Goal: Task Accomplishment & Management: Manage account settings

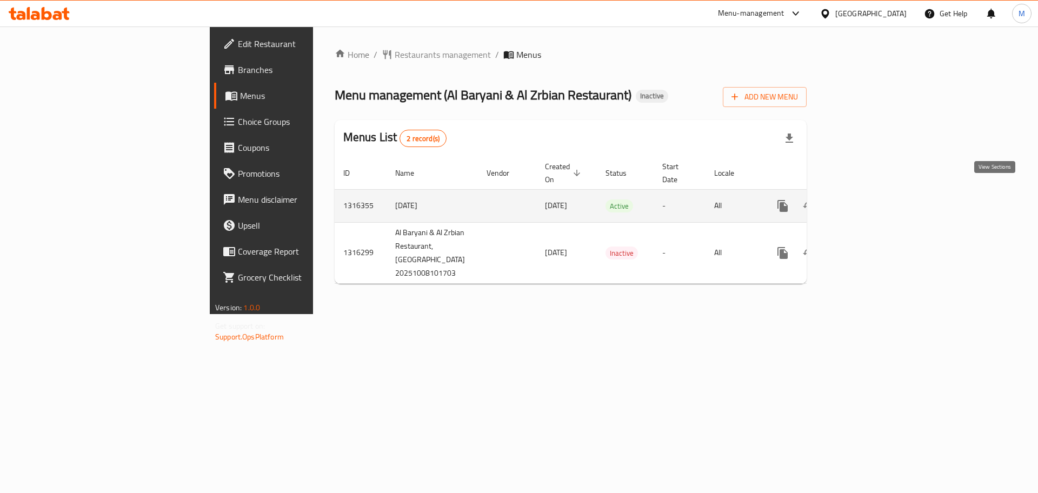
click at [867, 199] on icon "enhanced table" at bounding box center [860, 205] width 13 height 13
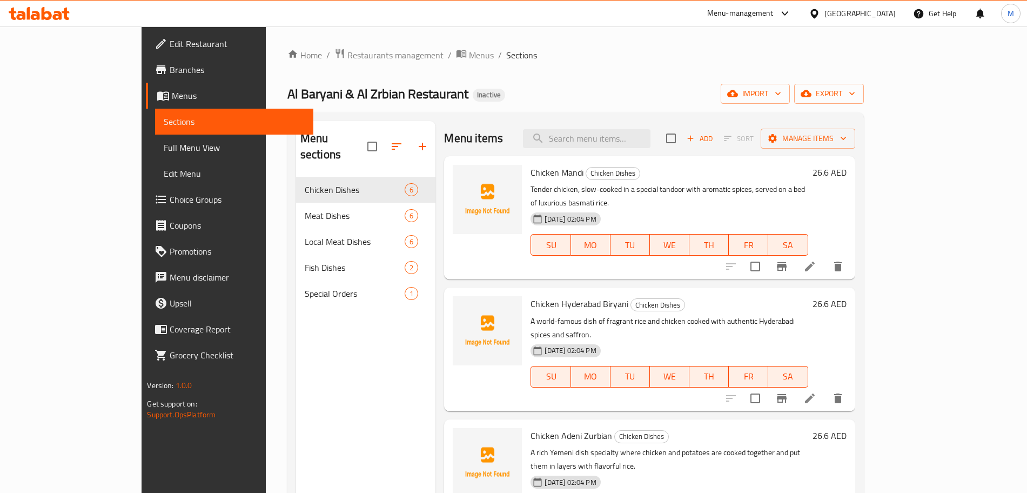
click at [164, 153] on span "Full Menu View" at bounding box center [234, 147] width 140 height 13
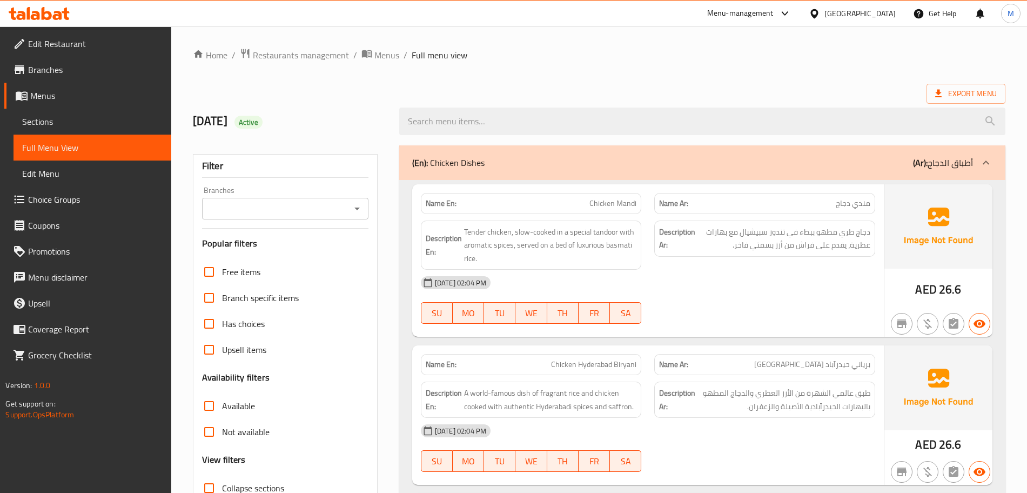
scroll to position [68, 0]
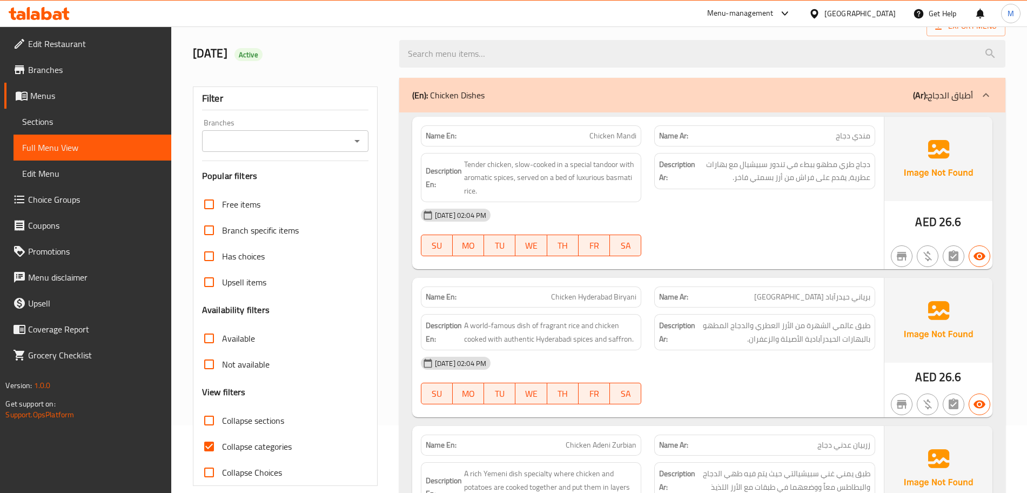
click at [208, 443] on input "Collapse categories" at bounding box center [209, 446] width 26 height 26
checkbox input "false"
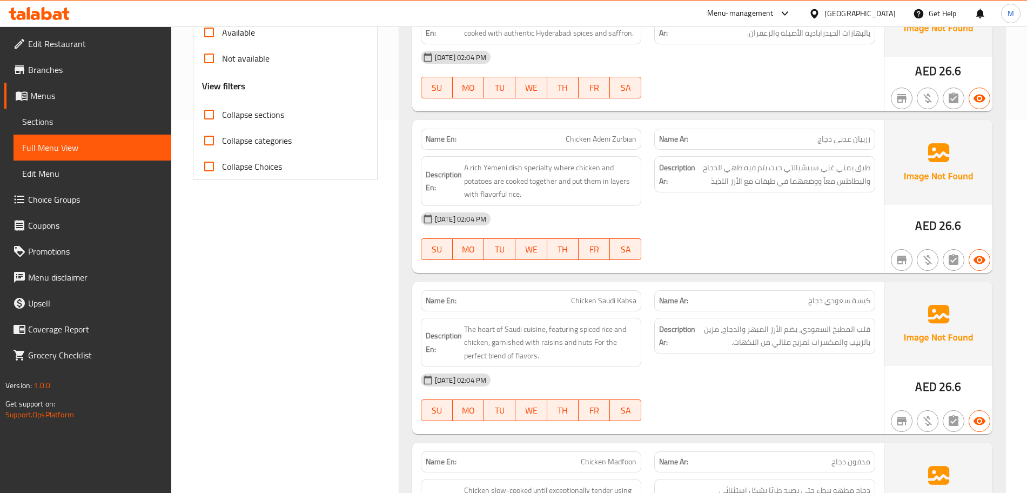
scroll to position [270, 0]
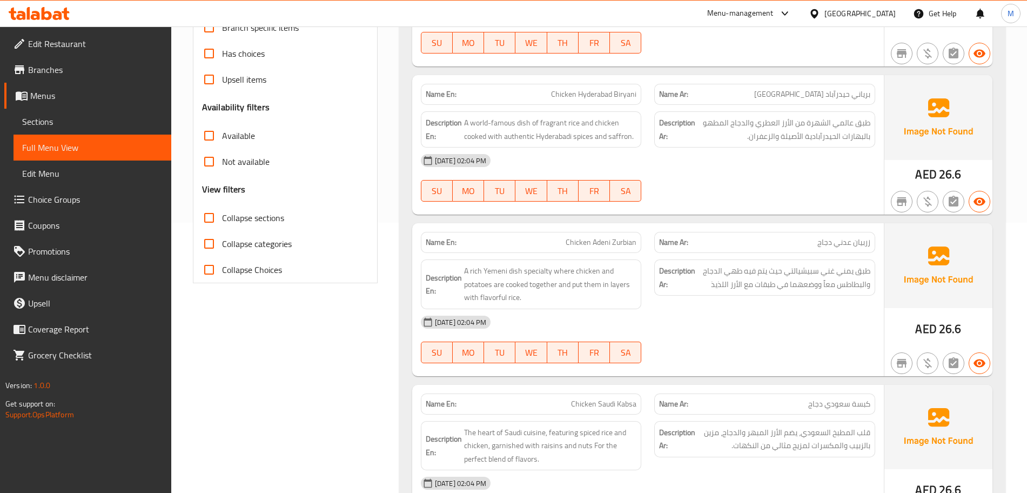
click at [213, 225] on input "Collapse sections" at bounding box center [209, 218] width 26 height 26
checkbox input "true"
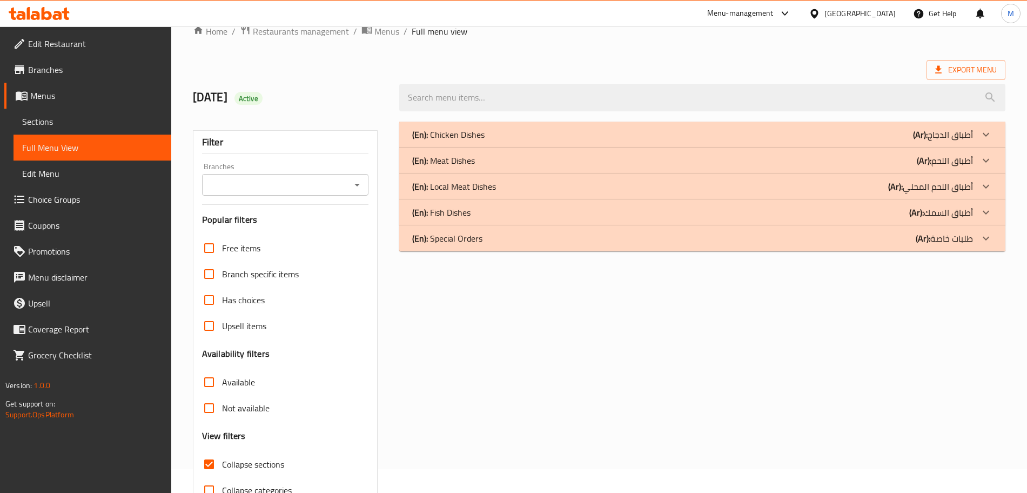
scroll to position [0, 0]
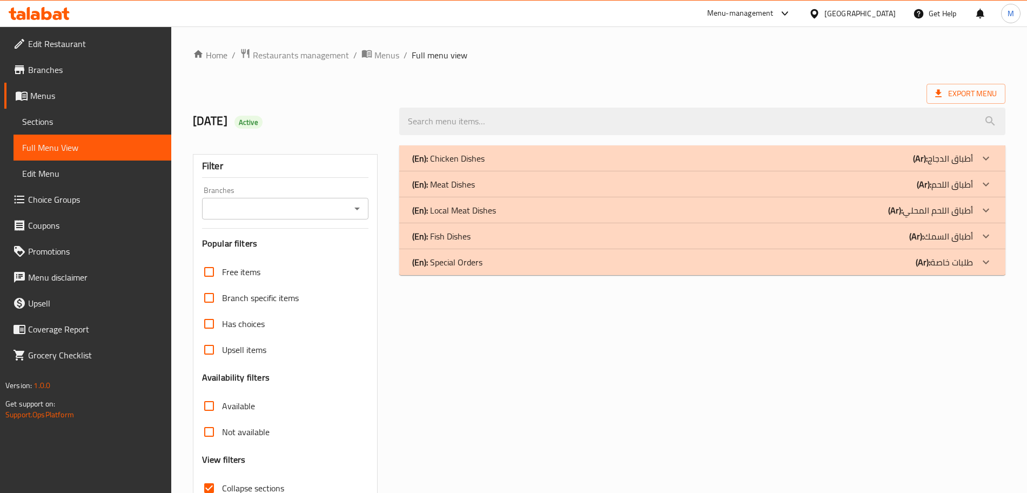
click at [686, 164] on div "(En): Chicken Dishes (Ar): أطباق الدجاج" at bounding box center [692, 158] width 561 height 13
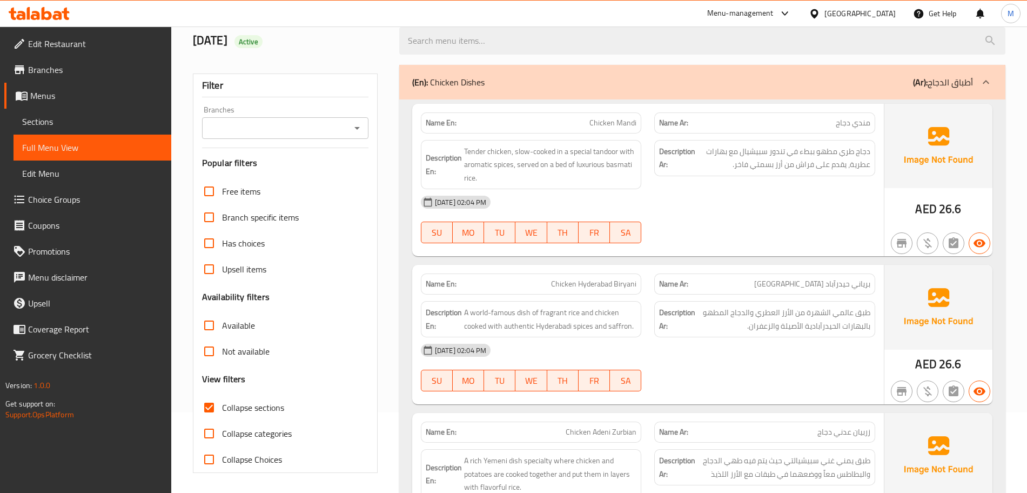
scroll to position [203, 0]
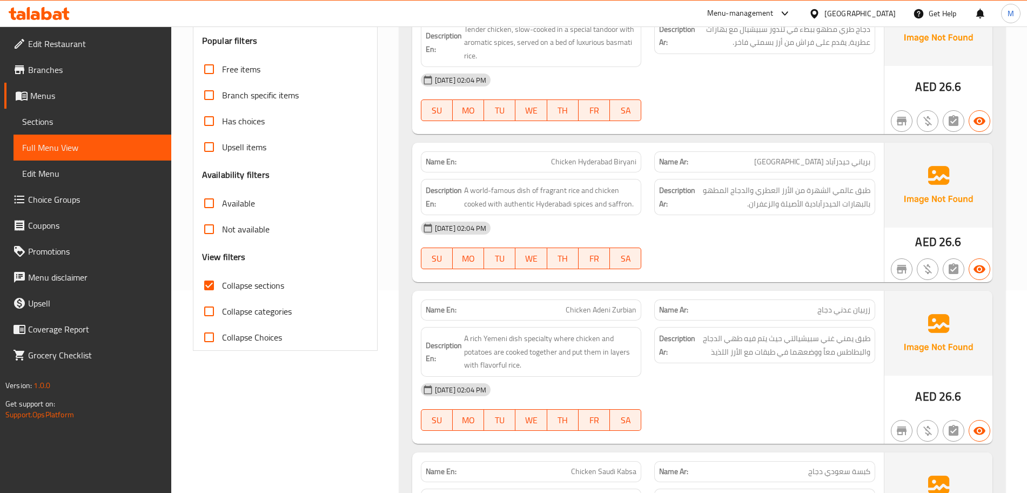
click at [597, 314] on span "Chicken Adeni Zurbian" at bounding box center [601, 309] width 71 height 11
copy span "Chicken Adeni Zurbian"
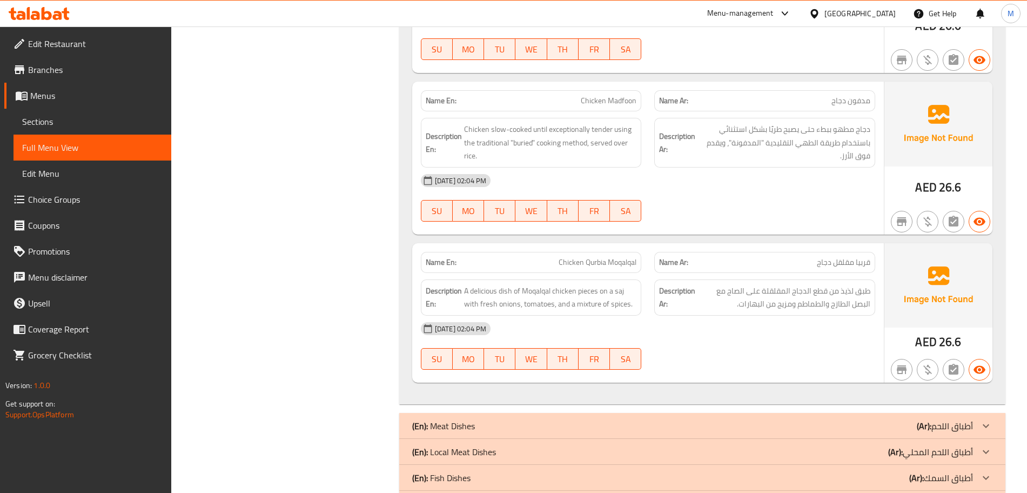
scroll to position [743, 0]
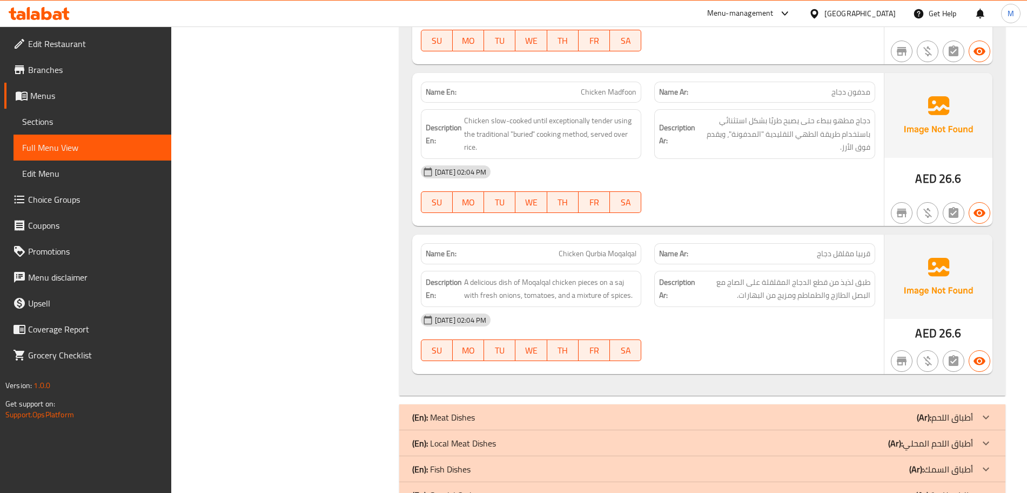
click at [591, 255] on span "Chicken Qurbia Moqalqal" at bounding box center [598, 253] width 78 height 11
copy span "Chicken Qurbia Moqalqal"
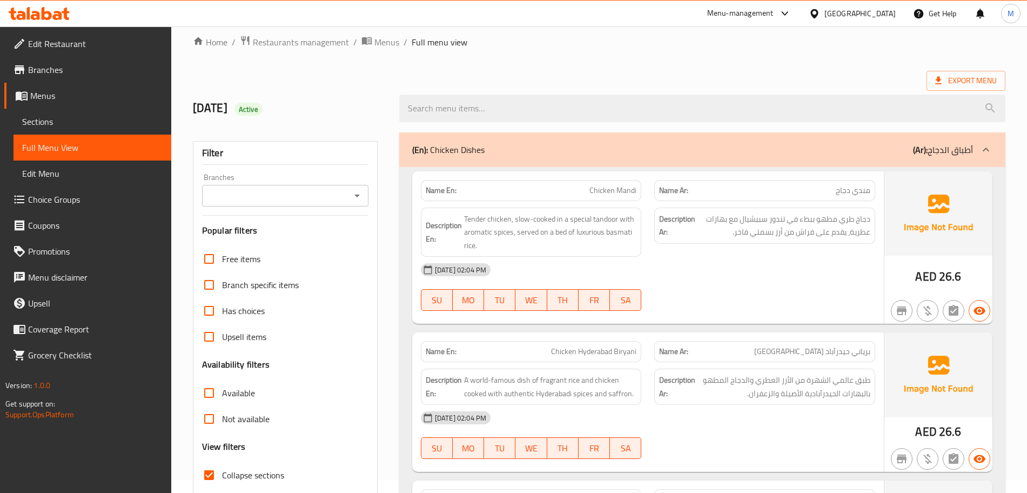
scroll to position [0, 0]
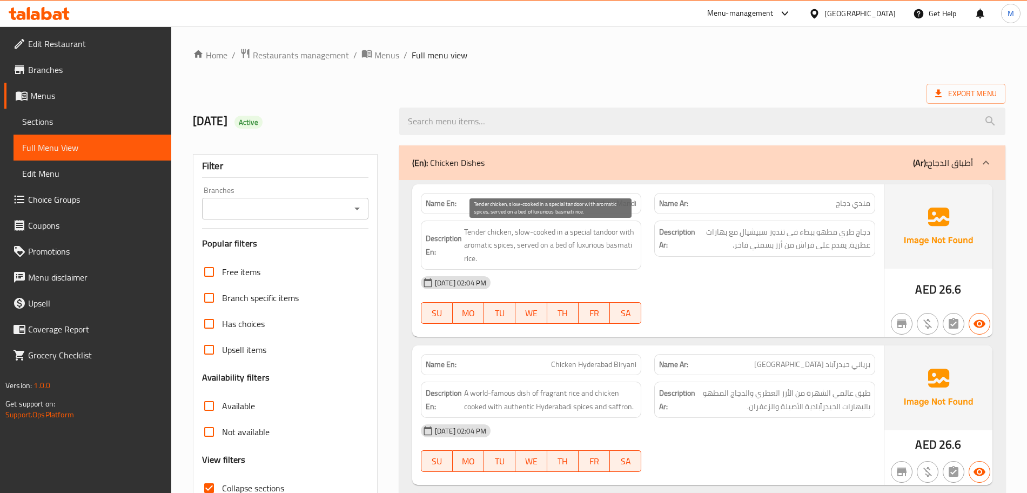
click at [532, 244] on span "Tender chicken, slow-cooked in a special tandoor with aromatic spices, served o…" at bounding box center [550, 245] width 173 height 40
copy span "Tender chicken, slow-cooked in a special tandoor with aromatic spices, served o…"
click at [506, 246] on span "Tender chicken, slow-cooked in a special tandoor with aromatic spices, served o…" at bounding box center [550, 245] width 173 height 40
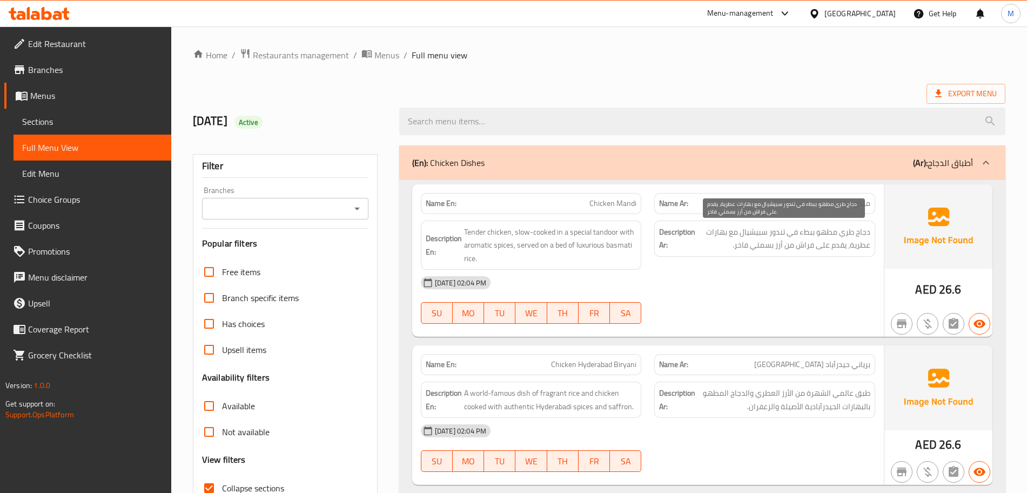
click at [805, 246] on span "دجاج طري مطهو ببطء في تندور سبيشيال مع بهارات عطرية، يقدم على فراش من أرز بسمتي…" at bounding box center [784, 238] width 173 height 26
copy span "فراش"
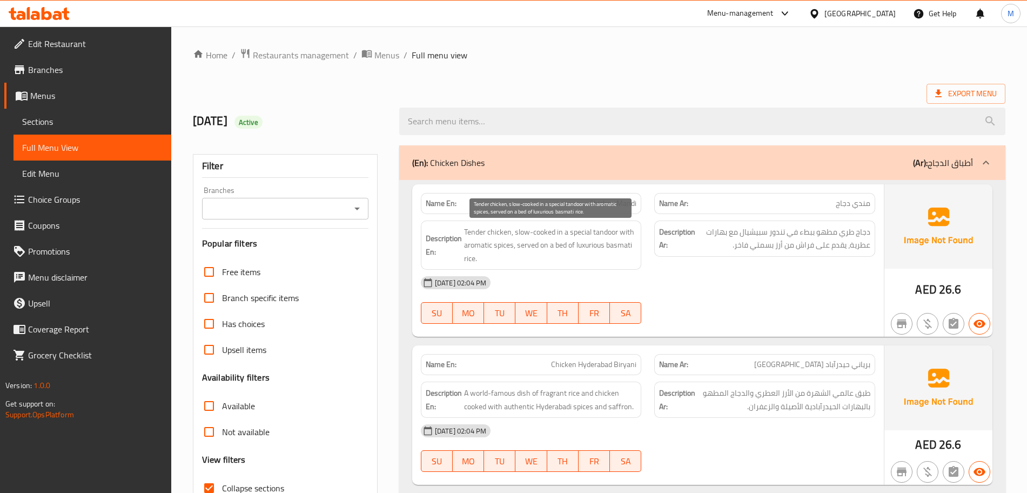
click at [557, 246] on span "Tender chicken, slow-cooked in a special tandoor with aromatic spices, served o…" at bounding box center [550, 245] width 173 height 40
copy span "bed"
drag, startPoint x: 0, startPoint y: 0, endPoint x: 339, endPoint y: 375, distance: 505.8
click at [339, 375] on div "Free items Branch specific items Has choices Upsell items Availability filters …" at bounding box center [285, 406] width 166 height 294
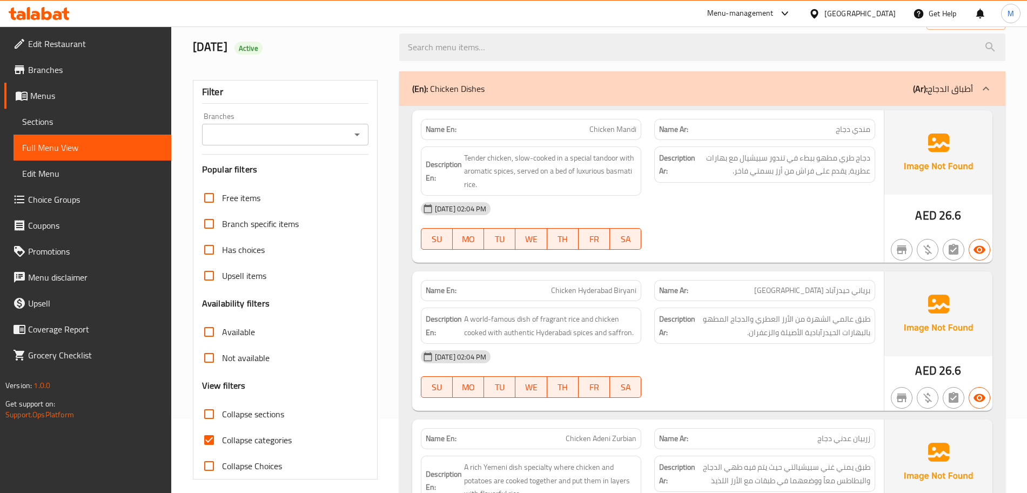
scroll to position [135, 0]
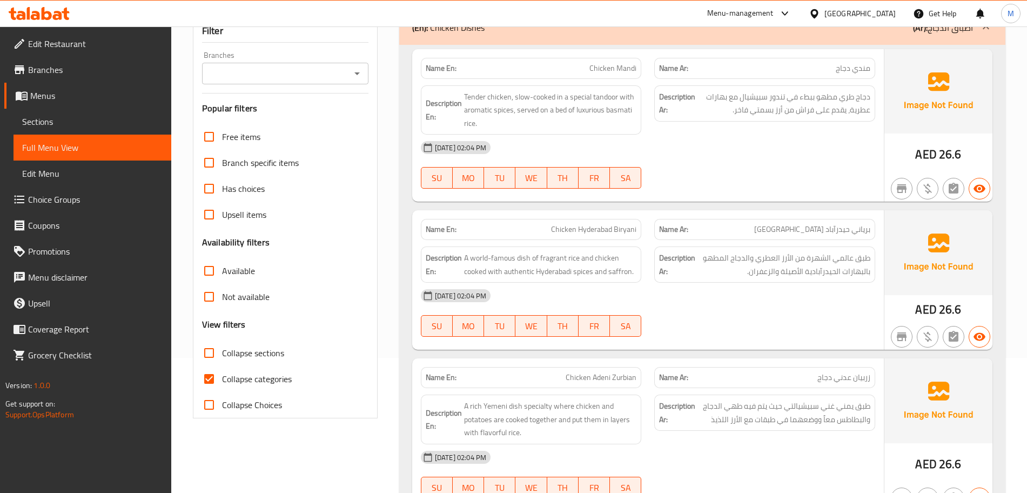
click at [211, 376] on input "Collapse categories" at bounding box center [209, 379] width 26 height 26
checkbox input "false"
click at [212, 349] on input "Collapse sections" at bounding box center [209, 353] width 26 height 26
checkbox input "true"
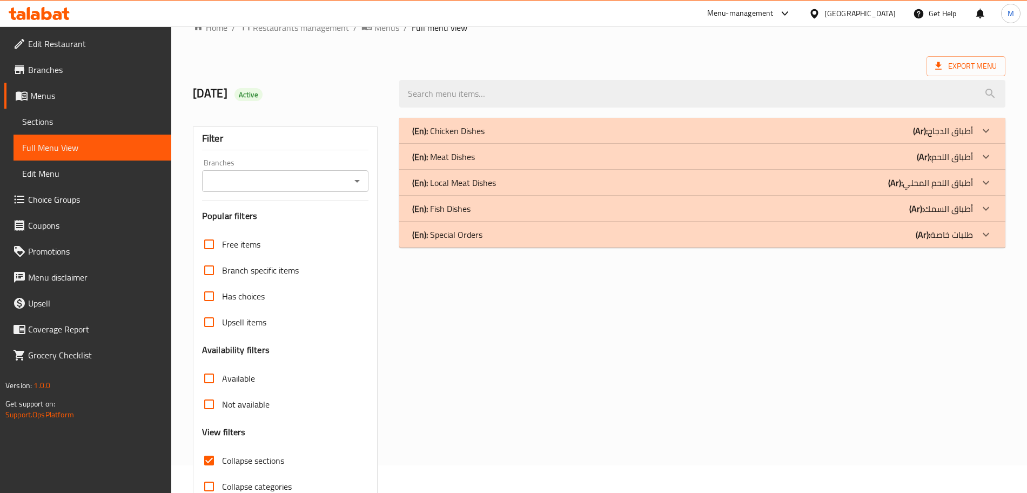
scroll to position [0, 0]
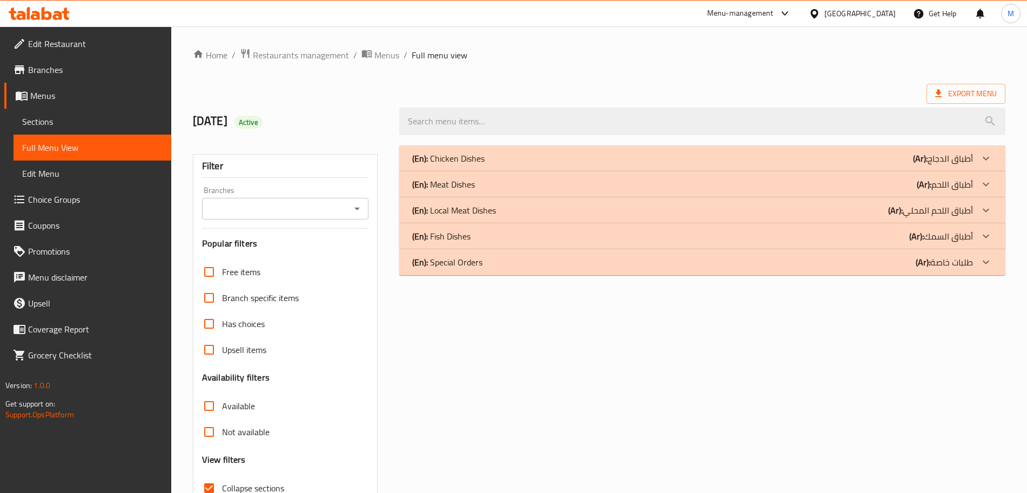
click at [603, 159] on div "(En): Chicken Dishes (Ar): أطباق الدجاج" at bounding box center [692, 158] width 561 height 13
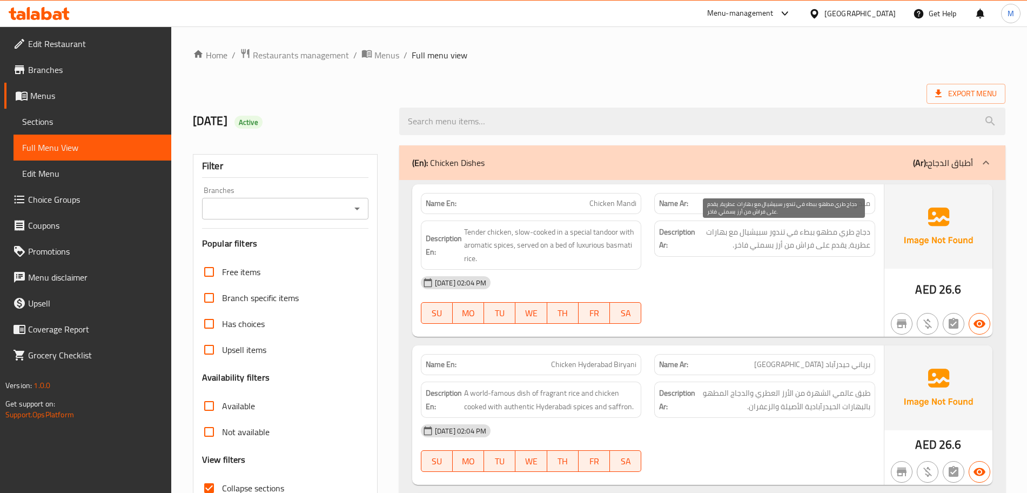
click at [805, 245] on span "دجاج طري مطهو ببطء في تندور سبيشيال مع بهارات عطرية، يقدم على فراش من أرز بسمتي…" at bounding box center [784, 238] width 173 height 26
copy span "فراش"
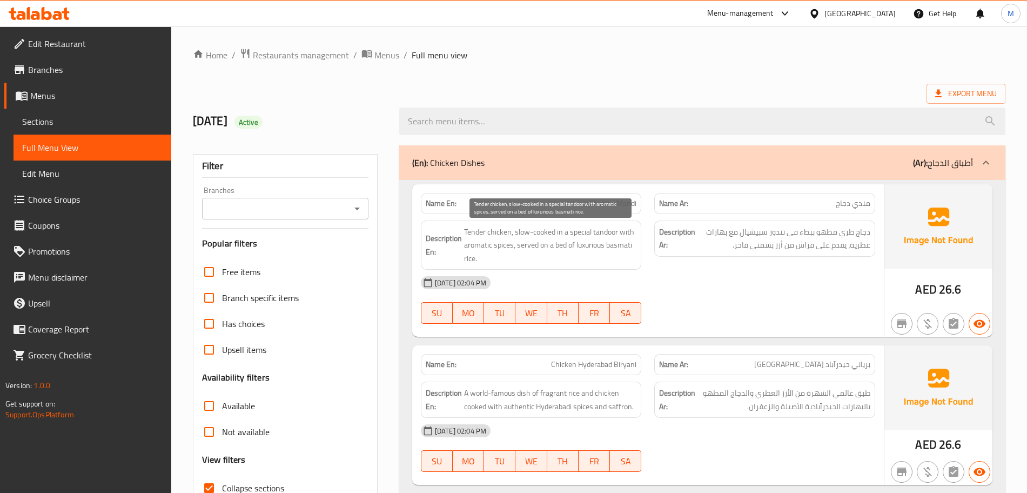
click at [561, 247] on span "Tender chicken, slow-cooked in a special tandoor with aromatic spices, served o…" at bounding box center [550, 245] width 173 height 40
click at [501, 208] on p "Name En: Chicken Mandi" at bounding box center [531, 203] width 211 height 11
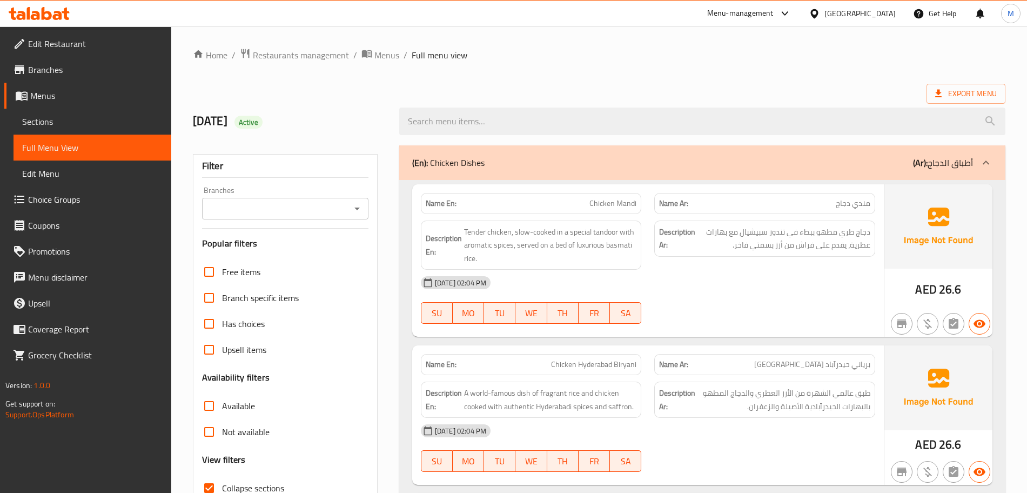
click at [627, 205] on span "Chicken Mandi" at bounding box center [613, 203] width 47 height 11
copy span "Chicken Mandi"
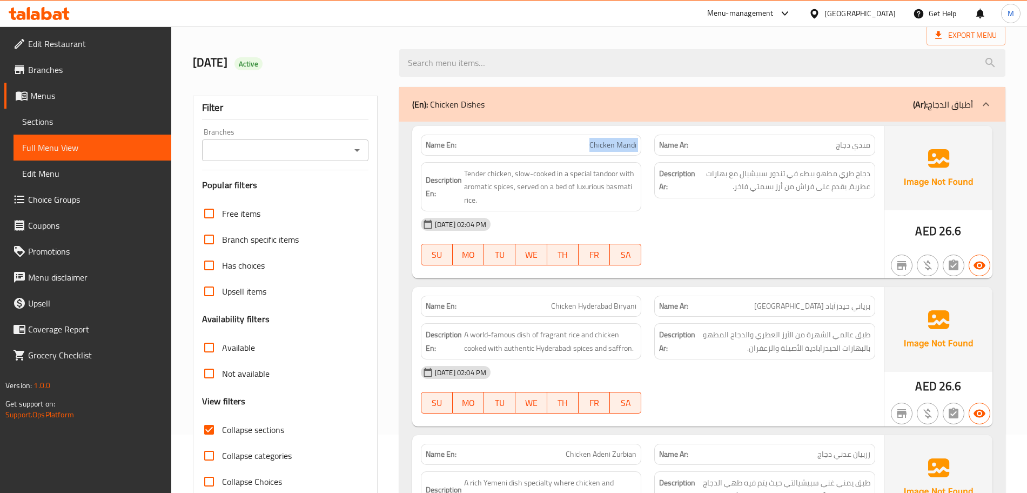
scroll to position [135, 0]
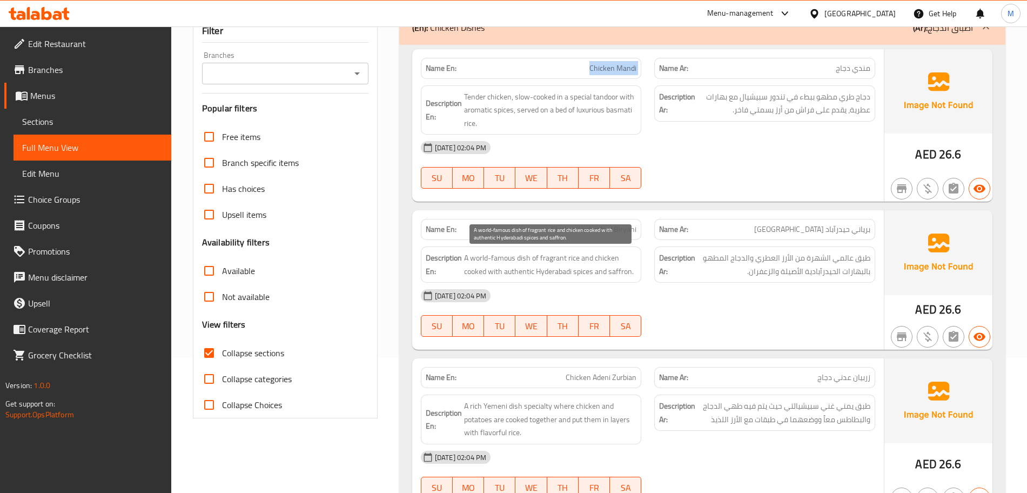
click at [523, 267] on span "A world-famous dish of fragrant rice and chicken cooked with authentic Hyderaba…" at bounding box center [550, 264] width 173 height 26
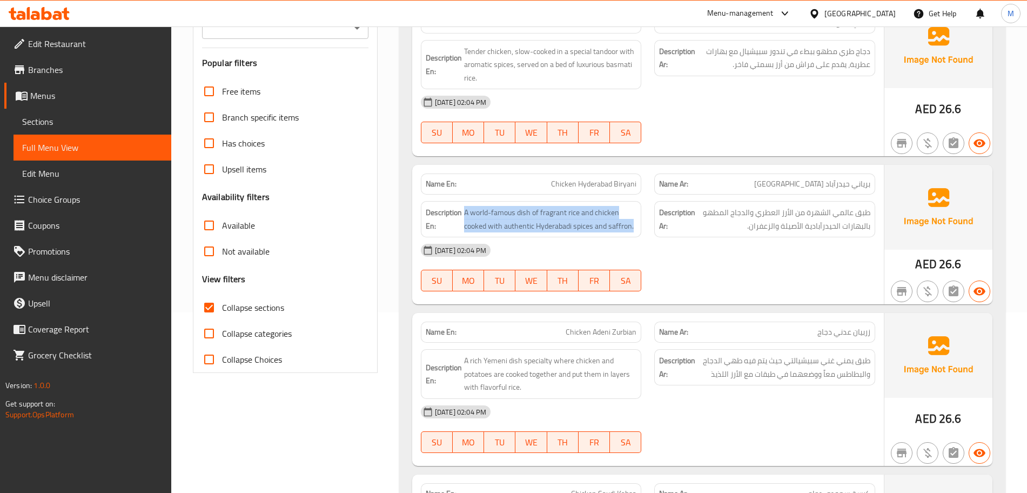
scroll to position [270, 0]
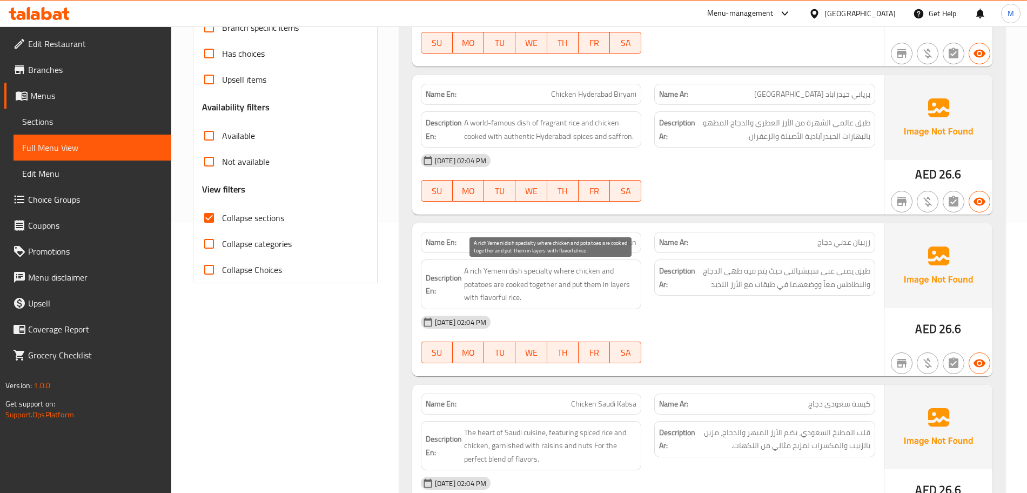
click at [525, 273] on span "A rich Yemeni dish specialty where chicken and potatoes are cooked together and…" at bounding box center [550, 284] width 173 height 40
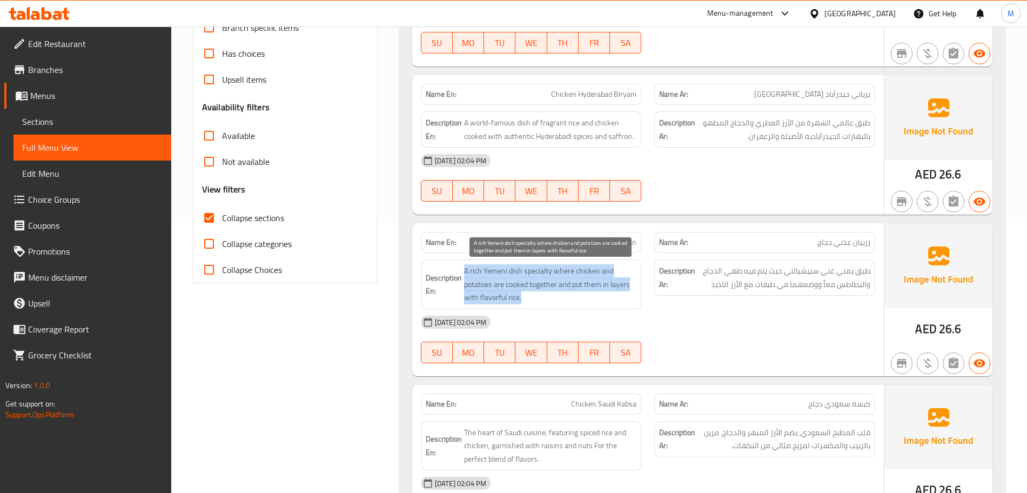
click at [525, 273] on span "A rich Yemeni dish specialty where chicken and potatoes are cooked together and…" at bounding box center [550, 284] width 173 height 40
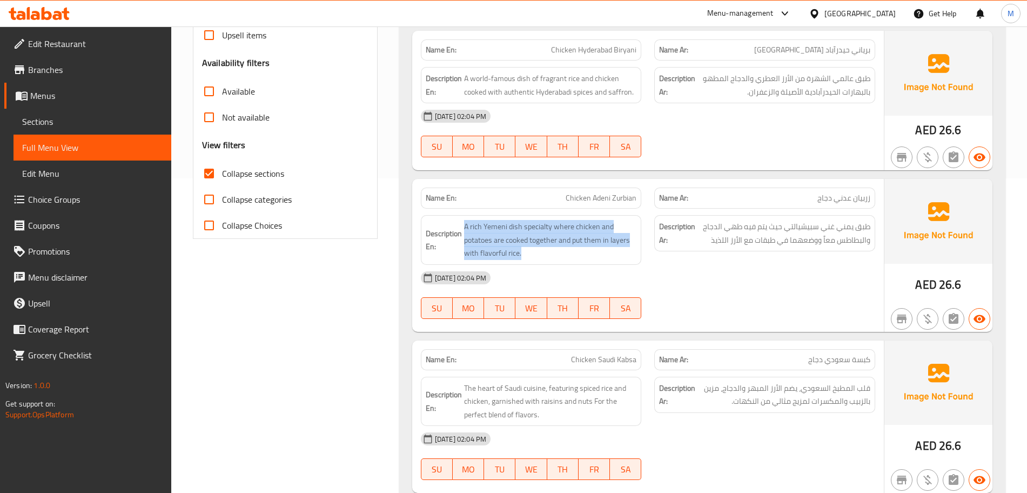
scroll to position [338, 0]
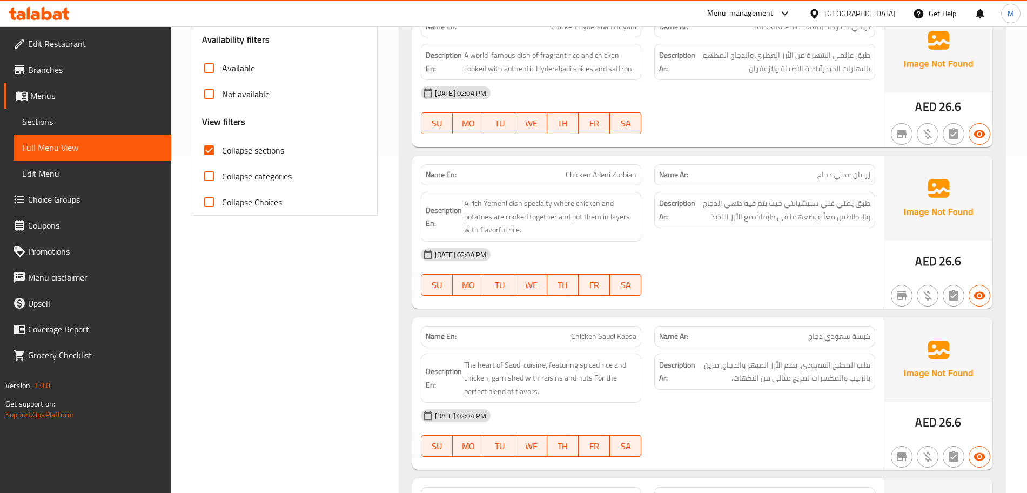
click at [573, 337] on span "Chicken Saudi Kabsa" at bounding box center [603, 336] width 65 height 11
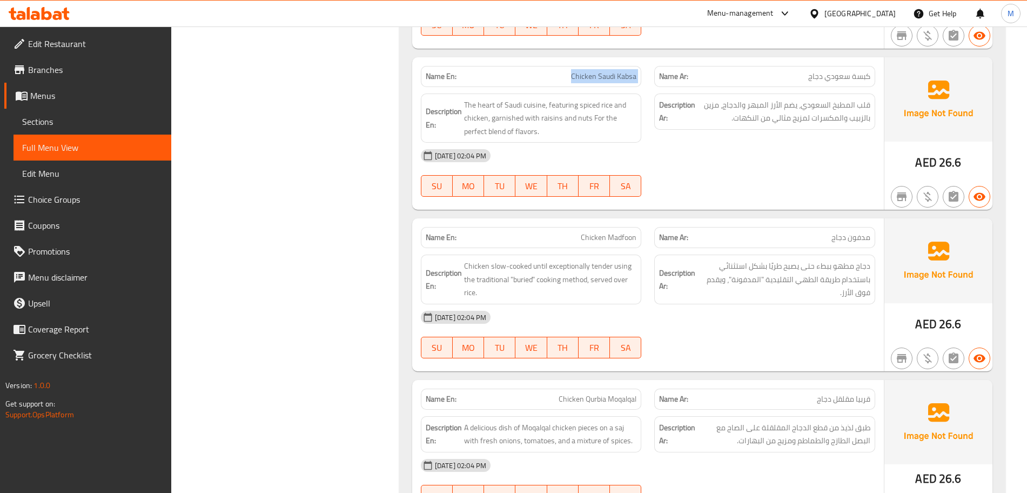
scroll to position [675, 0]
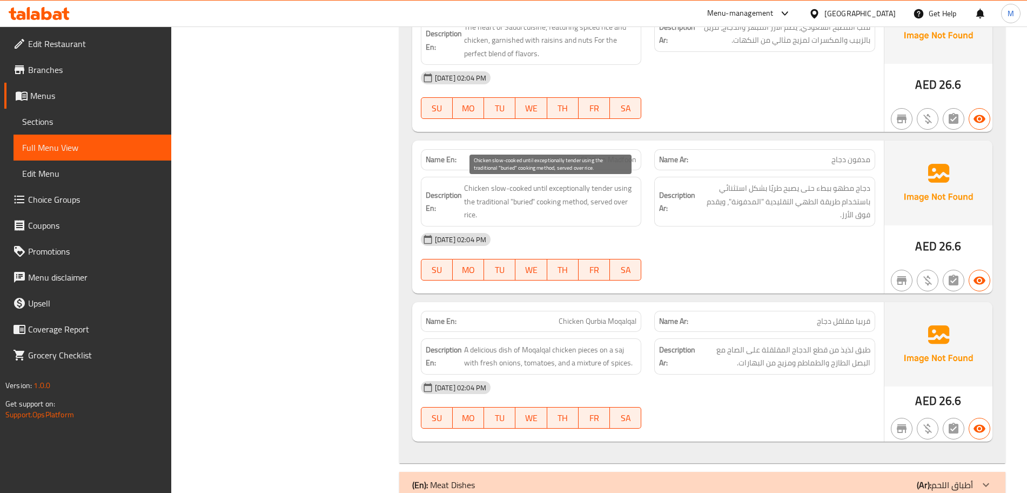
click at [542, 199] on span "Chicken slow-cooked until exceptionally tender using the traditional "buried" c…" at bounding box center [550, 202] width 173 height 40
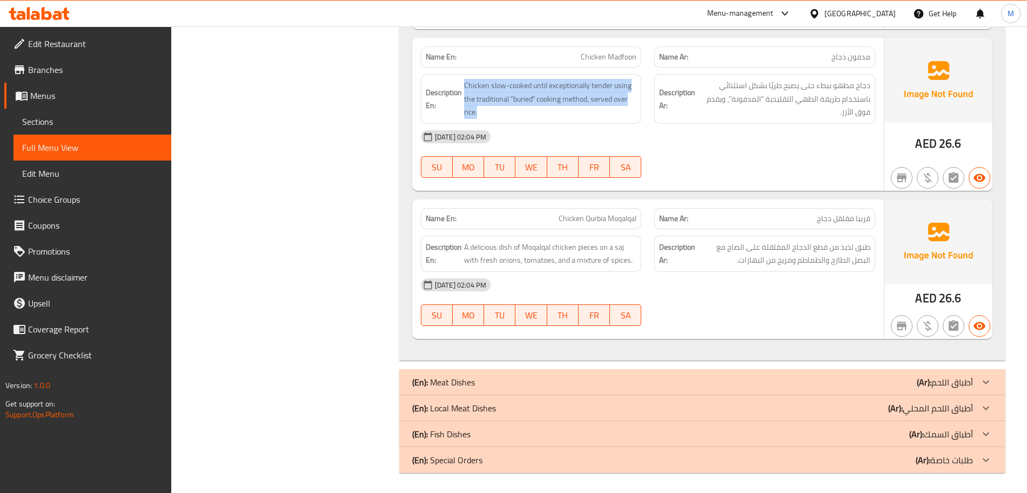
scroll to position [780, 0]
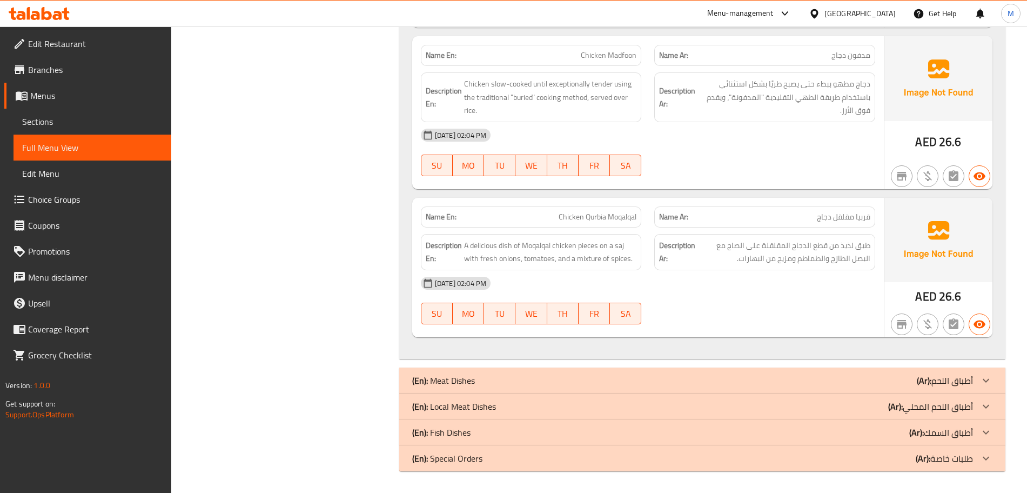
click at [576, 224] on div "Name En: Chicken Qurbia Moqalqal" at bounding box center [531, 216] width 221 height 21
click at [573, 253] on span "A delicious dish of Moqalqal chicken pieces on a saj with fresh onions, tomatoe…" at bounding box center [550, 252] width 173 height 26
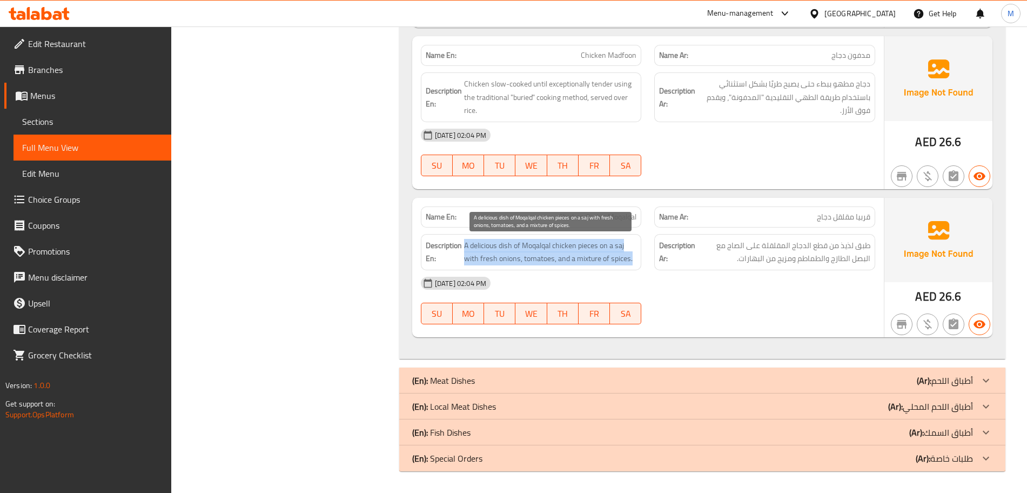
click at [573, 253] on span "A delicious dish of Moqalqal chicken pieces on a saj with fresh onions, tomatoe…" at bounding box center [550, 252] width 173 height 26
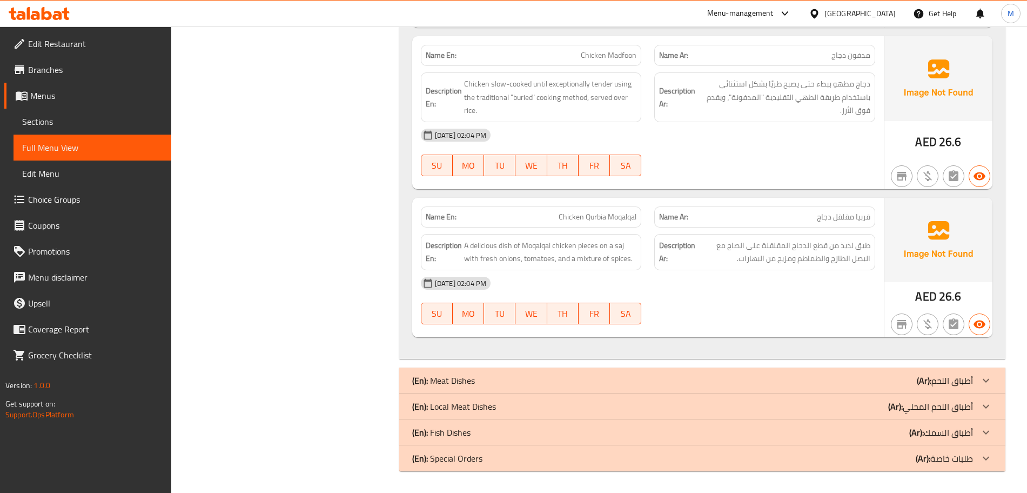
click at [717, 297] on div "[DATE] 02:04 PM SU MO TU WE TH FR SA" at bounding box center [647, 300] width 467 height 61
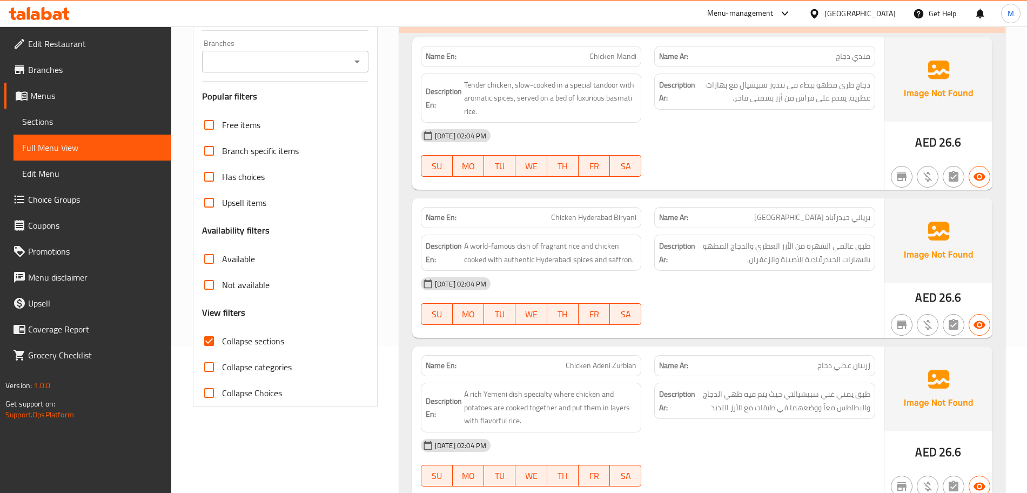
scroll to position [0, 0]
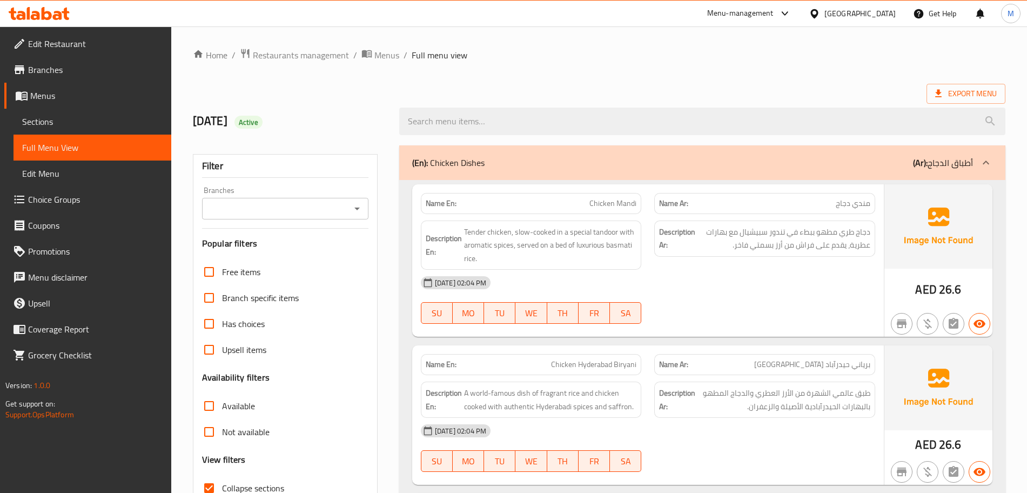
click at [623, 175] on div "(En): Chicken Dishes (Ar): أطباق الدجاج" at bounding box center [702, 162] width 606 height 35
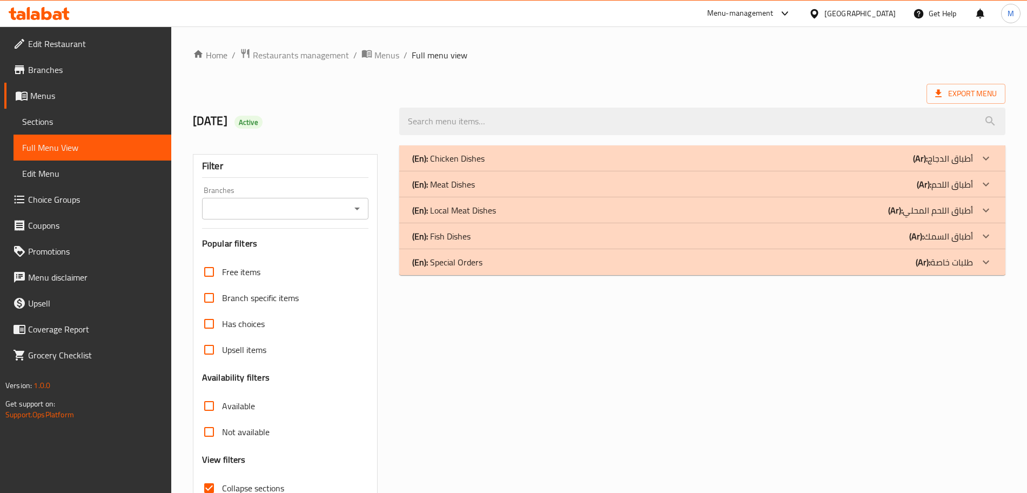
click at [558, 191] on div "(En): Meat Dishes (Ar): أطباق اللحم" at bounding box center [702, 184] width 606 height 26
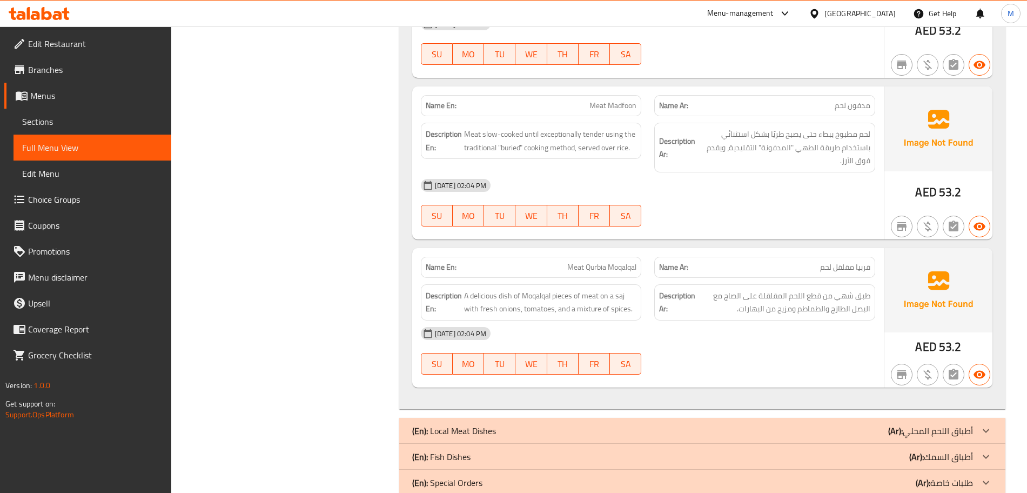
scroll to position [788, 0]
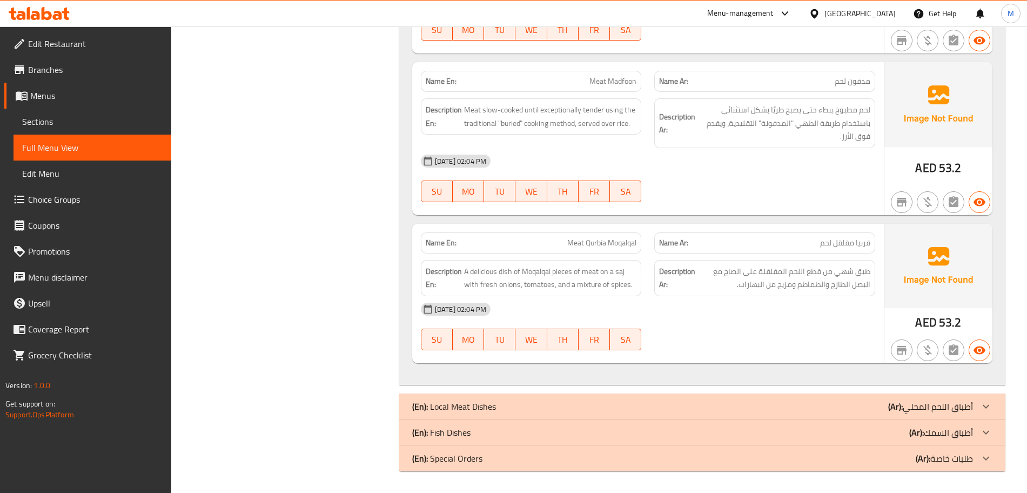
click at [635, 248] on span "Meat Qurbia Moqalqal" at bounding box center [601, 242] width 69 height 11
copy span "Moqalqal"
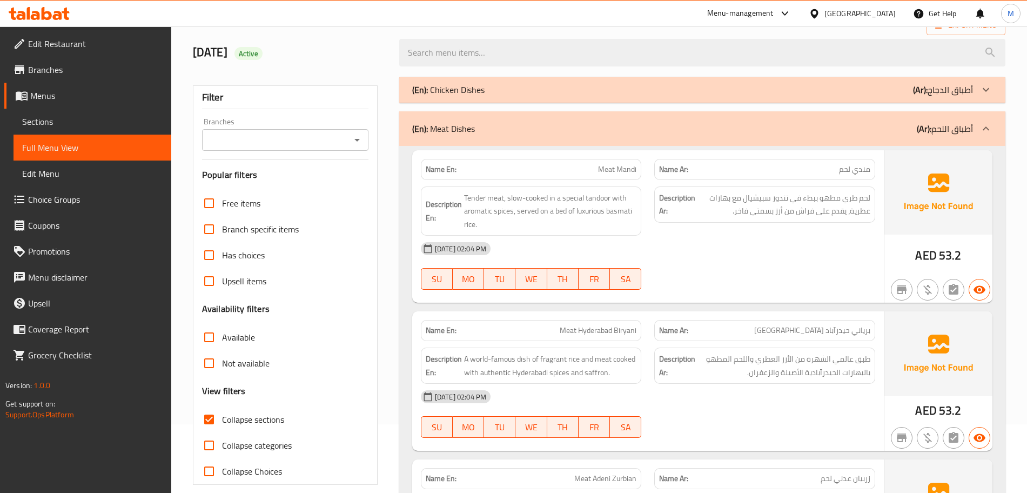
scroll to position [45, 0]
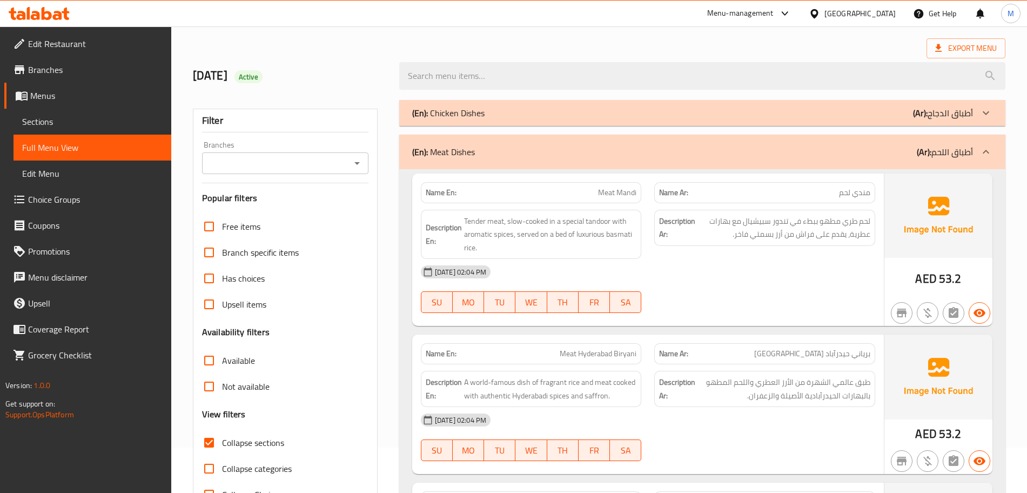
click at [597, 192] on p "Name En: Meat Mandi" at bounding box center [531, 192] width 211 height 11
copy span "Meat Mandi"
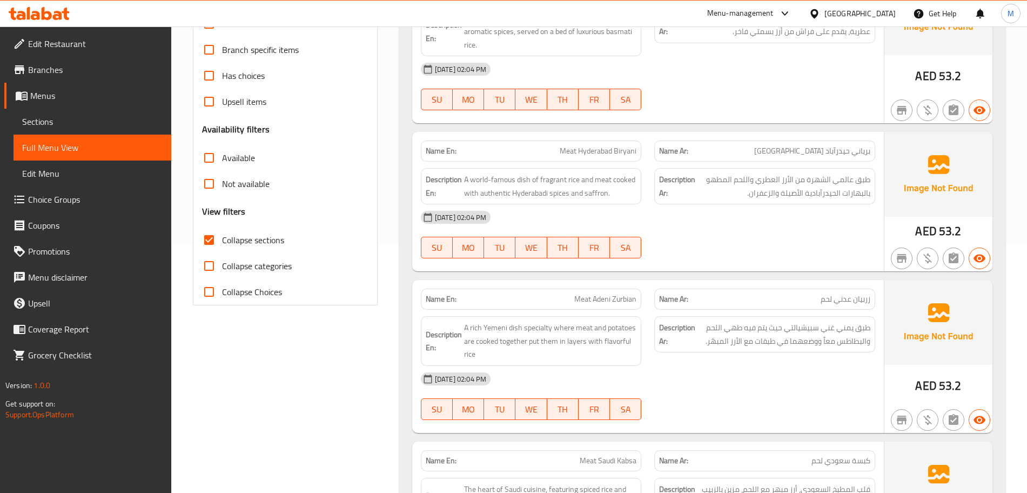
scroll to position [0, 0]
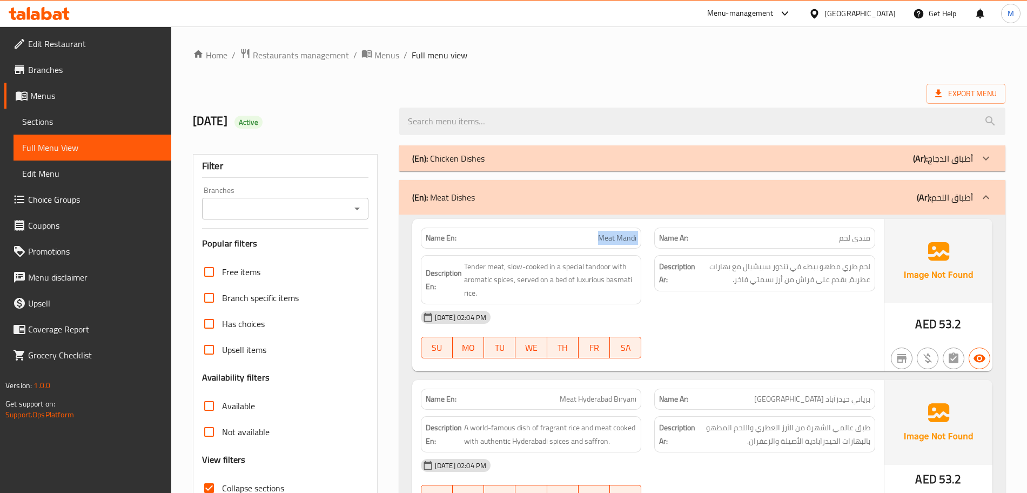
click at [633, 191] on div "(En): Meat Dishes (Ar): أطباق اللحم" at bounding box center [692, 197] width 561 height 13
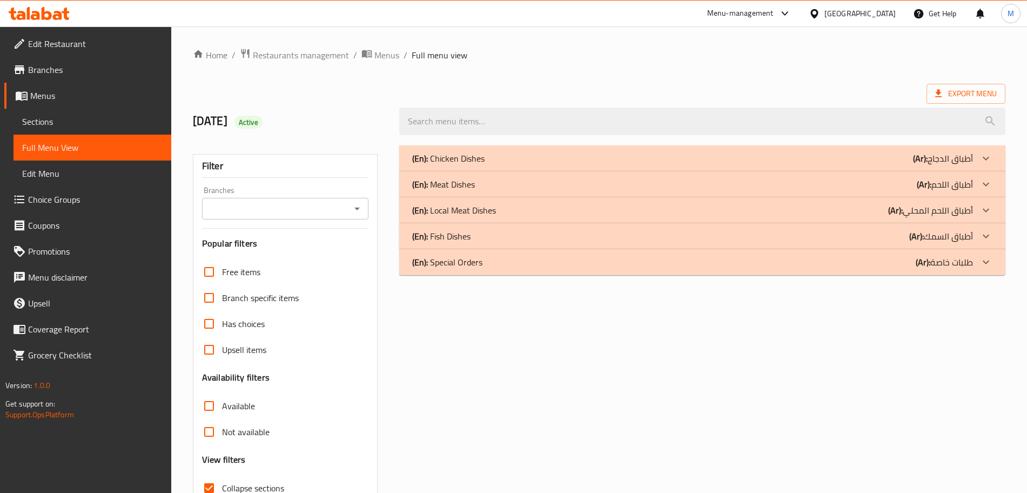
click at [551, 212] on div "(En): Local Meat Dishes (Ar): أطباق اللحم المحلي" at bounding box center [692, 210] width 561 height 13
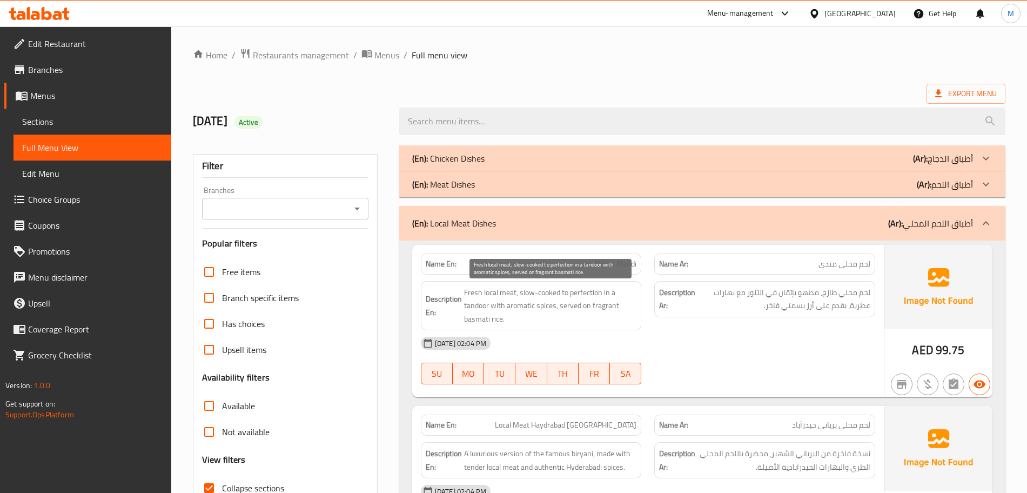
click at [472, 306] on span "Fresh local meat, slow-cooked to perfection in a tandoor with aromatic spices, …" at bounding box center [550, 306] width 173 height 40
copy span "tandoor"
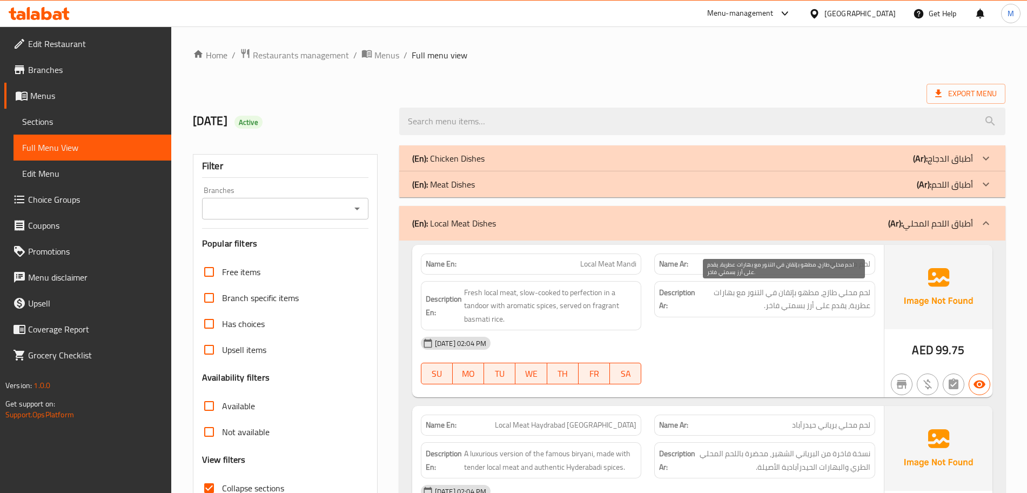
click at [754, 291] on span "لحم محلي طازج، مطهو بإتقان في التنور مع بهارات عطرية، يقدم على أرز بسمتي فاخر." at bounding box center [784, 299] width 173 height 26
copy span "التنور"
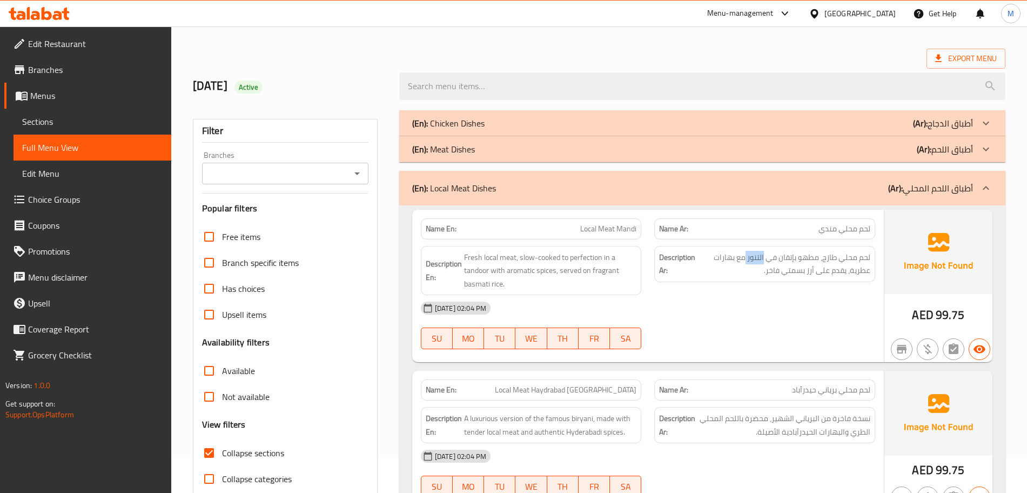
scroll to position [68, 0]
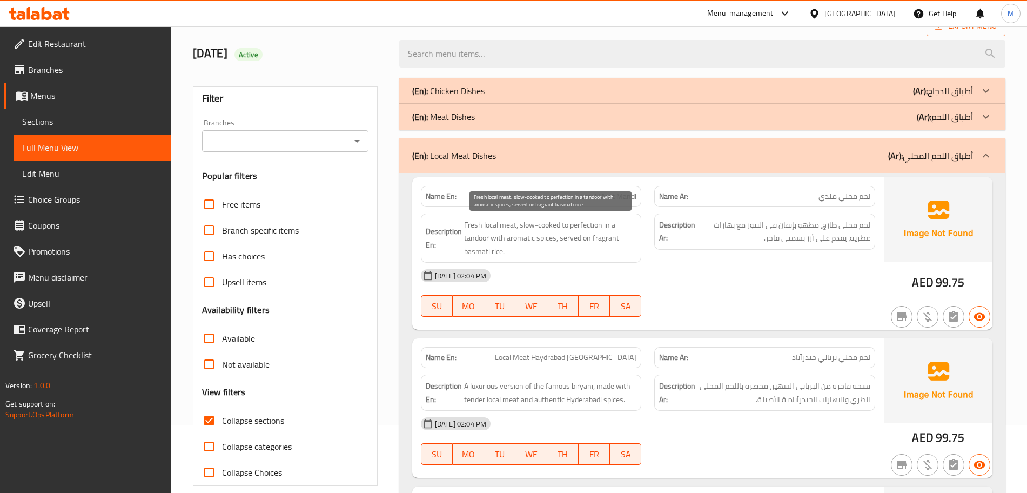
click at [597, 239] on span "Fresh local meat, slow-cooked to perfection in a tandoor with aromatic spices, …" at bounding box center [550, 238] width 173 height 40
click at [599, 239] on span "Fresh local meat, slow-cooked to perfection in a tandoor with aromatic spices, …" at bounding box center [550, 238] width 173 height 40
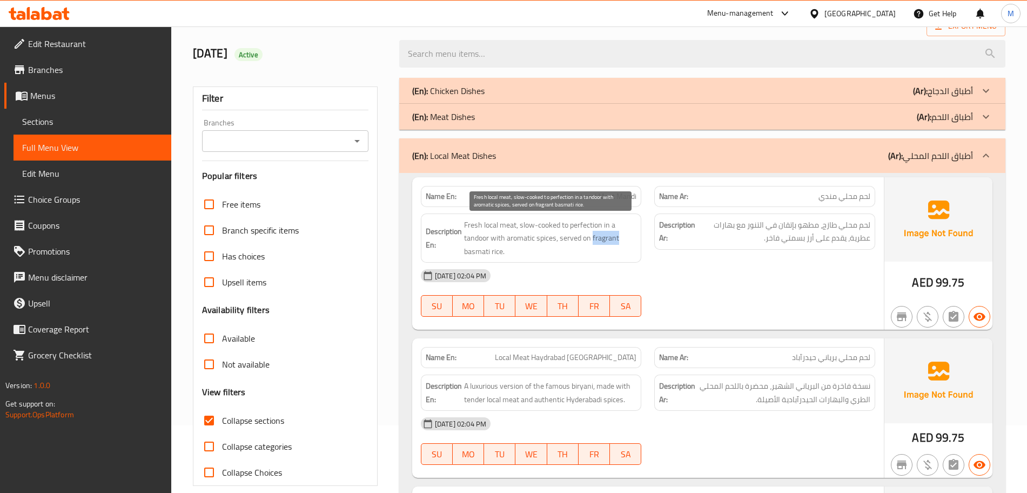
click at [599, 239] on span "Fresh local meat, slow-cooked to perfection in a tandoor with aromatic spices, …" at bounding box center [550, 238] width 173 height 40
drag, startPoint x: 599, startPoint y: 239, endPoint x: 605, endPoint y: 253, distance: 14.8
click at [605, 253] on span "Fresh local meat, slow-cooked to perfection in a tandoor with aromatic spices, …" at bounding box center [550, 238] width 173 height 40
drag, startPoint x: 592, startPoint y: 238, endPoint x: 606, endPoint y: 247, distance: 17.2
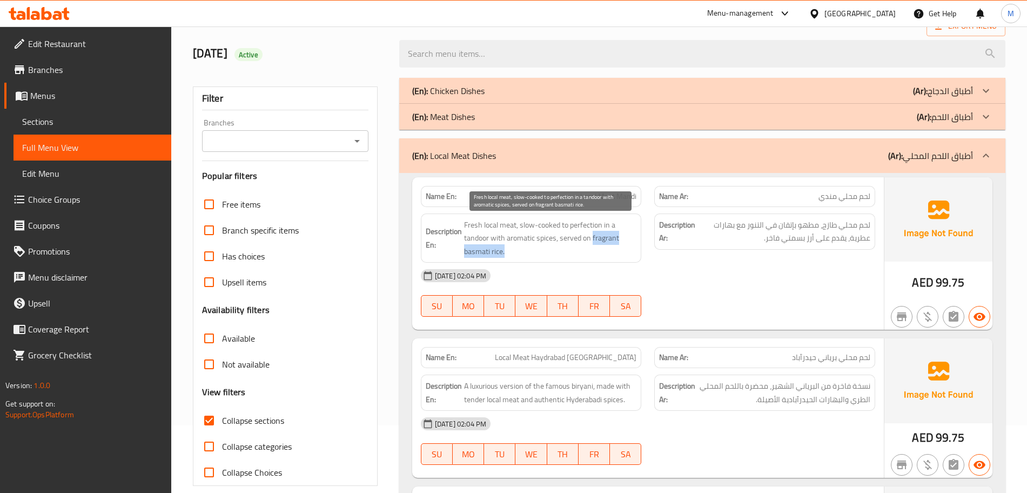
click at [606, 247] on span "Fresh local meat, slow-cooked to perfection in a tandoor with aromatic spices, …" at bounding box center [550, 238] width 173 height 40
copy span "fragrant basmati rice."
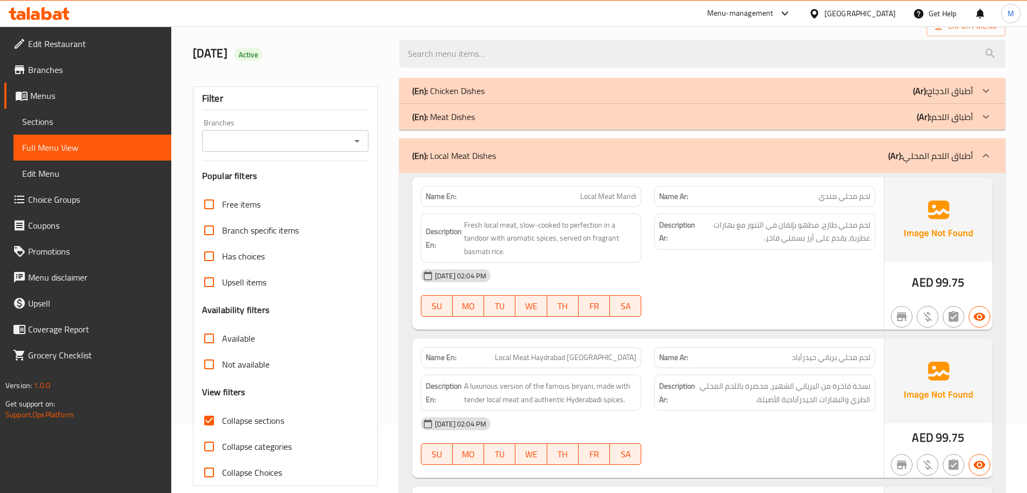
click at [579, 193] on p "Name En: Local Meat Mandi" at bounding box center [531, 196] width 211 height 11
copy span "Local Meat Mandi"
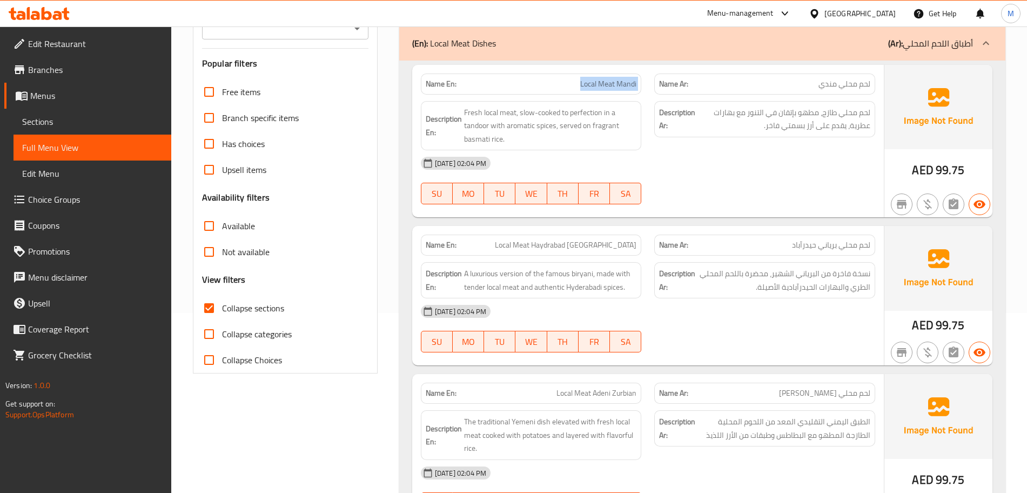
scroll to position [203, 0]
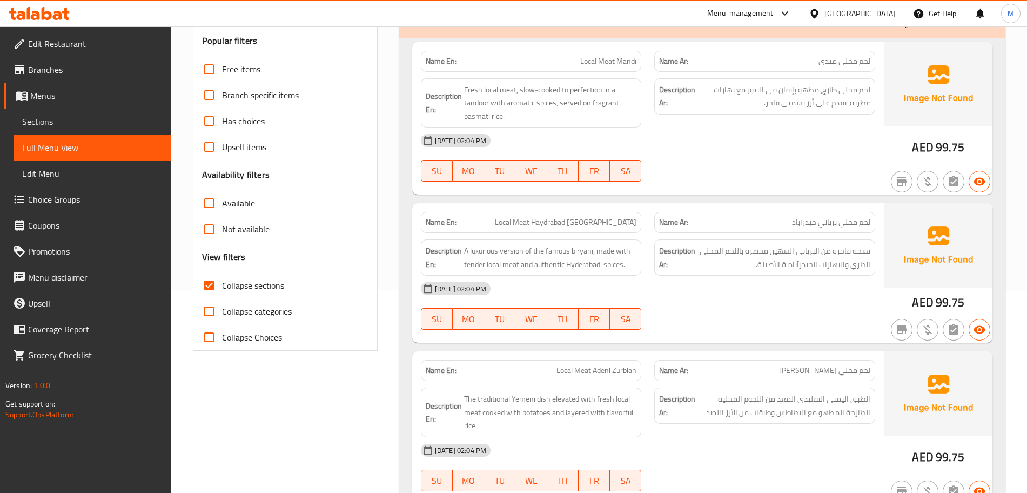
click at [536, 229] on div "Name En: Local Meat [GEOGRAPHIC_DATA] [GEOGRAPHIC_DATA]" at bounding box center [531, 222] width 221 height 21
click at [504, 270] on span "A luxurious version of the famous biryani, made with tender local meat and auth…" at bounding box center [550, 257] width 173 height 26
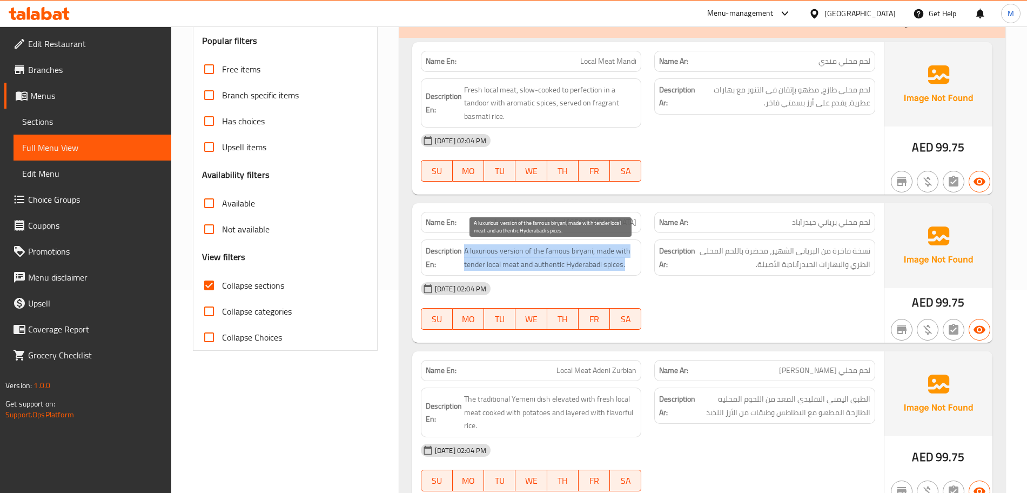
click at [504, 270] on span "A luxurious version of the famous biryani, made with tender local meat and auth…" at bounding box center [550, 257] width 173 height 26
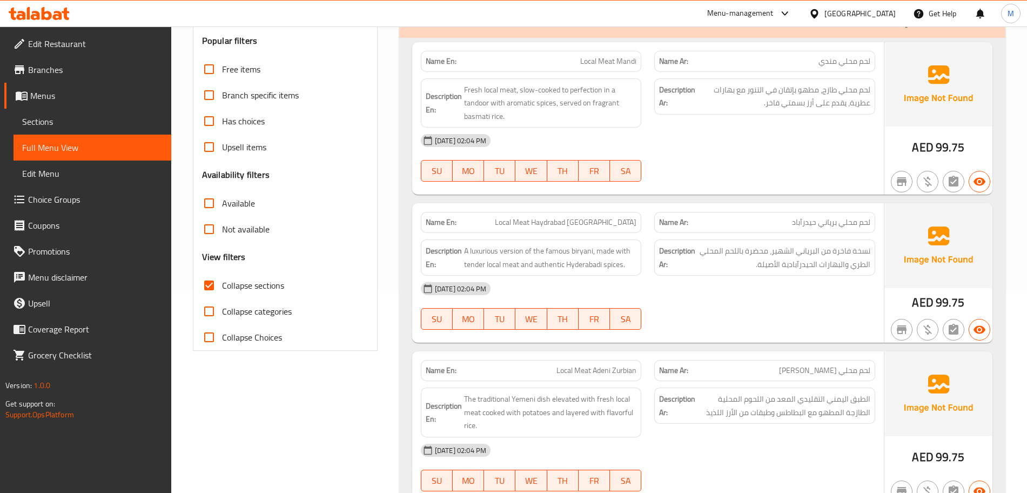
click at [560, 215] on div "Name En: Local Meat [GEOGRAPHIC_DATA] [GEOGRAPHIC_DATA]" at bounding box center [531, 222] width 221 height 21
copy span "Local Meat Haydrabad [GEOGRAPHIC_DATA]"
click at [552, 234] on div "Description En: A luxurious version of the famous biryani, made with tender loc…" at bounding box center [531, 257] width 234 height 49
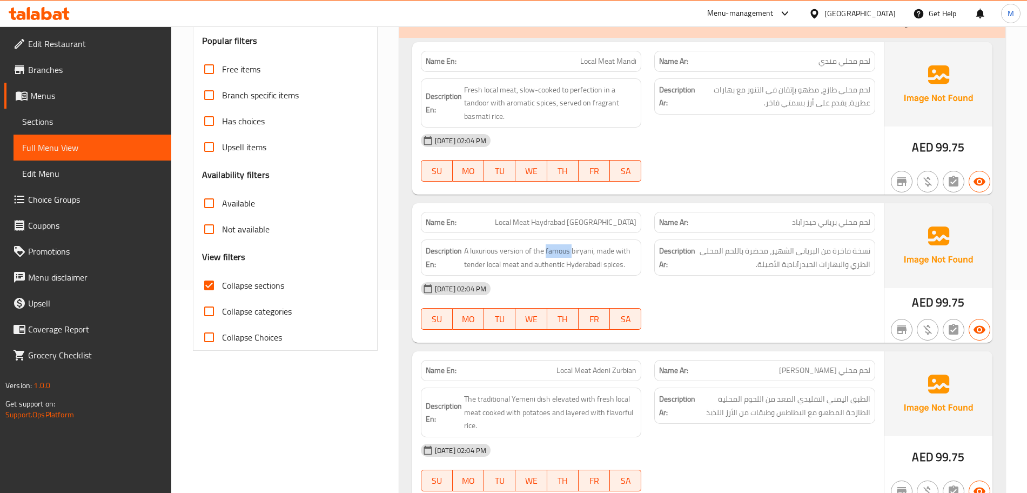
click at [552, 234] on div "Description En: A luxurious version of the famous biryani, made with tender loc…" at bounding box center [531, 257] width 234 height 49
click at [548, 249] on span "A luxurious version of the famous biryani, made with tender local meat and auth…" at bounding box center [550, 257] width 173 height 26
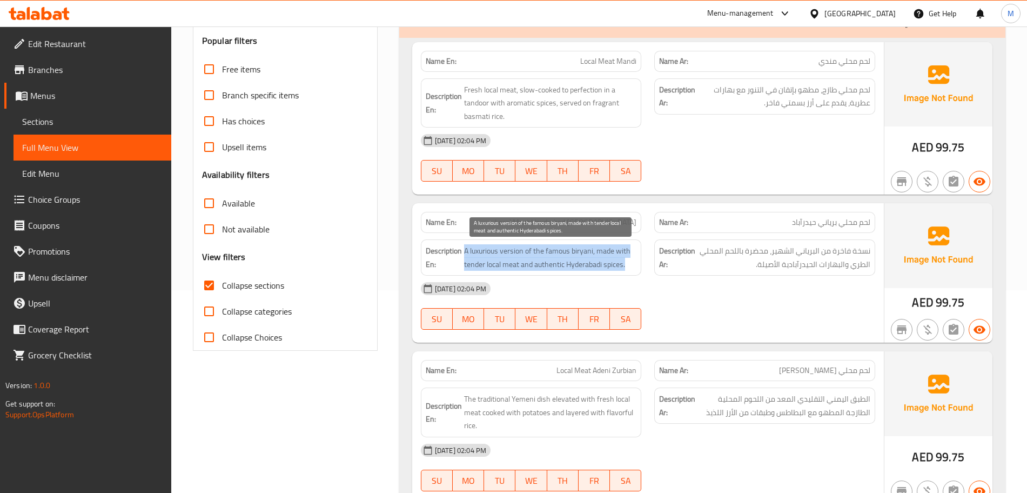
click at [548, 249] on span "A luxurious version of the famous biryani, made with tender local meat and auth…" at bounding box center [550, 257] width 173 height 26
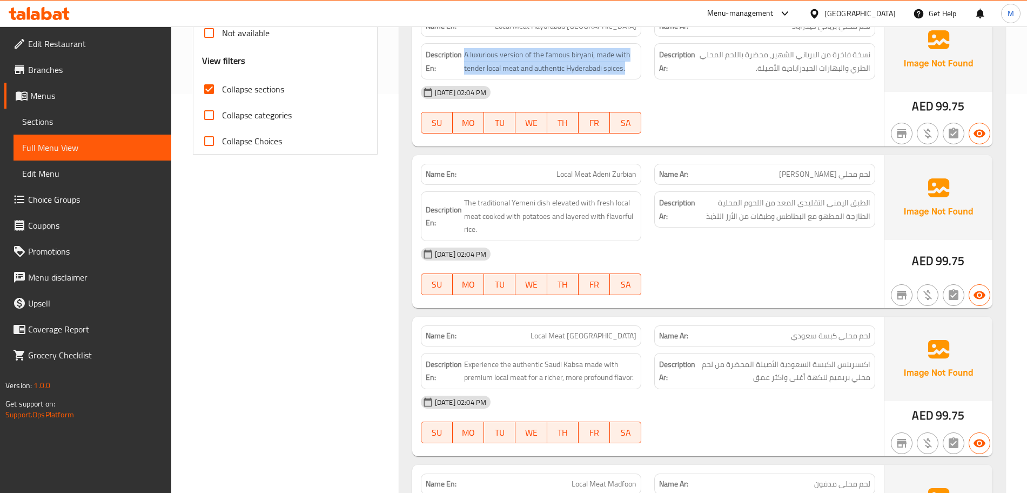
scroll to position [405, 0]
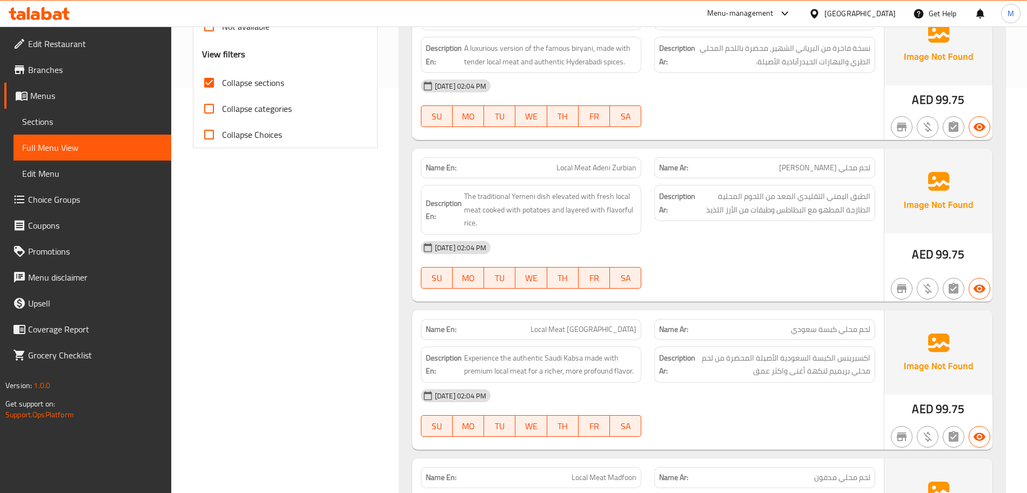
click at [600, 177] on div "Name En: Local Meat Adeni Zurbian" at bounding box center [531, 167] width 221 height 21
click at [555, 219] on span "The traditional Yemeni dish elevated with fresh local meat cooked with potatoes…" at bounding box center [550, 210] width 173 height 40
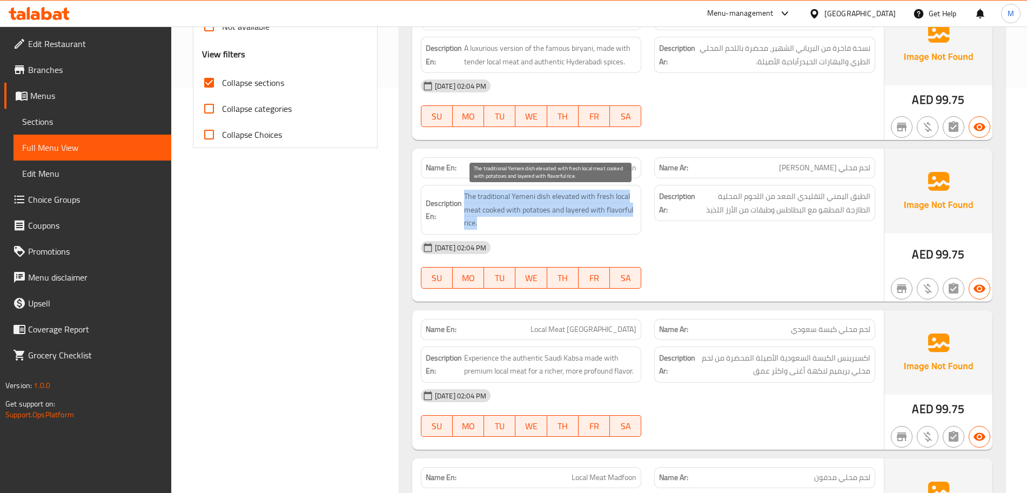
click at [555, 219] on span "The traditional Yemeni dish elevated with fresh local meat cooked with potatoes…" at bounding box center [550, 210] width 173 height 40
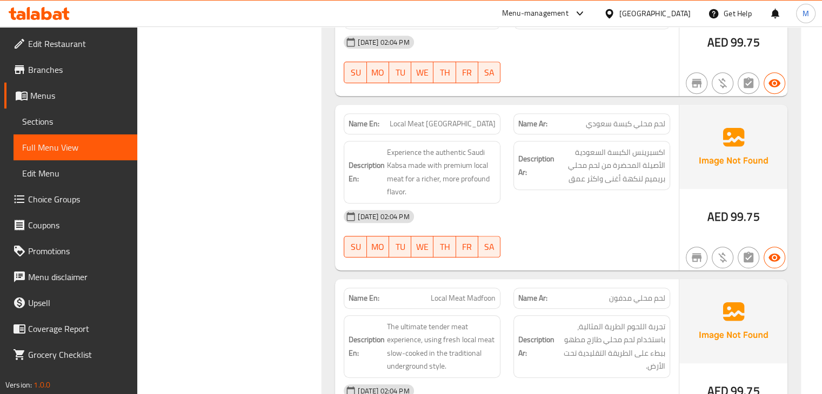
scroll to position [675, 0]
click at [458, 145] on span "Experience the authentic Saudi Kabsa made with premium local meat for a richer,…" at bounding box center [441, 171] width 109 height 53
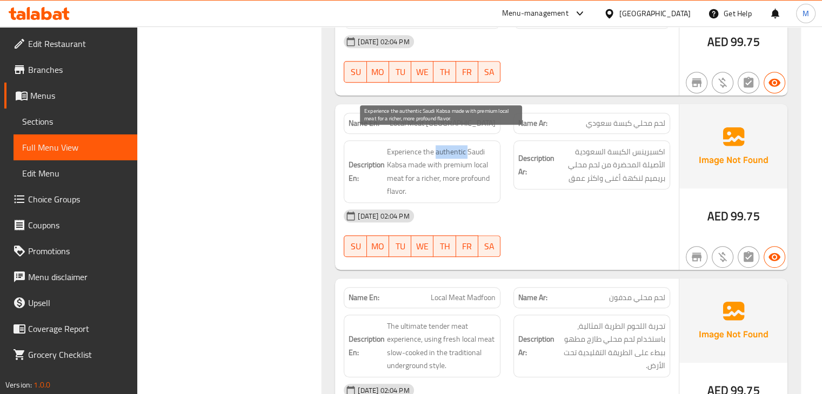
click at [458, 145] on span "Experience the authentic Saudi Kabsa made with premium local meat for a richer,…" at bounding box center [441, 171] width 109 height 53
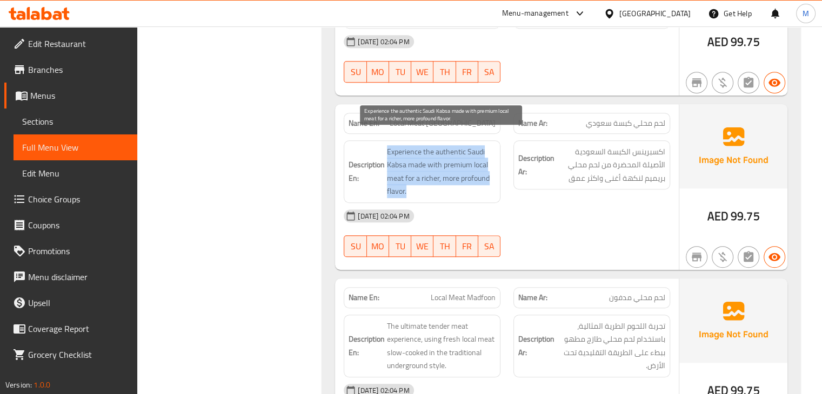
click at [458, 145] on span "Experience the authentic Saudi Kabsa made with premium local meat for a richer,…" at bounding box center [441, 171] width 109 height 53
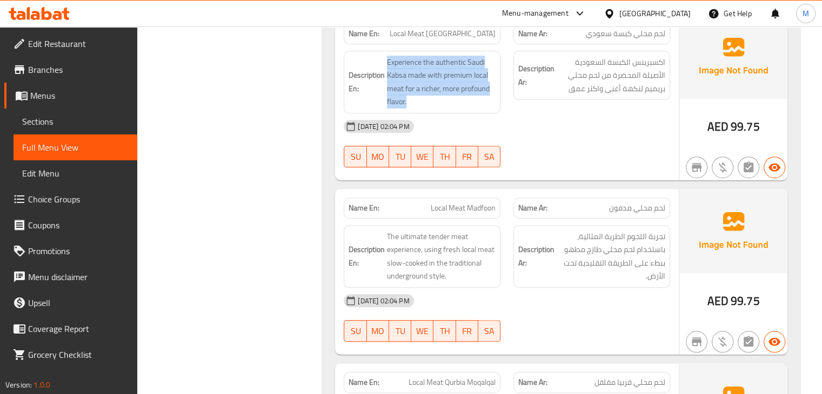
scroll to position [784, 0]
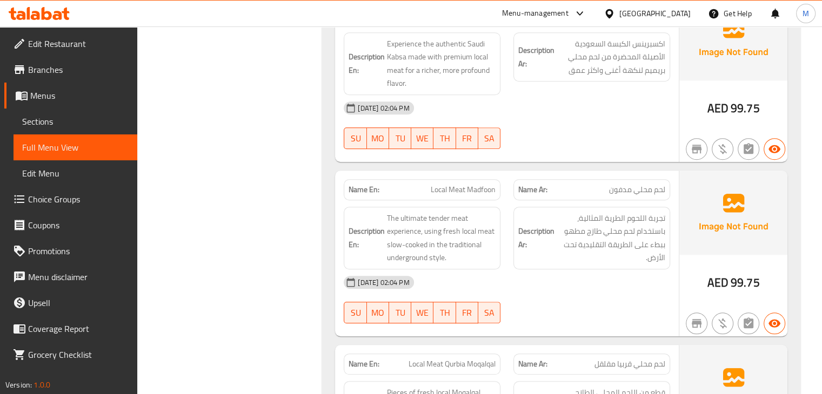
click at [447, 184] on span "Local Meat Madfoon" at bounding box center [463, 189] width 65 height 11
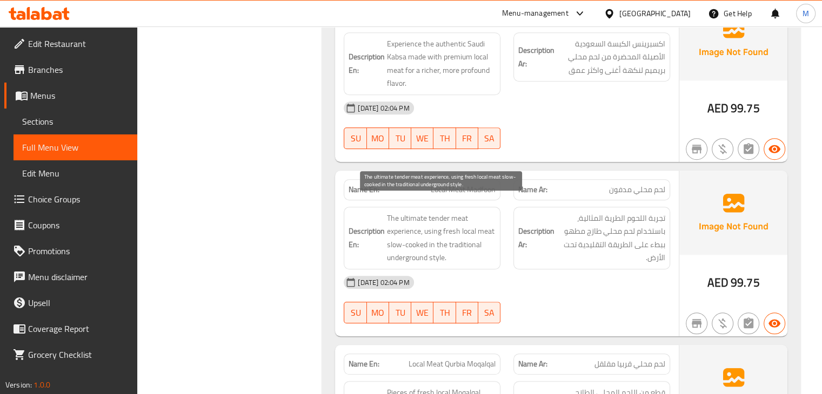
click at [441, 218] on span "The ultimate tender meat experience, using fresh local meat slow-cooked in the …" at bounding box center [441, 238] width 109 height 53
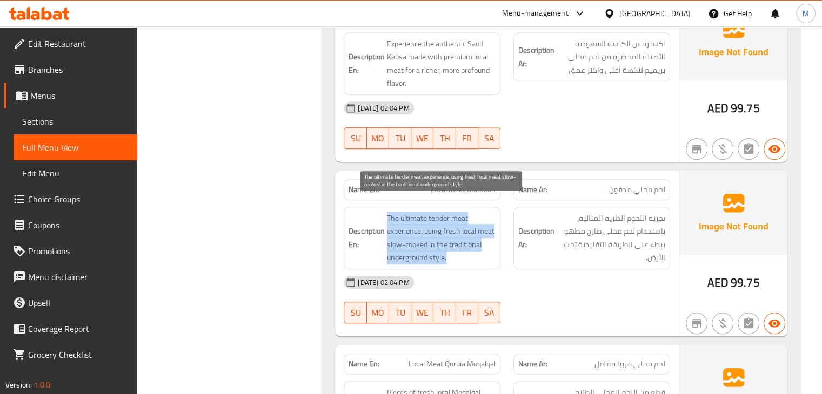
click at [441, 218] on span "The ultimate tender meat experience, using fresh local meat slow-cooked in the …" at bounding box center [441, 238] width 109 height 53
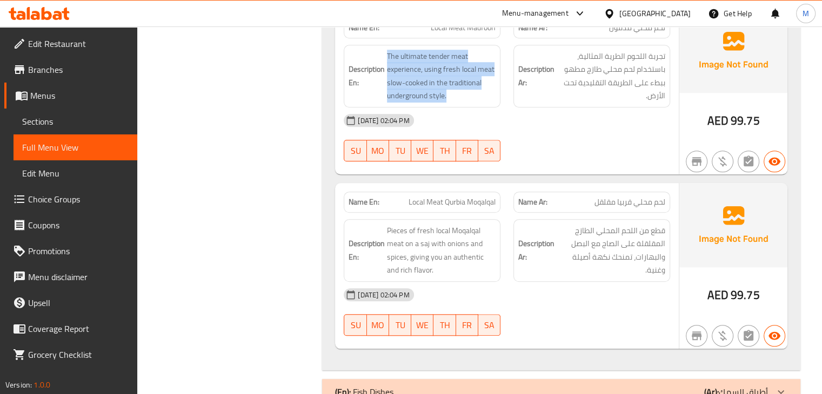
scroll to position [990, 0]
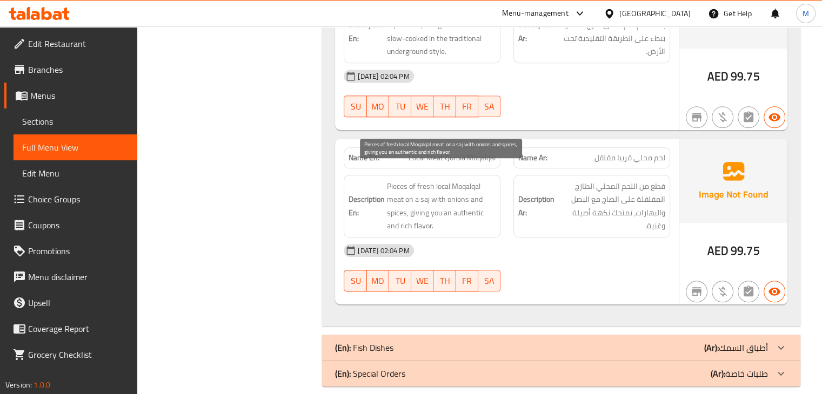
click at [419, 193] on span "Pieces of fresh local Moqalqal meat on a saj with onions and spices, giving you…" at bounding box center [441, 206] width 109 height 53
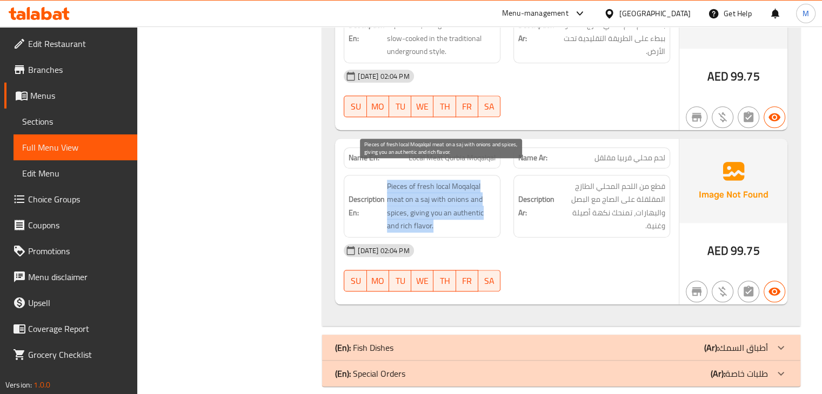
click at [419, 193] on span "Pieces of fresh local Moqalqal meat on a saj with onions and spices, giving you…" at bounding box center [441, 206] width 109 height 53
click at [389, 367] on p "(En): Special Orders" at bounding box center [370, 373] width 70 height 13
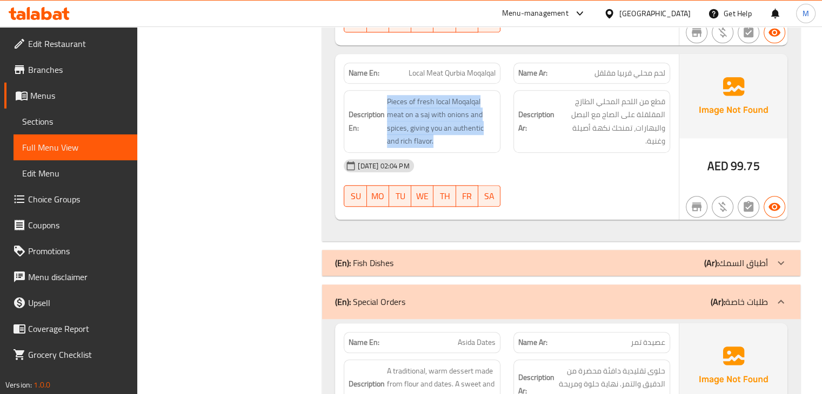
scroll to position [1199, 0]
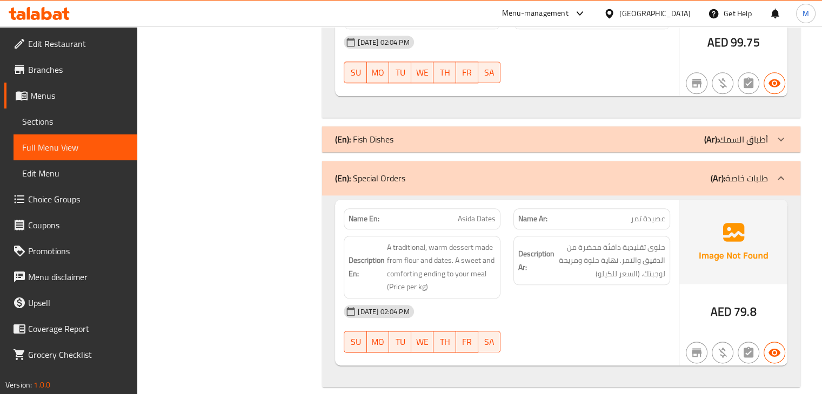
click at [578, 161] on div "(En): Special Orders (Ar): طلبات خاصة" at bounding box center [561, 178] width 478 height 35
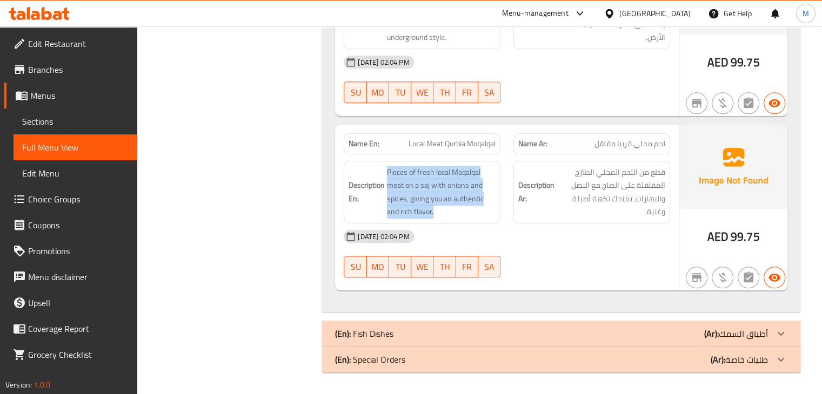
scroll to position [990, 0]
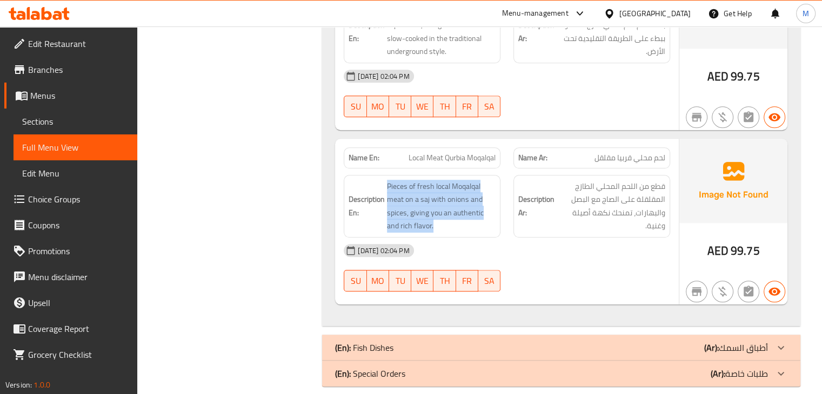
click at [486, 342] on div "(En): Fish Dishes (Ar): أطباق السمك" at bounding box center [551, 348] width 433 height 13
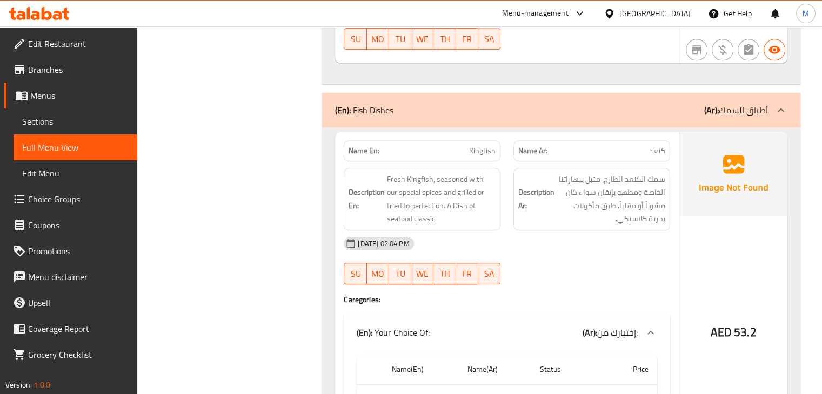
scroll to position [1213, 0]
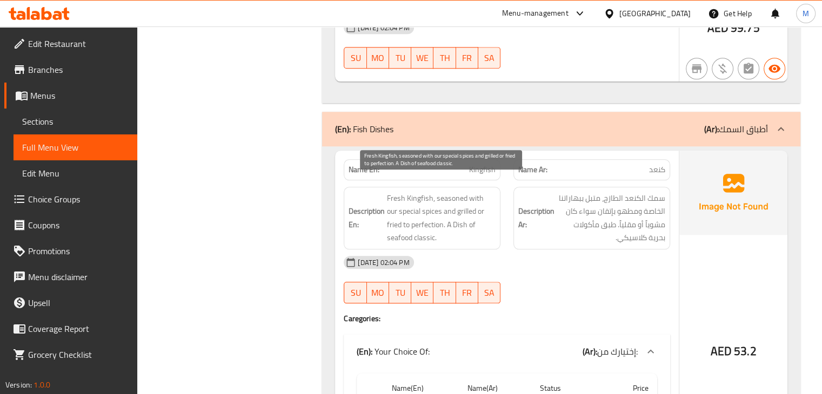
click at [476, 202] on span "Fresh Kingfish, seasoned with our special spices and grilled or fried to perfec…" at bounding box center [441, 218] width 109 height 53
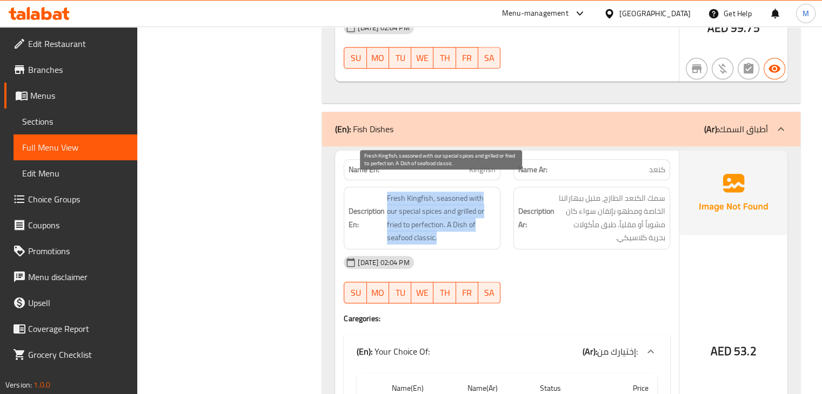
click at [476, 202] on span "Fresh Kingfish, seasoned with our special spices and grilled or fried to perfec…" at bounding box center [441, 218] width 109 height 53
copy span "Fresh Kingfish, seasoned with our special spices and grilled or fried to perfec…"
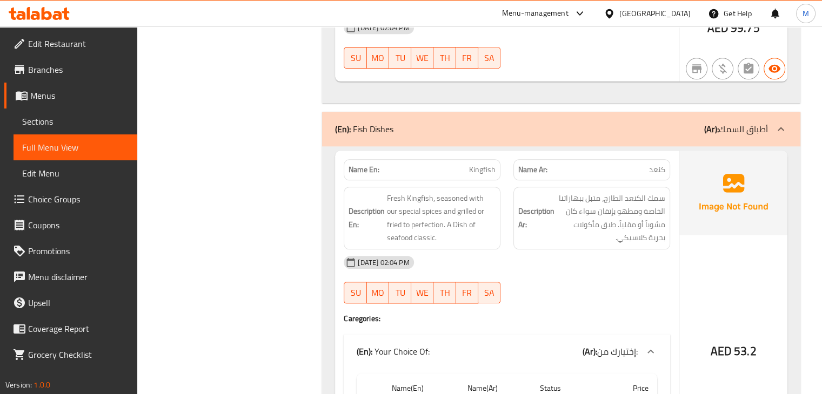
click at [478, 164] on span "Kingfish" at bounding box center [482, 169] width 26 height 11
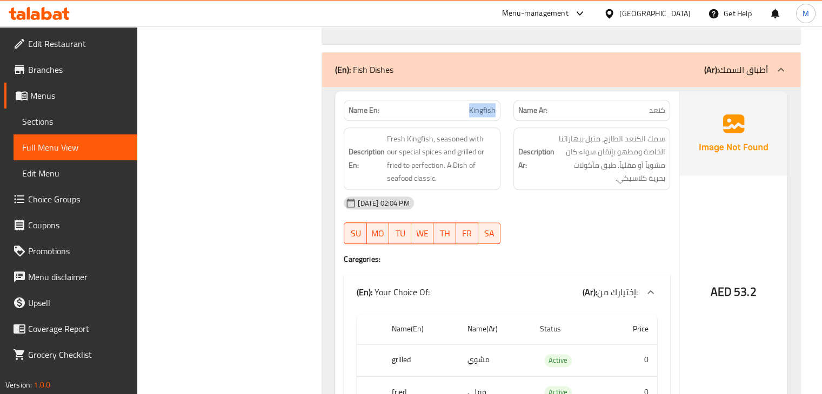
scroll to position [1321, 0]
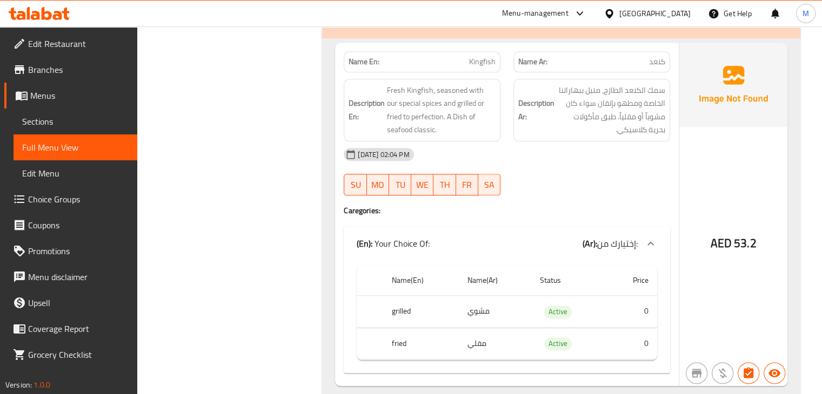
click at [431, 108] on span "Fresh Kingfish, seasoned with our special spices and grilled or fried to perfec…" at bounding box center [441, 110] width 109 height 53
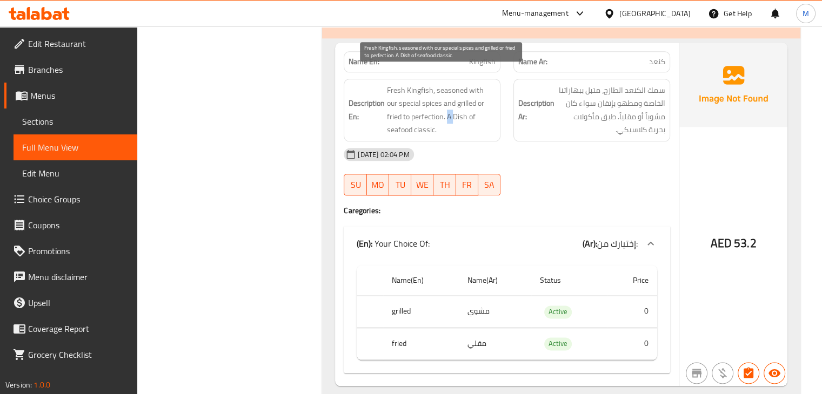
click at [431, 108] on span "Fresh Kingfish, seasoned with our special spices and grilled or fried to perfec…" at bounding box center [441, 110] width 109 height 53
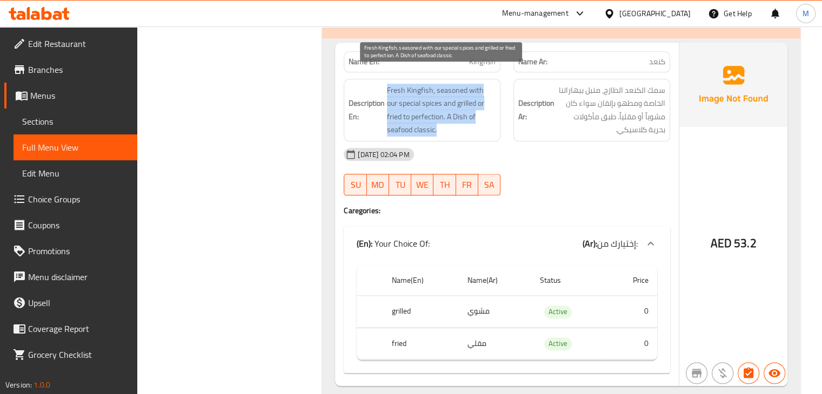
click at [431, 108] on span "Fresh Kingfish, seasoned with our special spices and grilled or fried to perfec…" at bounding box center [441, 110] width 109 height 53
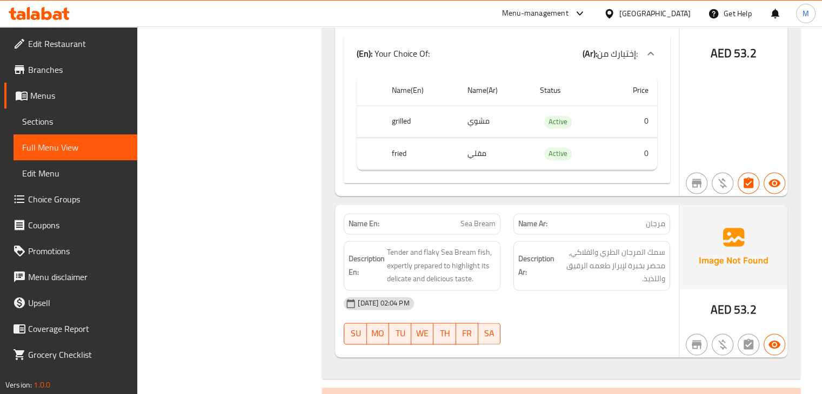
scroll to position [1537, 0]
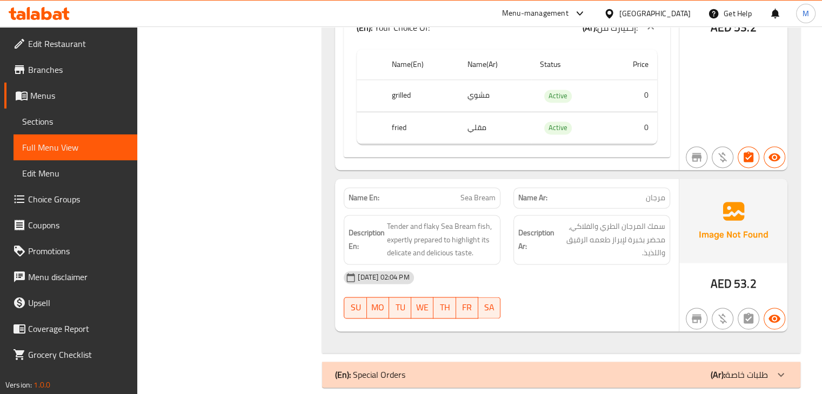
click at [529, 369] on div "(En): Special Orders (Ar): طلبات خاصة" at bounding box center [551, 375] width 433 height 13
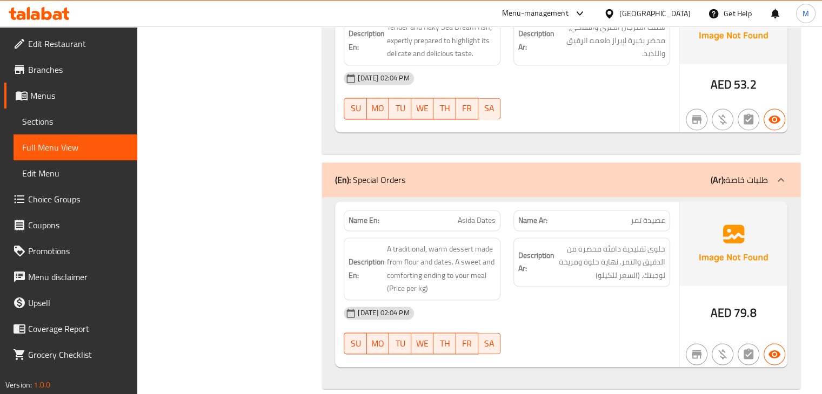
scroll to position [1738, 0]
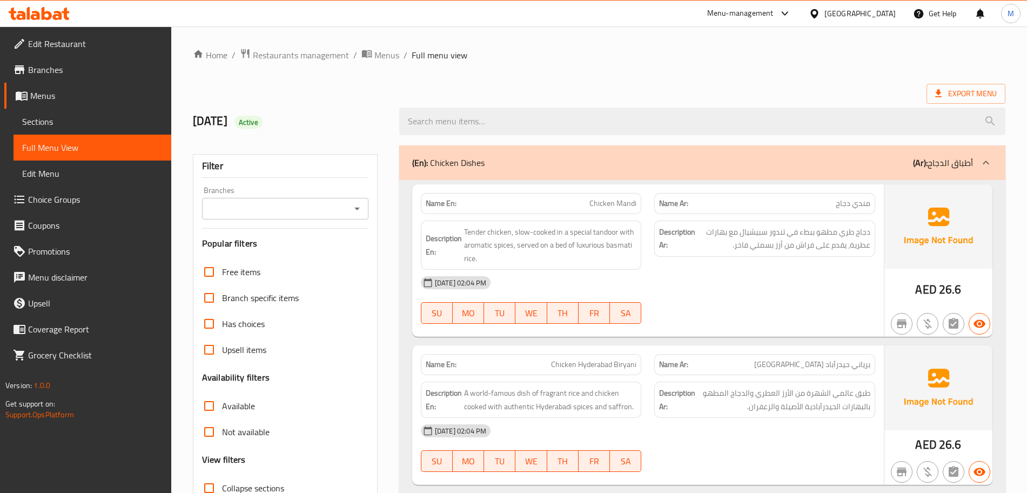
click at [76, 114] on link "Sections" at bounding box center [93, 122] width 158 height 26
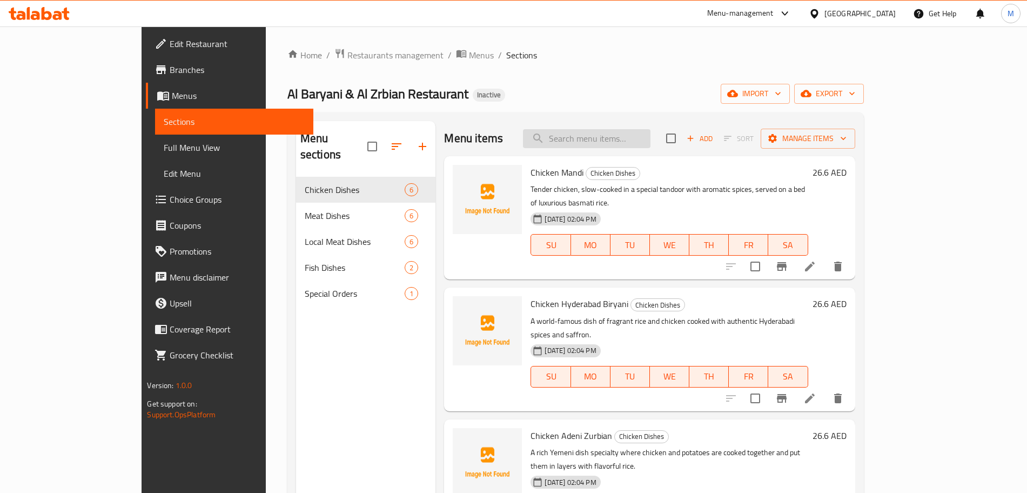
click at [637, 141] on input "search" at bounding box center [587, 138] width 128 height 19
paste input "فراش"
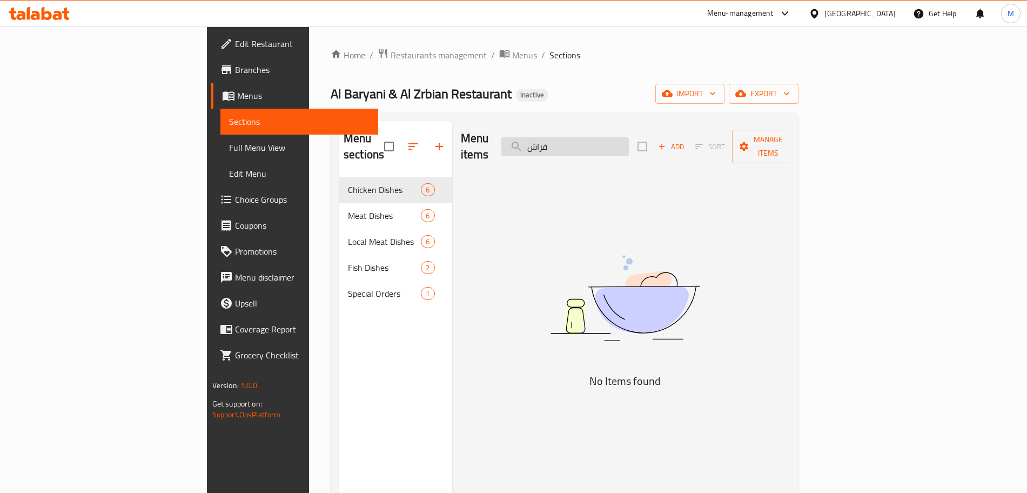
click at [615, 147] on input "فراش" at bounding box center [565, 146] width 128 height 19
paste input "Chicken Mandi"
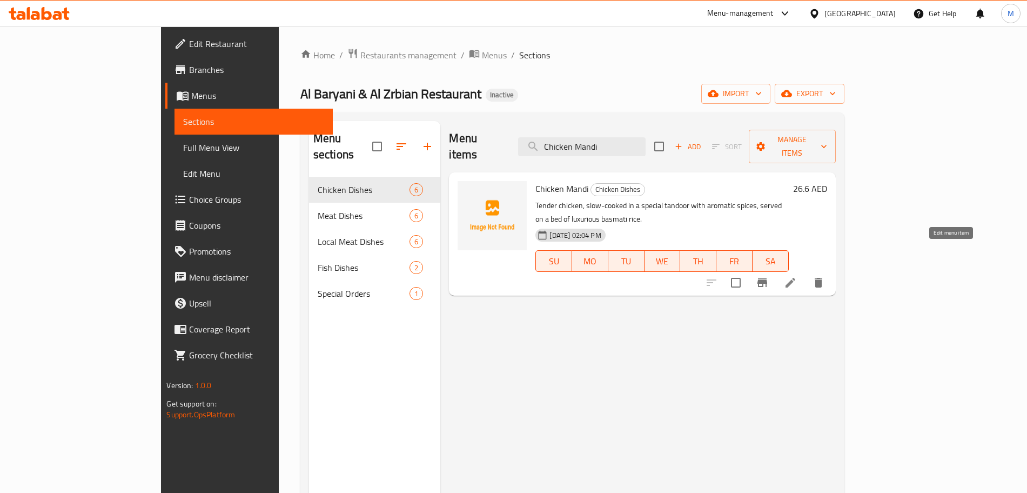
type input "Chicken Mandi"
click at [797, 276] on icon at bounding box center [790, 282] width 13 height 13
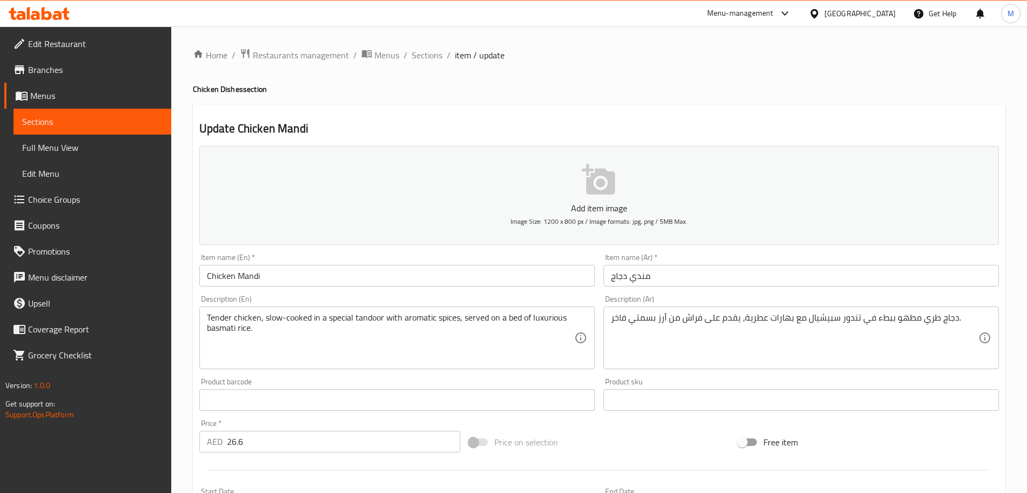
click at [697, 317] on textarea "دجاج طري مطهو ببطء في تندور سبيشيال مع بهارات عطرية، يقدم على فراش من أرز بسمتي…" at bounding box center [794, 337] width 367 height 51
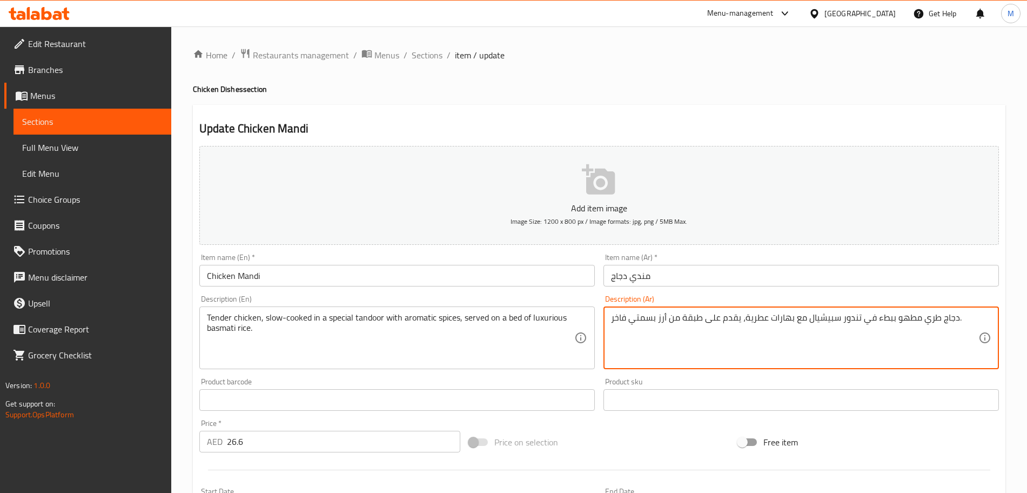
type textarea "دجاج طري مطهو ببطء في تندور سبيشيال مع بهارات عطرية، يقدم على طبقة من أرز بسمتي…"
click at [513, 322] on textarea "Tender chicken, slow-cooked in a special tandoor with aromatic spices, served o…" at bounding box center [390, 337] width 367 height 51
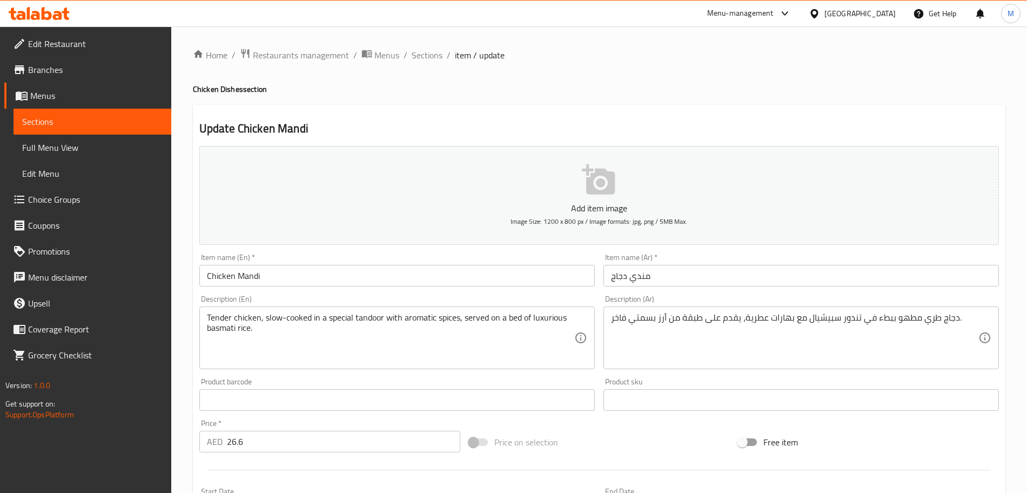
click at [290, 378] on div "Product barcode Product barcode" at bounding box center [397, 394] width 396 height 33
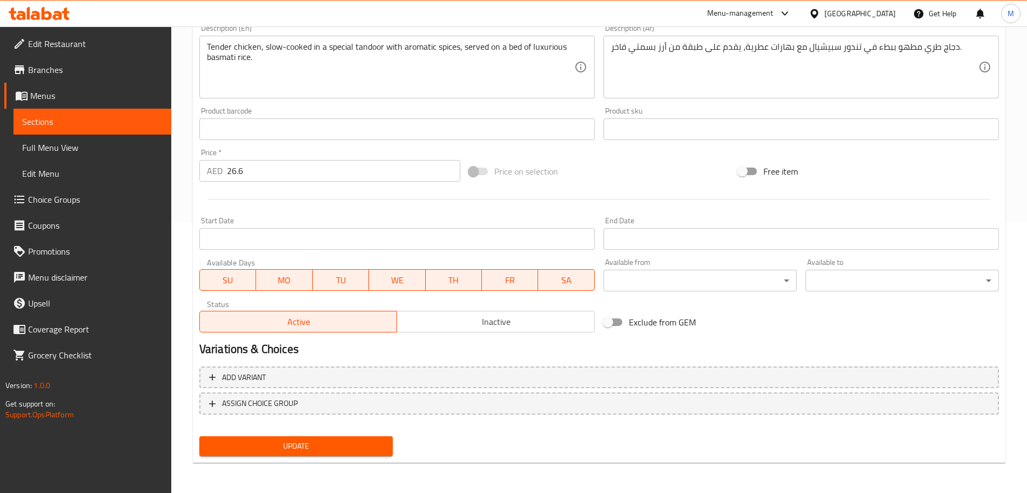
click at [290, 452] on span "Update" at bounding box center [296, 446] width 176 height 14
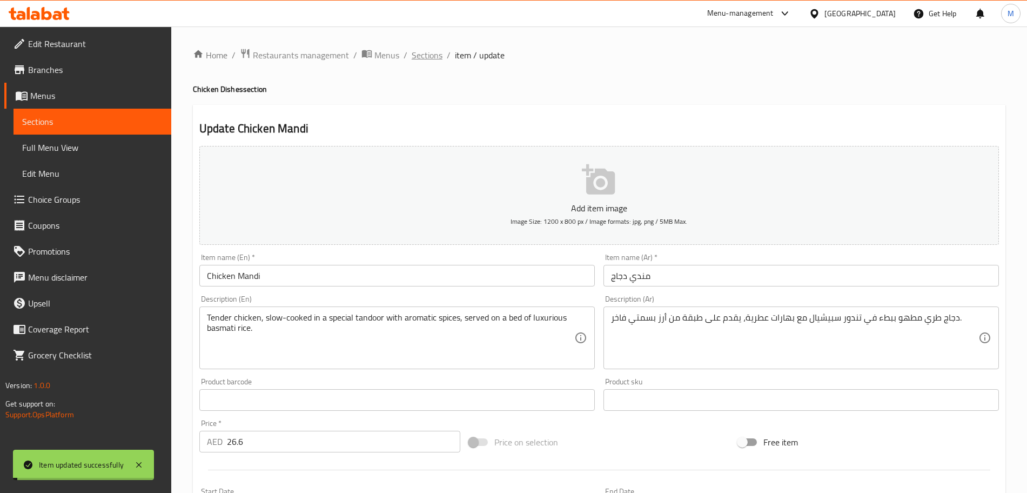
click at [425, 52] on span "Sections" at bounding box center [427, 55] width 31 height 13
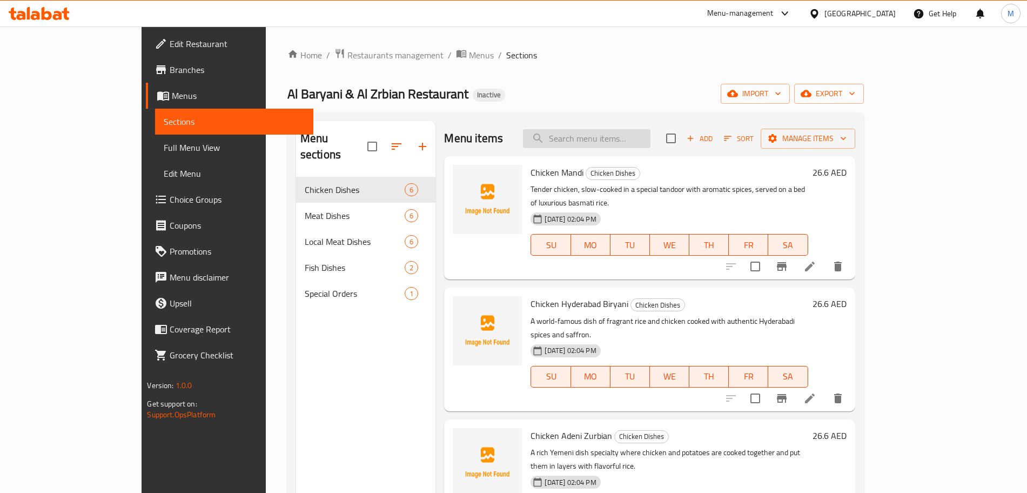
click at [625, 140] on input "search" at bounding box center [587, 138] width 128 height 19
paste input "Meat Mandi"
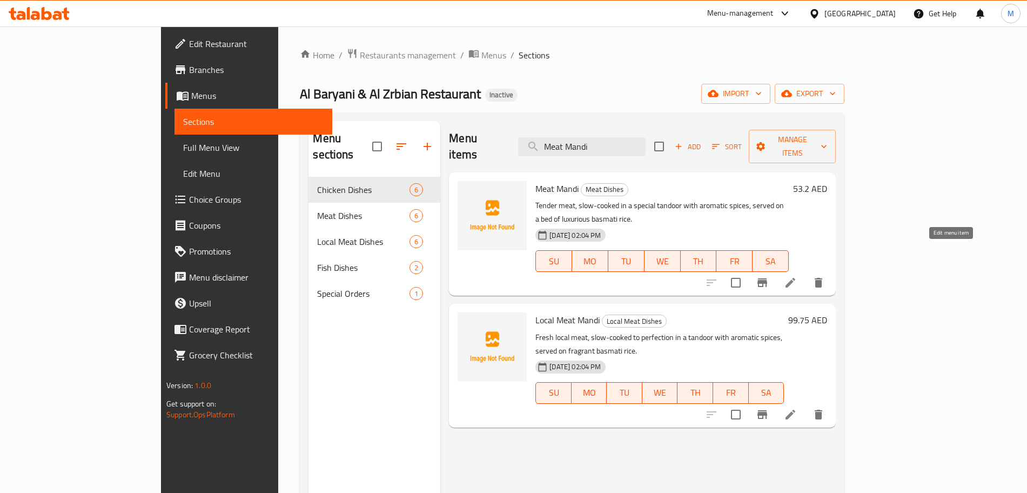
type input "Meat Mandi"
click at [797, 276] on icon at bounding box center [790, 282] width 13 height 13
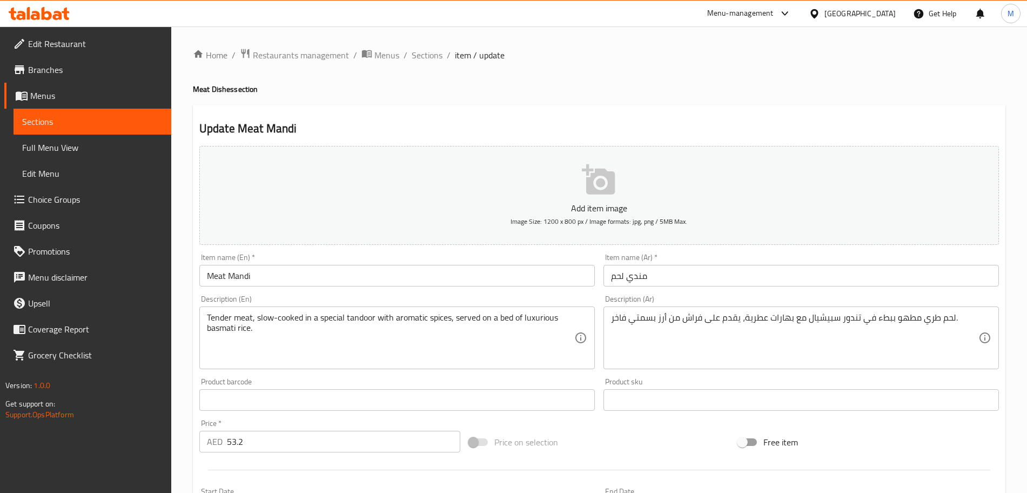
click at [691, 320] on textarea "لحم طري مطهو ببطء في تندور سبيشيال مع بهارات عطرية، يقدم على فراش من أرز بسمتي …" at bounding box center [794, 337] width 367 height 51
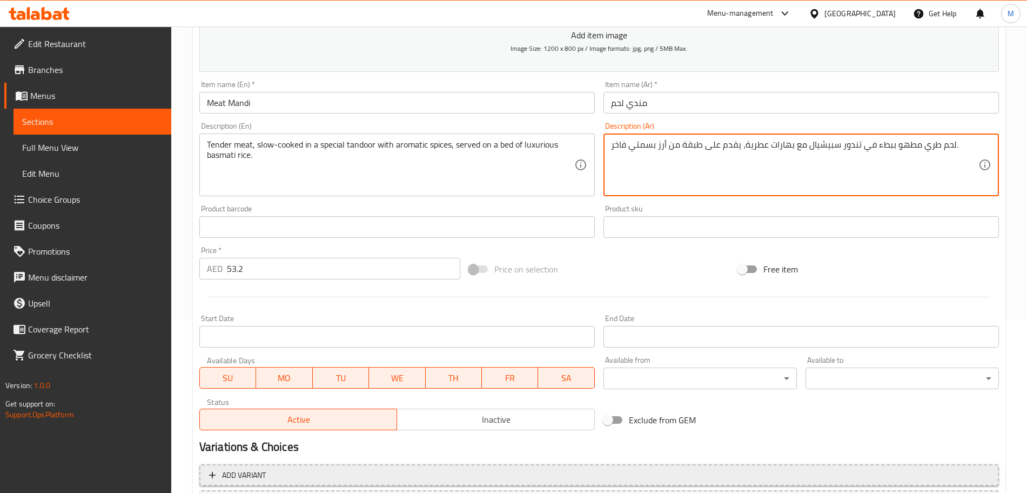
scroll to position [271, 0]
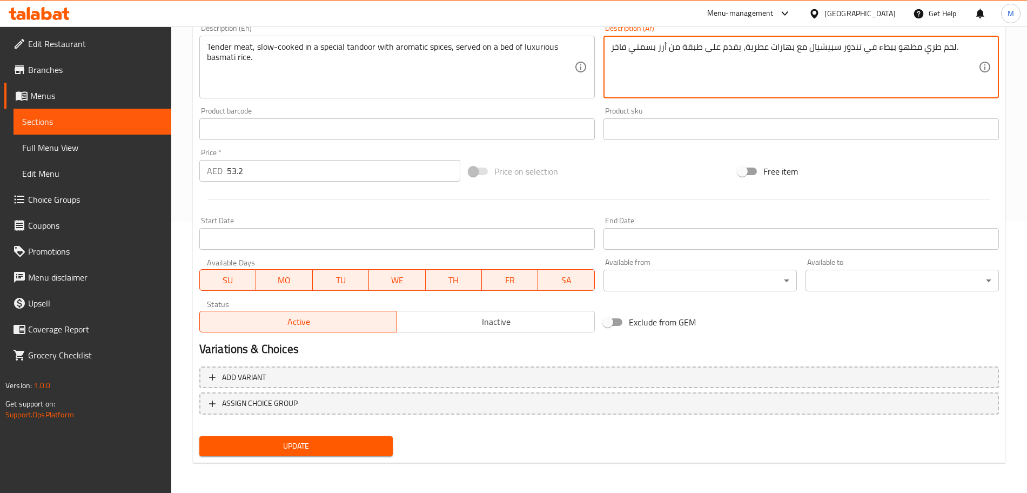
type textarea "لحم طري مطهو ببطء في تندور سبيشيال مع بهارات عطرية، يقدم على طبقة من أرز بسمتي …"
click at [335, 446] on span "Update" at bounding box center [296, 446] width 176 height 14
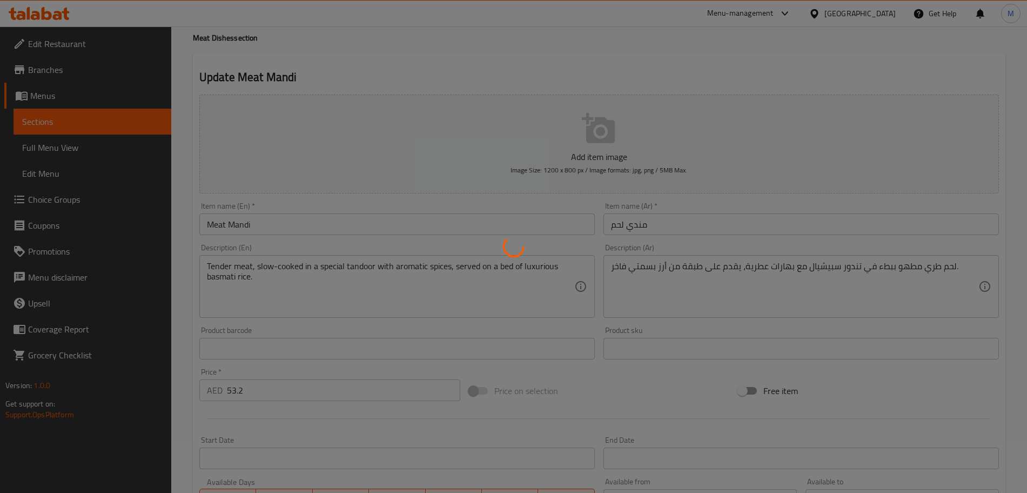
scroll to position [0, 0]
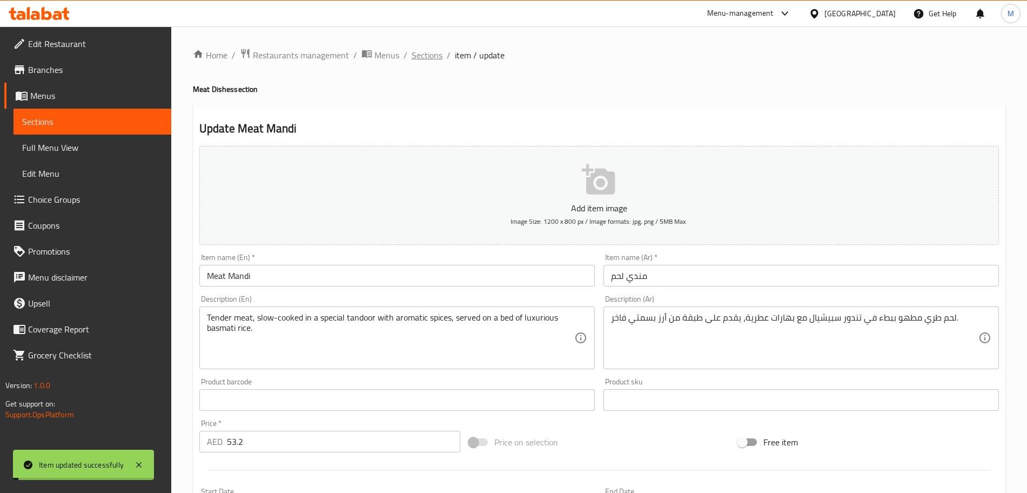
click at [424, 59] on span "Sections" at bounding box center [427, 55] width 31 height 13
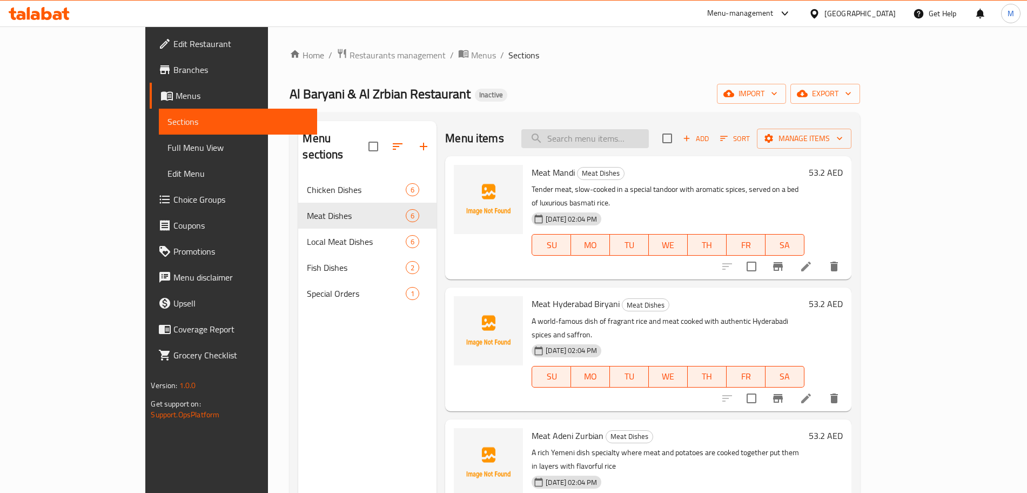
click at [649, 144] on input "search" at bounding box center [585, 138] width 128 height 19
paste input "Local Meat Mandi"
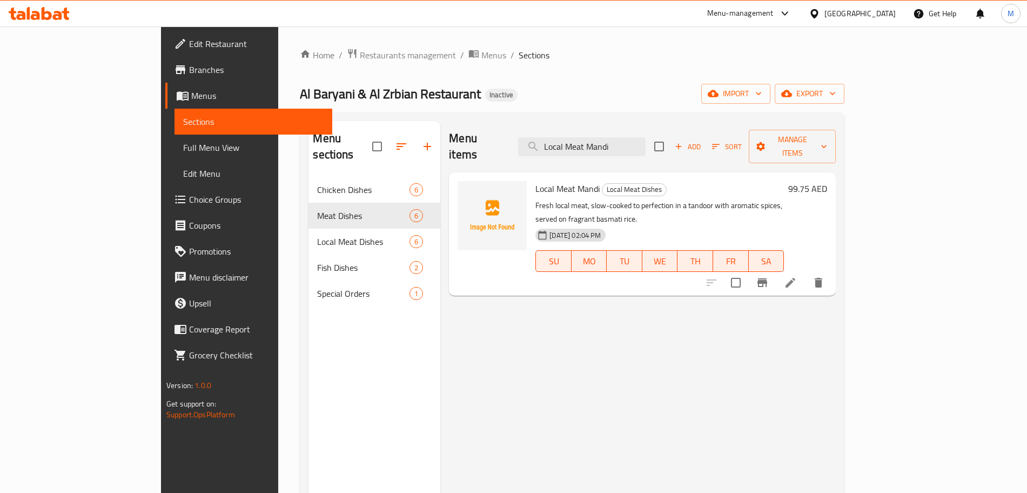
type input "Local Meat Mandi"
click at [797, 276] on icon at bounding box center [790, 282] width 13 height 13
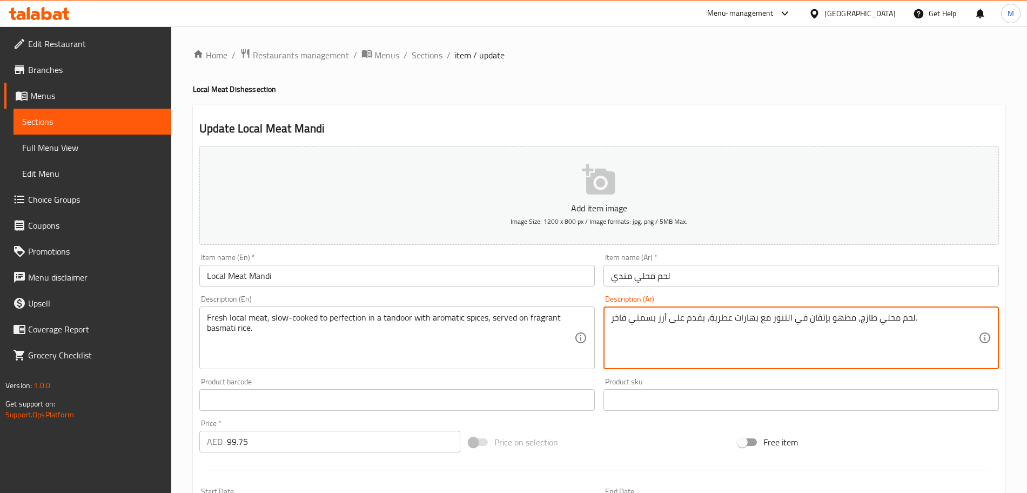
click at [620, 322] on textarea "لحم محلي طازج، مطهو بإتقان في التنور مع بهارات عطرية، يقدم على أرز بسمتي فاخر." at bounding box center [794, 337] width 367 height 51
click at [265, 273] on input "Local Meat Mandi" at bounding box center [397, 276] width 396 height 22
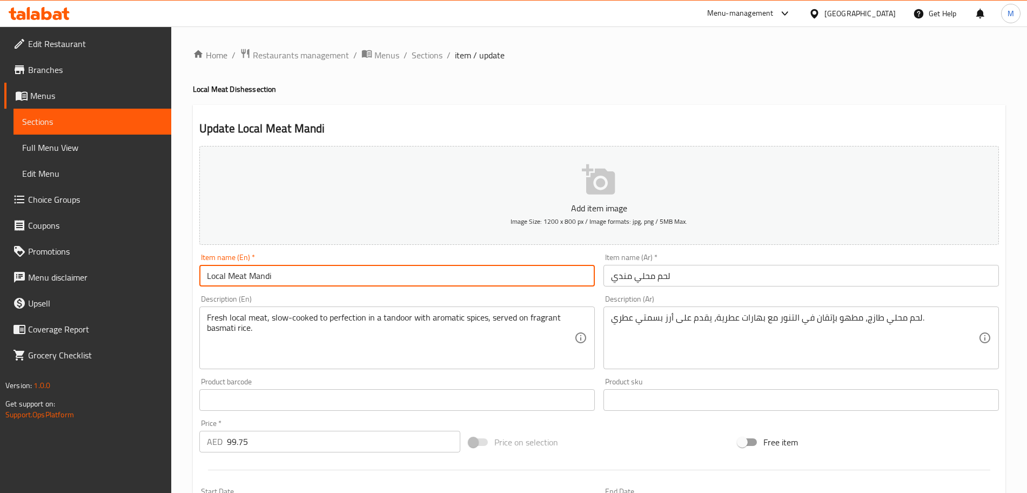
click at [265, 273] on input "Local Meat Mandi" at bounding box center [397, 276] width 396 height 22
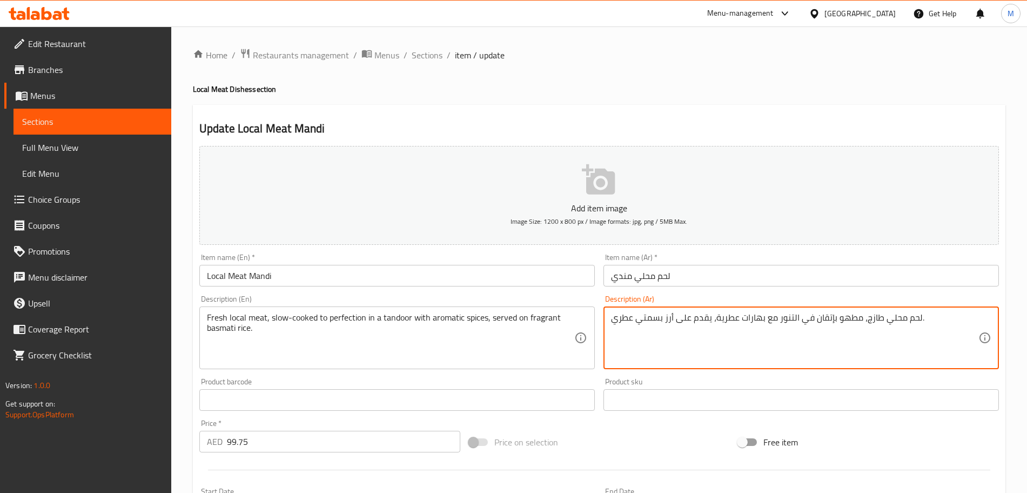
click at [781, 320] on textarea "لحم محلي طازج، مطهو بإتقان في التنور مع بهارات عطرية، يقدم على أرز بسمتي عطري." at bounding box center [794, 337] width 367 height 51
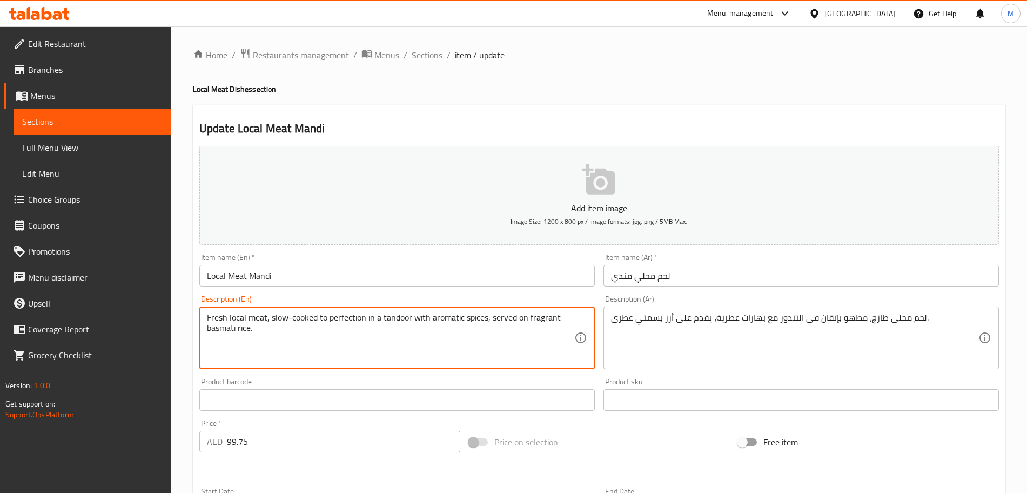
click at [447, 316] on textarea "Fresh local meat, slow-cooked to perfection in a tandoor with aromatic spices, …" at bounding box center [390, 337] width 367 height 51
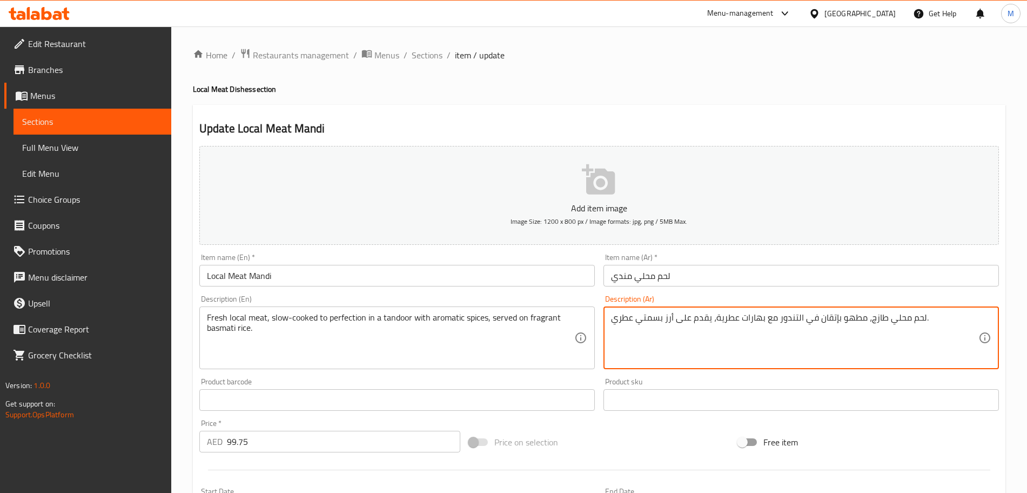
drag, startPoint x: 682, startPoint y: 327, endPoint x: 691, endPoint y: 332, distance: 10.7
paste textarea "مطهو ببطء إلى درجة الكمال في التندور مع التوابل العطرية، وت"
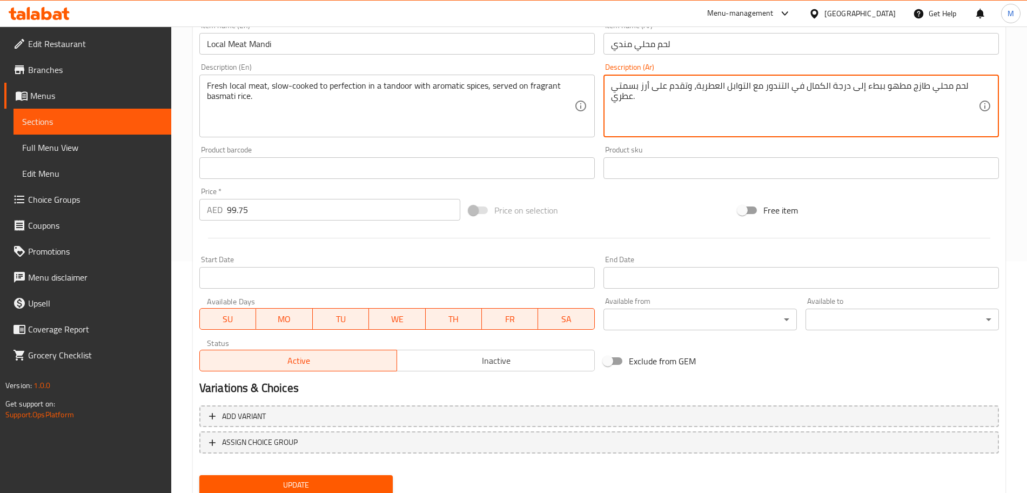
scroll to position [270, 0]
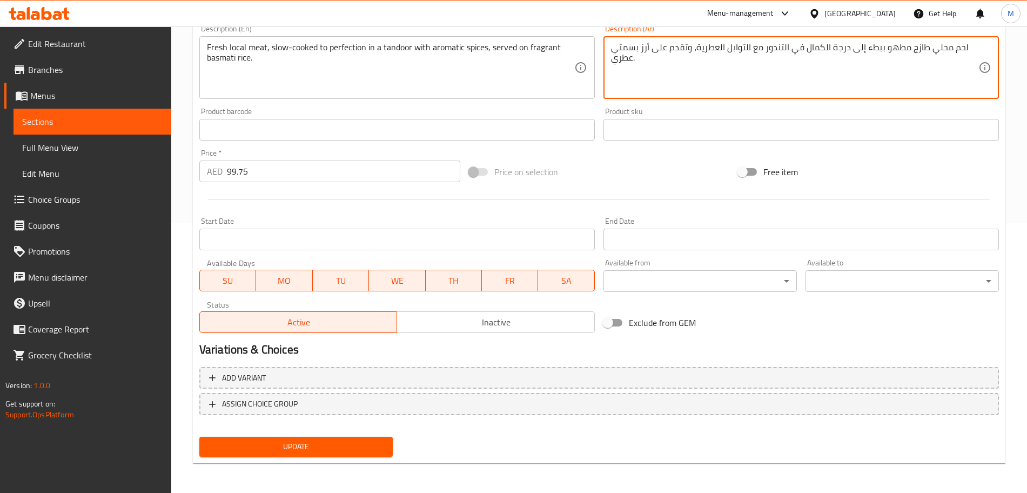
type textarea "لحم محلي طازج مطهو ببطء إلى درجة الكمال في التندور مع التوابل العطرية، وتقدم عل…"
click at [258, 452] on span "Update" at bounding box center [296, 447] width 176 height 14
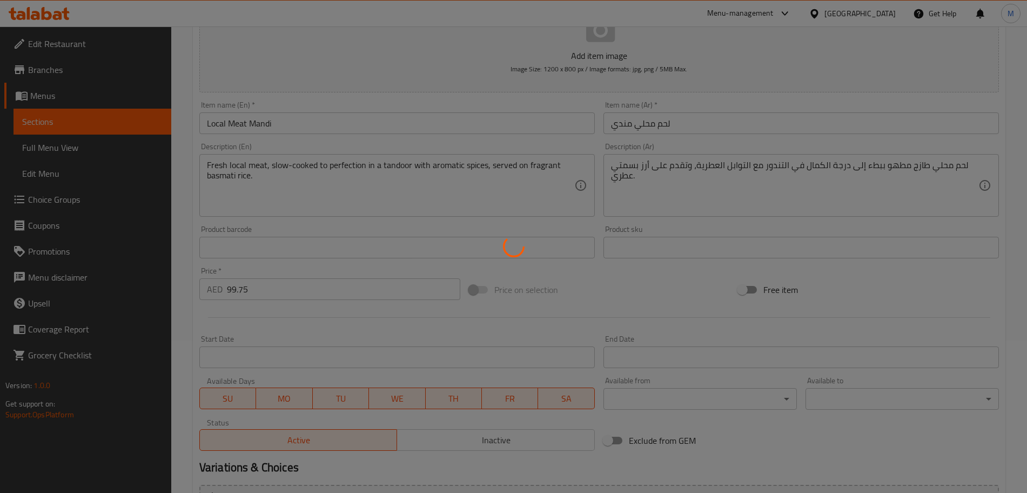
scroll to position [0, 0]
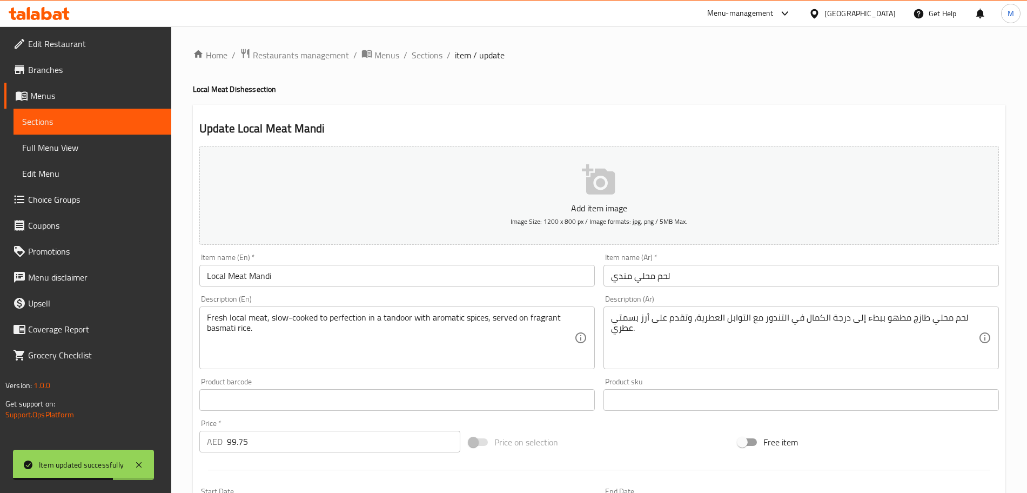
click at [273, 269] on input "Local Meat Mandi" at bounding box center [397, 276] width 396 height 22
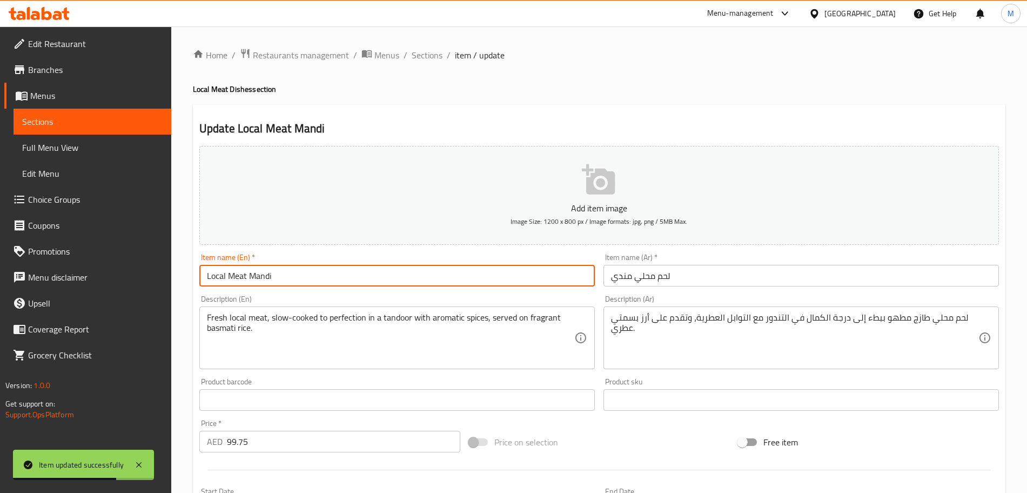
click at [273, 269] on input "Local Meat Mandi" at bounding box center [397, 276] width 396 height 22
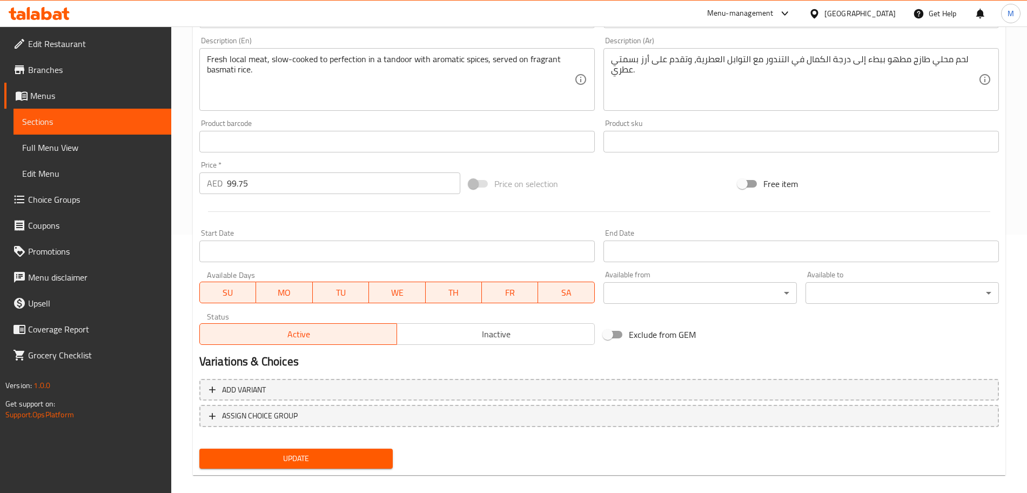
scroll to position [271, 0]
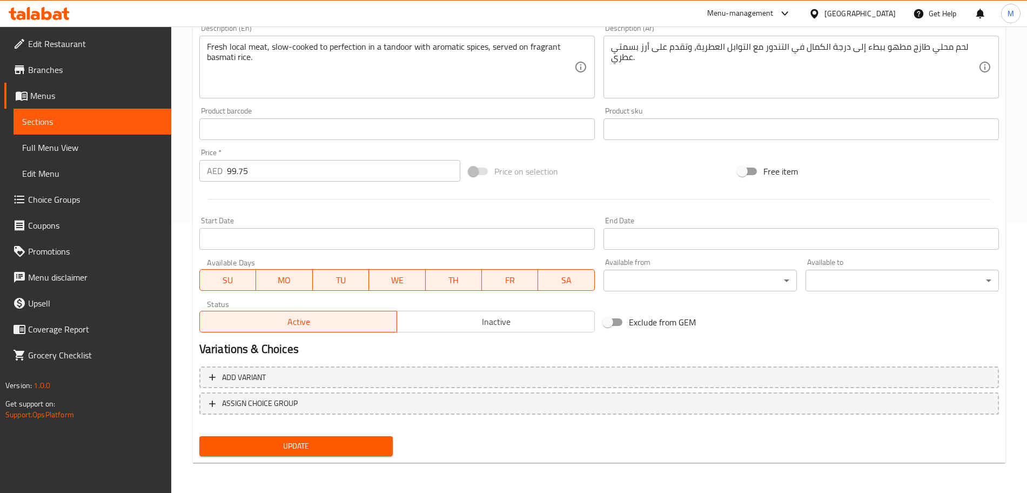
click at [272, 447] on span "Update" at bounding box center [296, 446] width 176 height 14
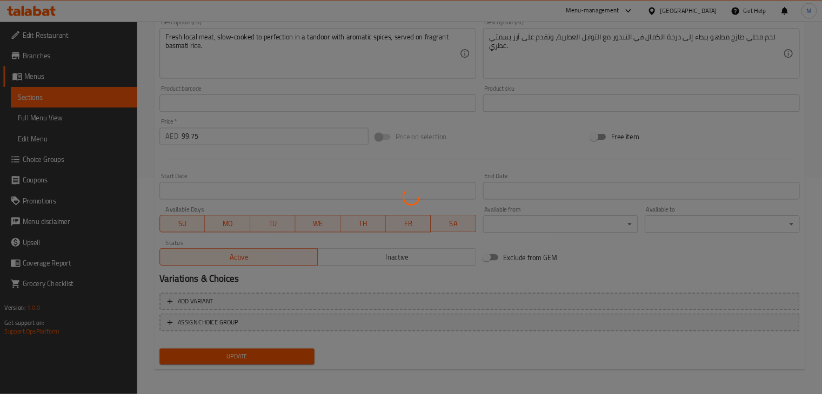
scroll to position [0, 0]
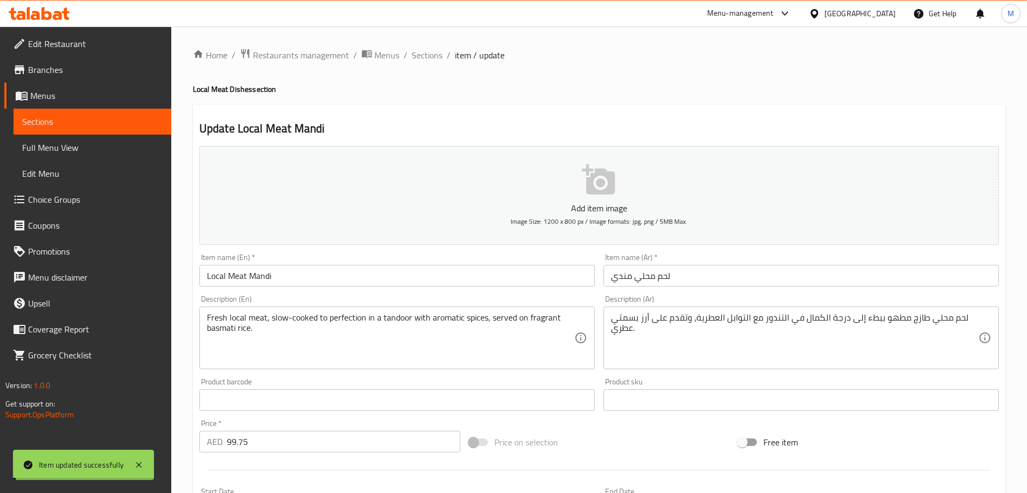
drag, startPoint x: 435, startPoint y: 58, endPoint x: 369, endPoint y: 8, distance: 83.0
click at [434, 58] on span "Sections" at bounding box center [427, 55] width 31 height 13
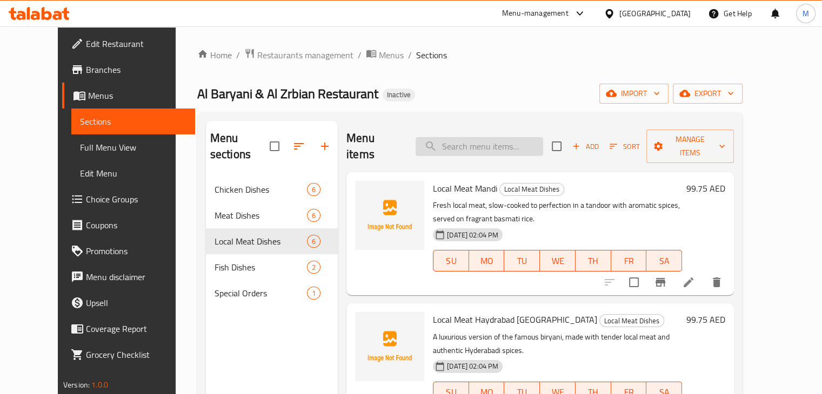
click at [499, 137] on input "search" at bounding box center [480, 146] width 128 height 19
paste input "Kingfish"
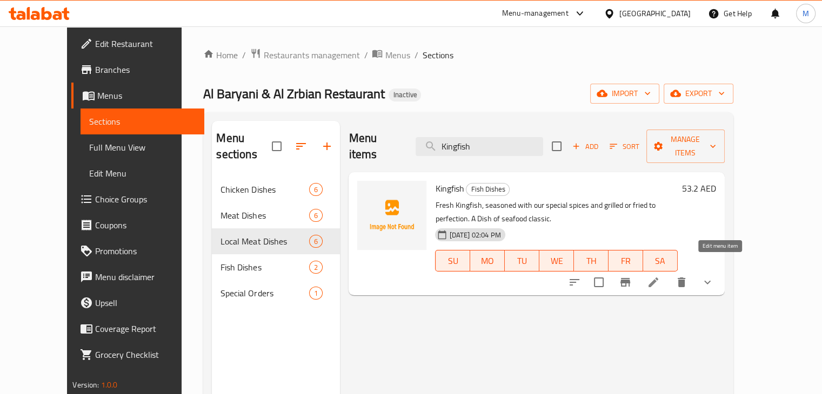
type input "Kingfish"
click at [660, 276] on icon at bounding box center [653, 282] width 13 height 13
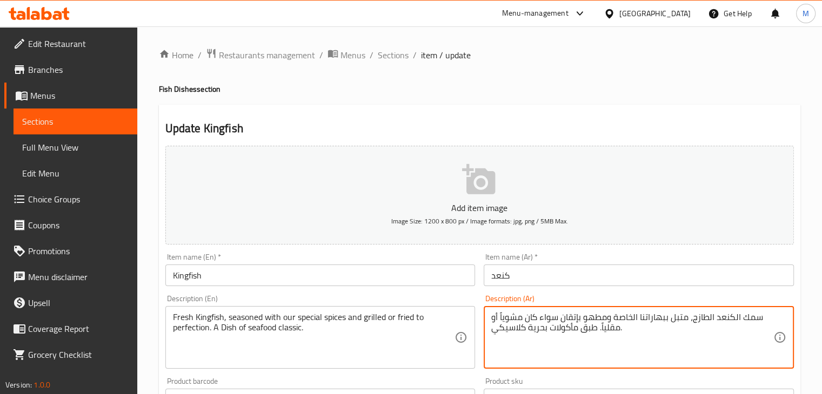
drag, startPoint x: 544, startPoint y: 321, endPoint x: 532, endPoint y: 324, distance: 12.8
click at [532, 324] on textarea "سمك الكنعد الطازج، متبل ببهاراتنا الخاصة ومطهو بإتقان سواء كان مشوياً أو مقلياً…" at bounding box center [632, 337] width 282 height 51
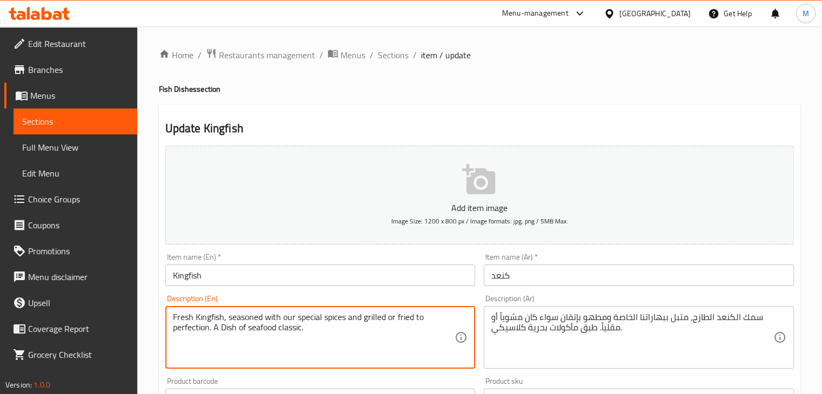
drag, startPoint x: 346, startPoint y: 318, endPoint x: 210, endPoint y: 333, distance: 137.0
click at [253, 349] on textarea "Fresh Kingfish, seasoned with our special spices and grilled or fried to perfec…" at bounding box center [314, 337] width 282 height 51
click at [283, 335] on textarea "Fresh Kingfish, seasoned with our special spices and grilled or fried to perfec…" at bounding box center [314, 337] width 282 height 51
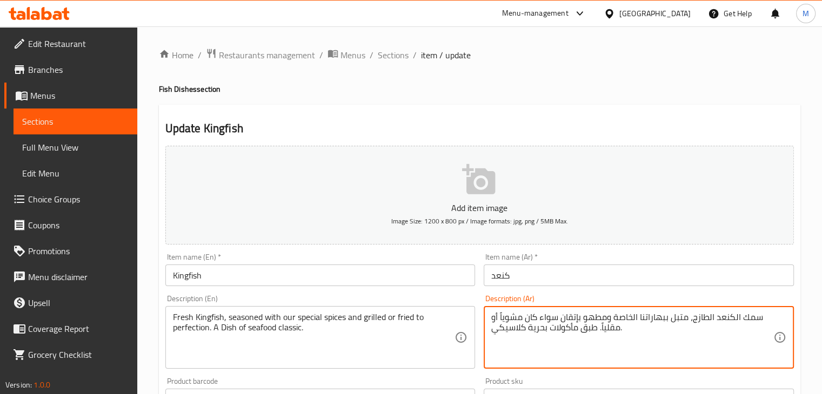
click at [528, 316] on textarea "سمك الكنعد الطازج، متبل ببهاراتنا الخاصة ومطهو بإتقان سواء كان مشوياً أو مقلياً…" at bounding box center [632, 337] width 282 height 51
click at [611, 340] on textarea "سمك الكنعد الطازج، متبل ببهاراتنا الخاصة ومطهو بإتقان سواء كان مشوياً أو مقلياً…" at bounding box center [632, 337] width 282 height 51
drag, startPoint x: 605, startPoint y: 318, endPoint x: 552, endPoint y: 314, distance: 53.7
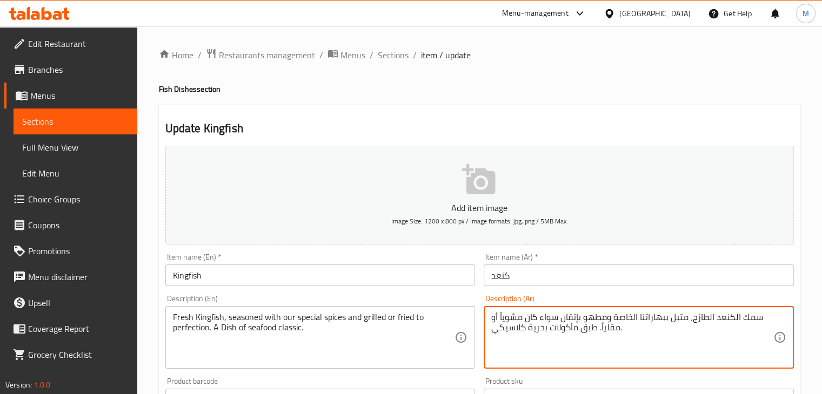
click at [552, 314] on textarea "سمك الكنعد الطازج، متبل ببهاراتنا الخاصة ومطهو بإتقان سواء كان مشوياً أو مقلياً…" at bounding box center [632, 337] width 282 height 51
click at [566, 316] on textarea "سمك الكنعد الطازج، متبل ببهاراتنا الخاصة ومطهو بإتقان سواء كان مشوياً أو مقلياً…" at bounding box center [632, 337] width 282 height 51
click at [594, 316] on textarea "سمك الكنعد الطازج، متبل ببهاراتنا الخاصة ومطهو بإتقان سواء كان مشوياً أو مقلياً…" at bounding box center [632, 337] width 282 height 51
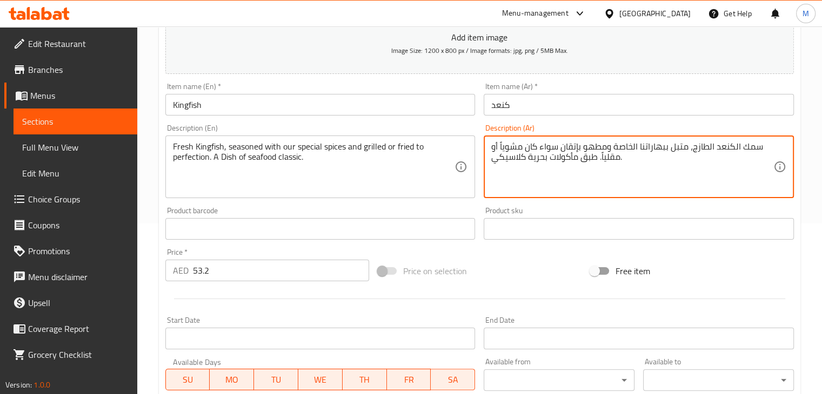
scroll to position [63, 0]
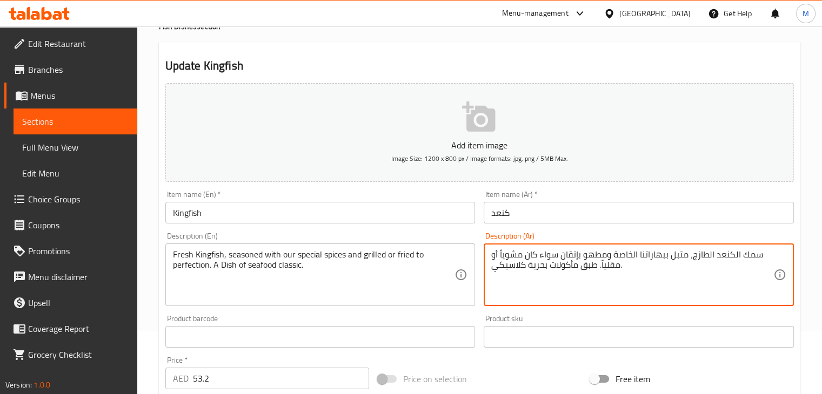
click at [592, 256] on textarea "سمك الكنعد الطازج، متبل ببهاراتنا الخاصة ومطهو بإتقان سواء كان مشوياً أو مقلياً…" at bounding box center [632, 275] width 282 height 51
drag, startPoint x: 605, startPoint y: 256, endPoint x: 581, endPoint y: 256, distance: 23.8
click at [581, 256] on textarea "سمك الكنعد الطازج، متبل ببهاراتنا الخاصة ومطهو بإتقان سواء كان مشوياً أو مقلياً…" at bounding box center [632, 275] width 282 height 51
click at [592, 258] on textarea "سمك الكنعد الطازج، متبل ببهاراتنا الخاصة ومطهو بإتقان سواء كان مشوياً أو مقلياً…" at bounding box center [632, 275] width 282 height 51
drag, startPoint x: 605, startPoint y: 258, endPoint x: 602, endPoint y: 272, distance: 14.4
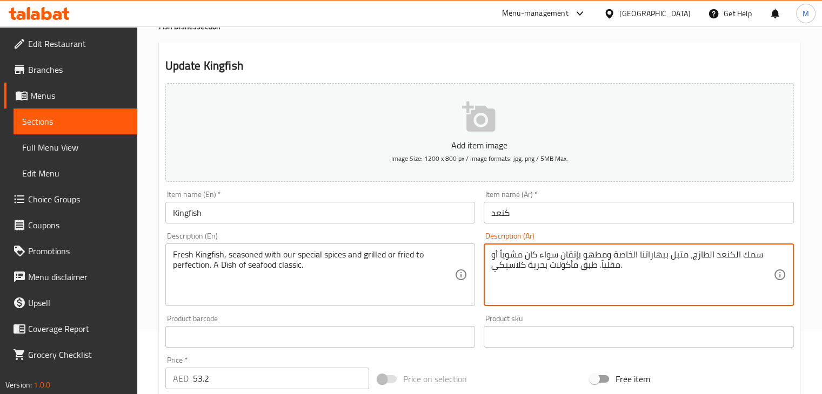
click at [602, 272] on textarea "سمك الكنعد الطازج، متبل ببهاراتنا الخاصة ومطهو بإتقان سواء كان مشوياً أو مقلياً…" at bounding box center [632, 275] width 282 height 51
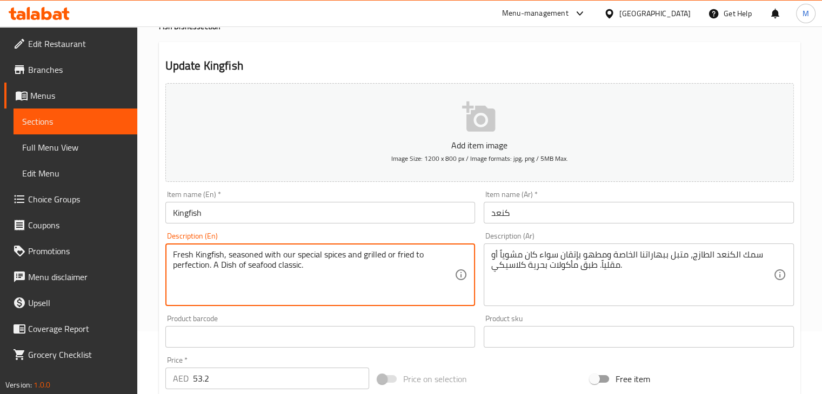
drag, startPoint x: 362, startPoint y: 256, endPoint x: 208, endPoint y: 277, distance: 155.5
paste textarea "Cooked to perfection whether grilled or broiled"
click at [360, 258] on textarea "Fresh Kingfish, seasoned with our special spices andCooked to perfection whethe…" at bounding box center [314, 275] width 282 height 51
click at [250, 263] on textarea "Fresh Kingfish, seasoned with our special spices and Cooked to perfection wheth…" at bounding box center [314, 275] width 282 height 51
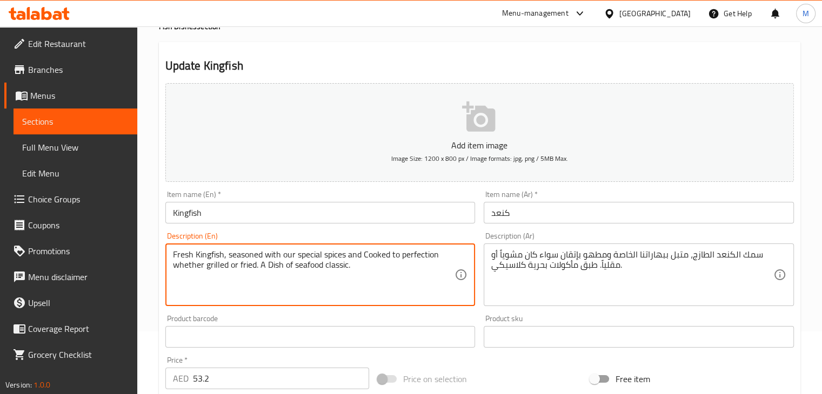
drag, startPoint x: 392, startPoint y: 253, endPoint x: 438, endPoint y: 253, distance: 46.5
click at [438, 253] on textarea "Fresh Kingfish, seasoned with our special spices and Cooked to perfection wheth…" at bounding box center [314, 275] width 282 height 51
click at [198, 266] on textarea "Fresh Kingfish, seasoned with our special spices and Cooked whether grilled or …" at bounding box center [314, 275] width 282 height 51
paste textarea "to perfection"
click at [213, 256] on textarea "Fresh Kingfish, seasoned with our special spices and Cooked whether grilled or …" at bounding box center [314, 275] width 282 height 51
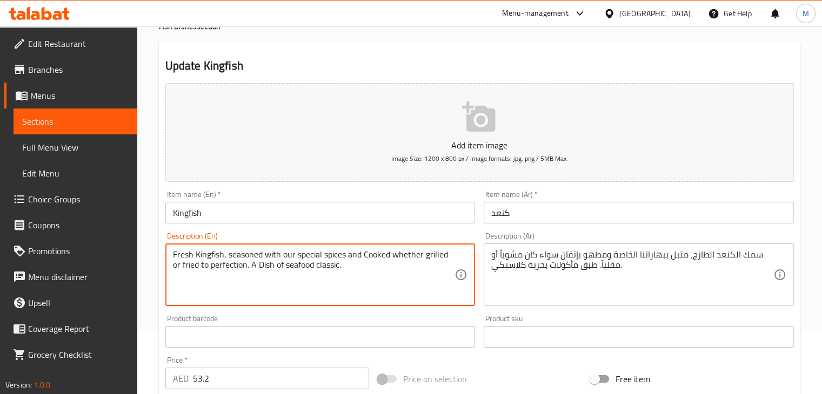
click at [213, 256] on textarea "Fresh Kingfish, seasoned with our special spices and Cooked whether grilled or …" at bounding box center [314, 275] width 282 height 51
type textarea "Fresh Kingfish, seasoned with our special spices and Cooked whether grilled or …"
click at [302, 55] on div "Update Kingfish Add item image Image Size: 1200 x 800 px / Image formats: jpg, …" at bounding box center [479, 365] width 641 height 647
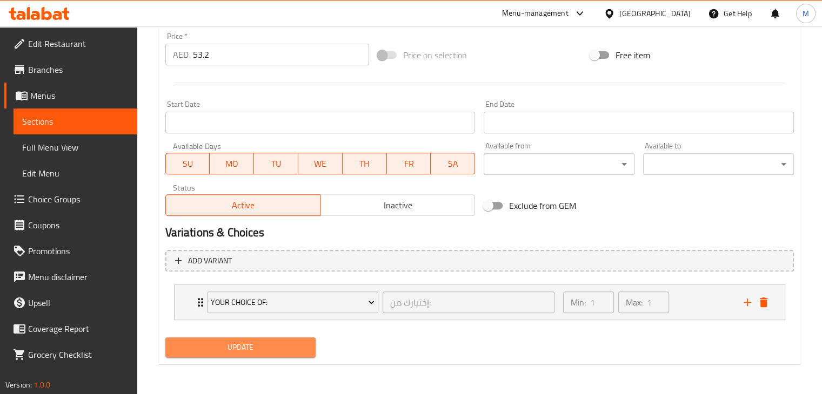
click at [256, 347] on span "Update" at bounding box center [240, 348] width 133 height 14
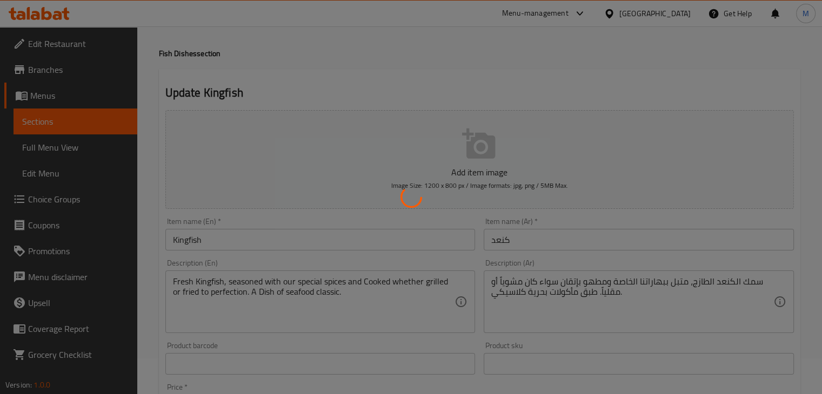
scroll to position [0, 0]
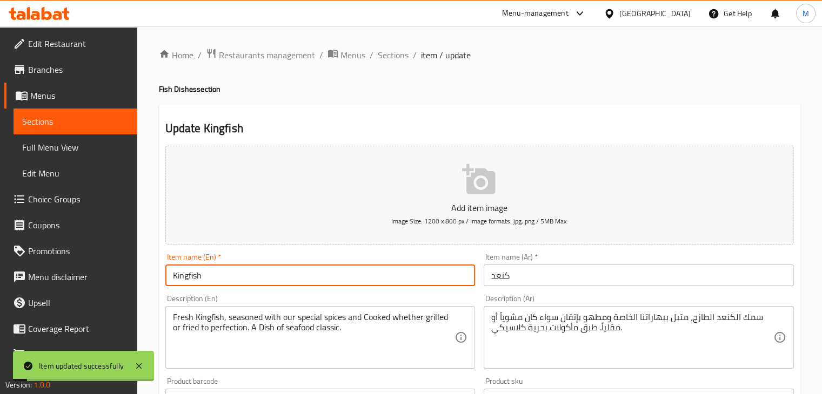
click at [185, 277] on input "Kingfish" at bounding box center [320, 276] width 310 height 22
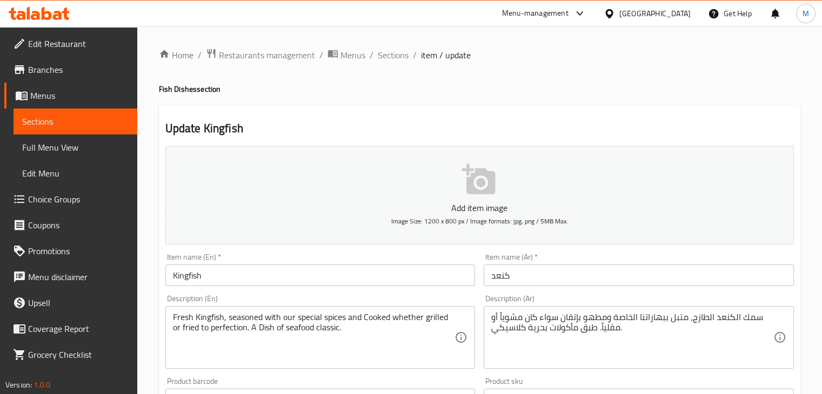
click at [308, 324] on textarea "Fresh Kingfish, seasoned with our special spices and Cooked whether grilled or …" at bounding box center [314, 337] width 282 height 51
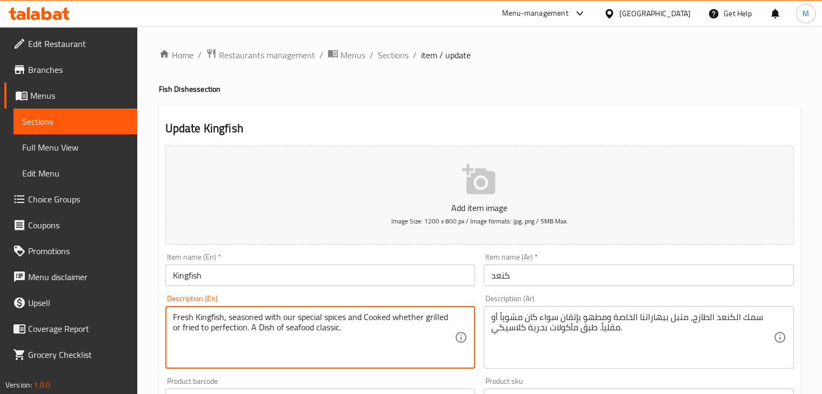
click at [308, 324] on textarea "Fresh Kingfish, seasoned with our special spices and Cooked whether grilled or …" at bounding box center [314, 337] width 282 height 51
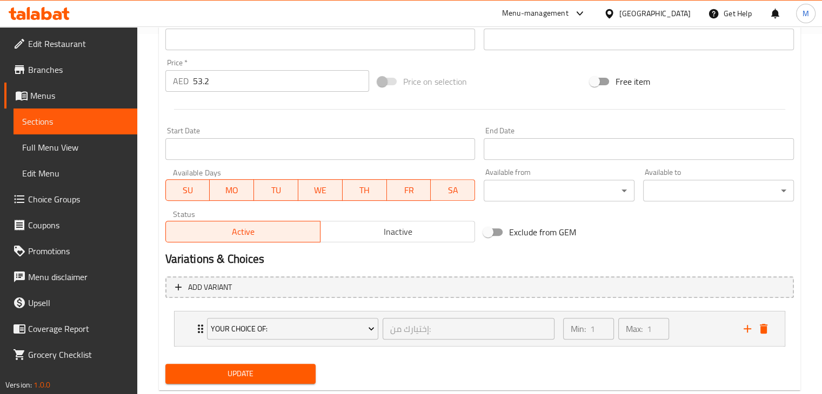
scroll to position [387, 0]
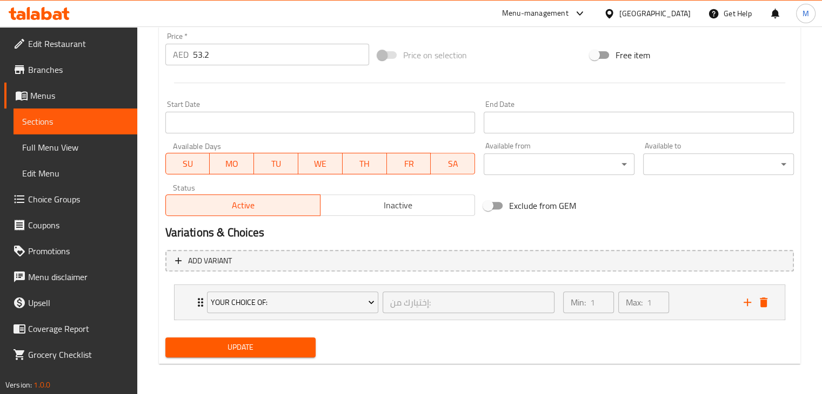
click at [224, 353] on span "Update" at bounding box center [240, 348] width 133 height 14
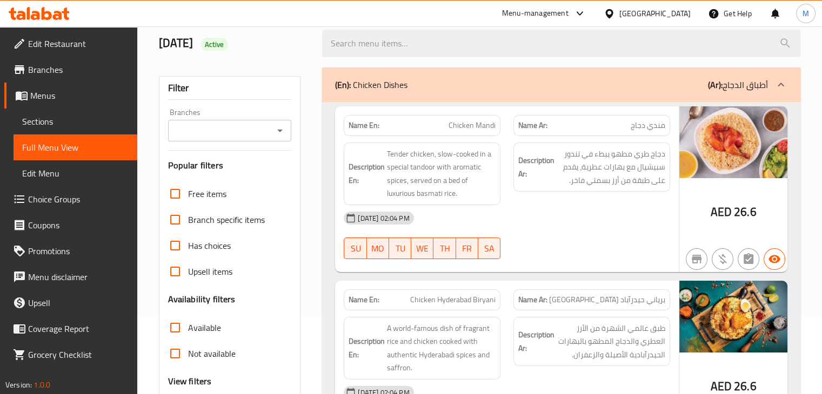
scroll to position [324, 0]
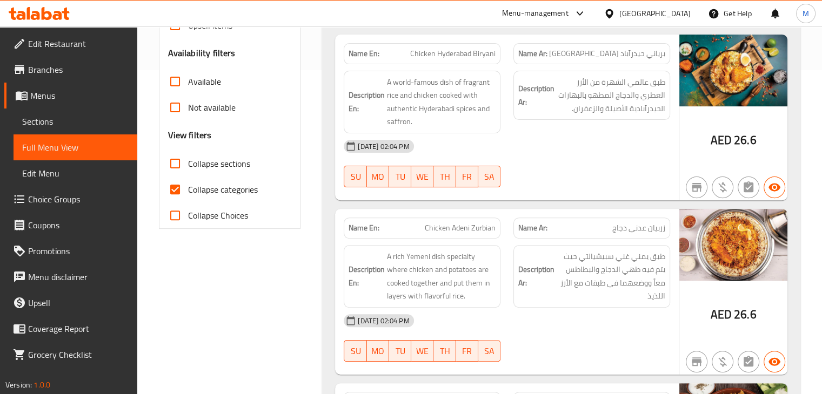
click at [182, 186] on input "Collapse categories" at bounding box center [175, 190] width 26 height 26
checkbox input "false"
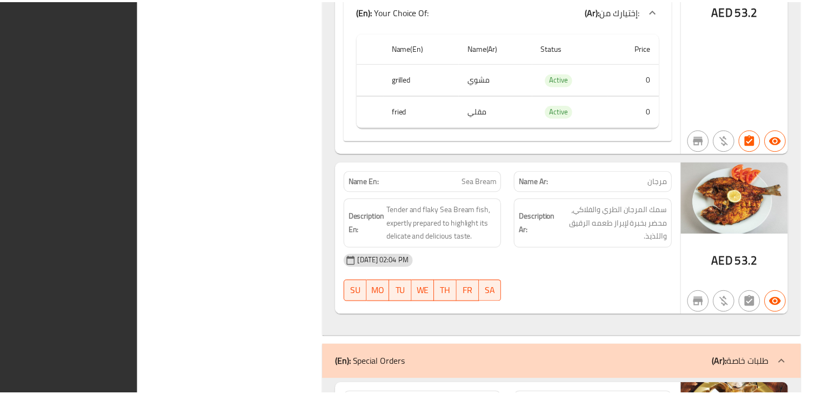
scroll to position [3887, 0]
